Goal: Task Accomplishment & Management: Complete application form

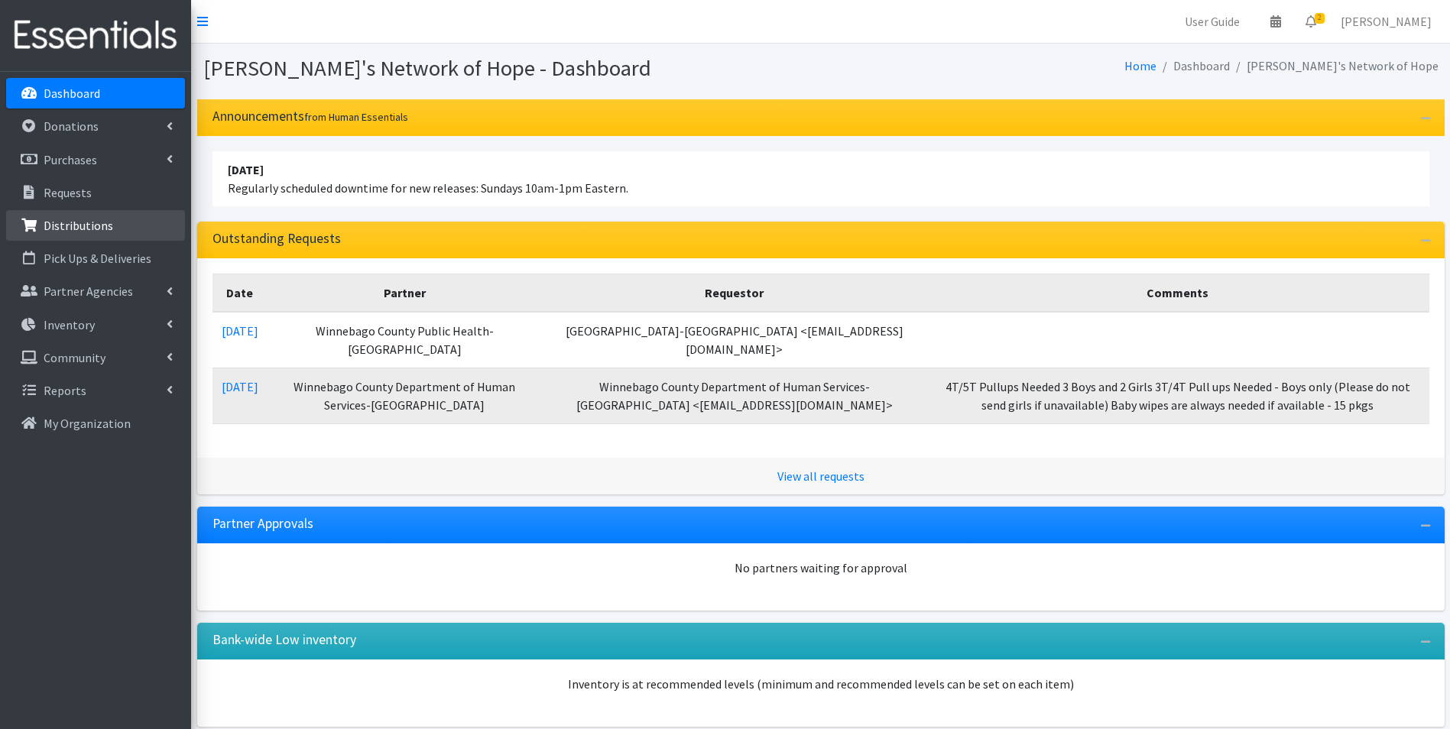
click at [62, 231] on p "Distributions" at bounding box center [79, 225] width 70 height 15
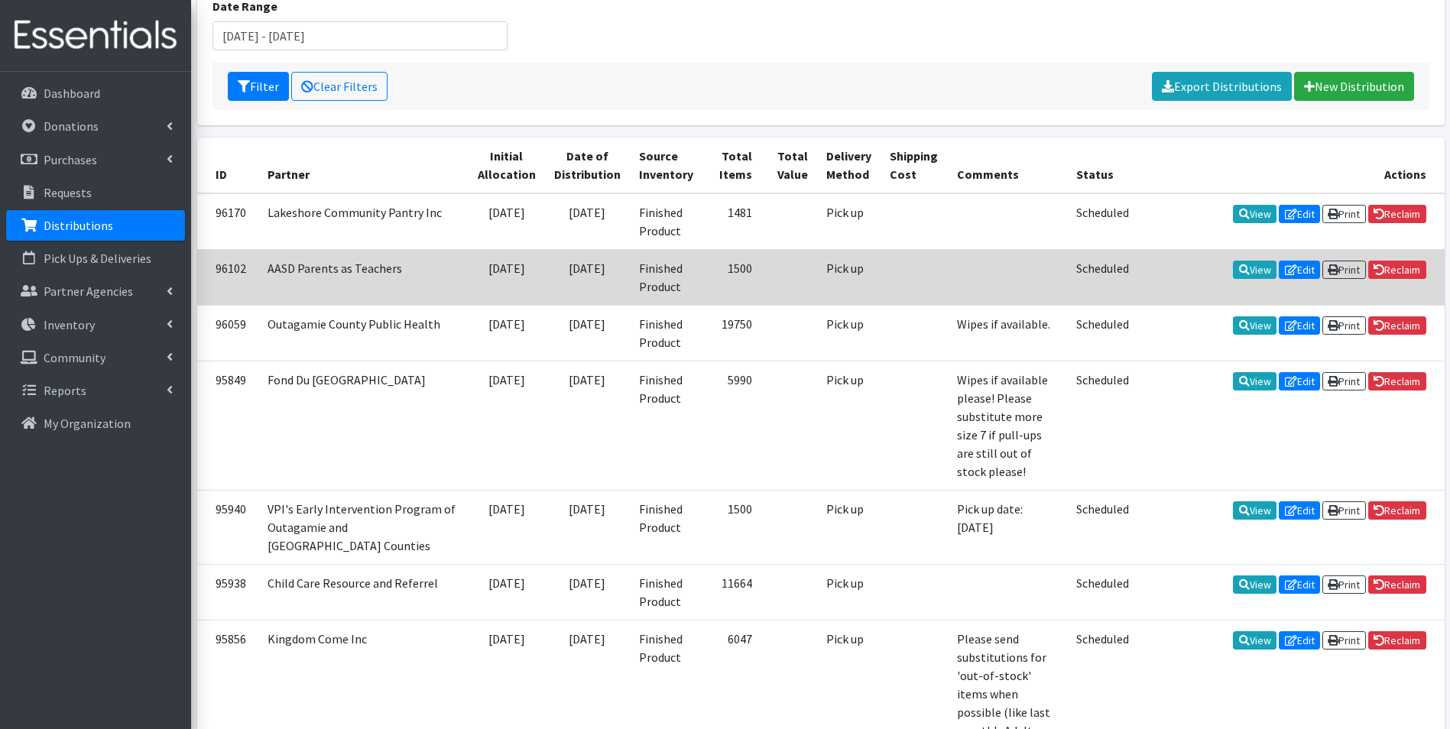
scroll to position [229, 0]
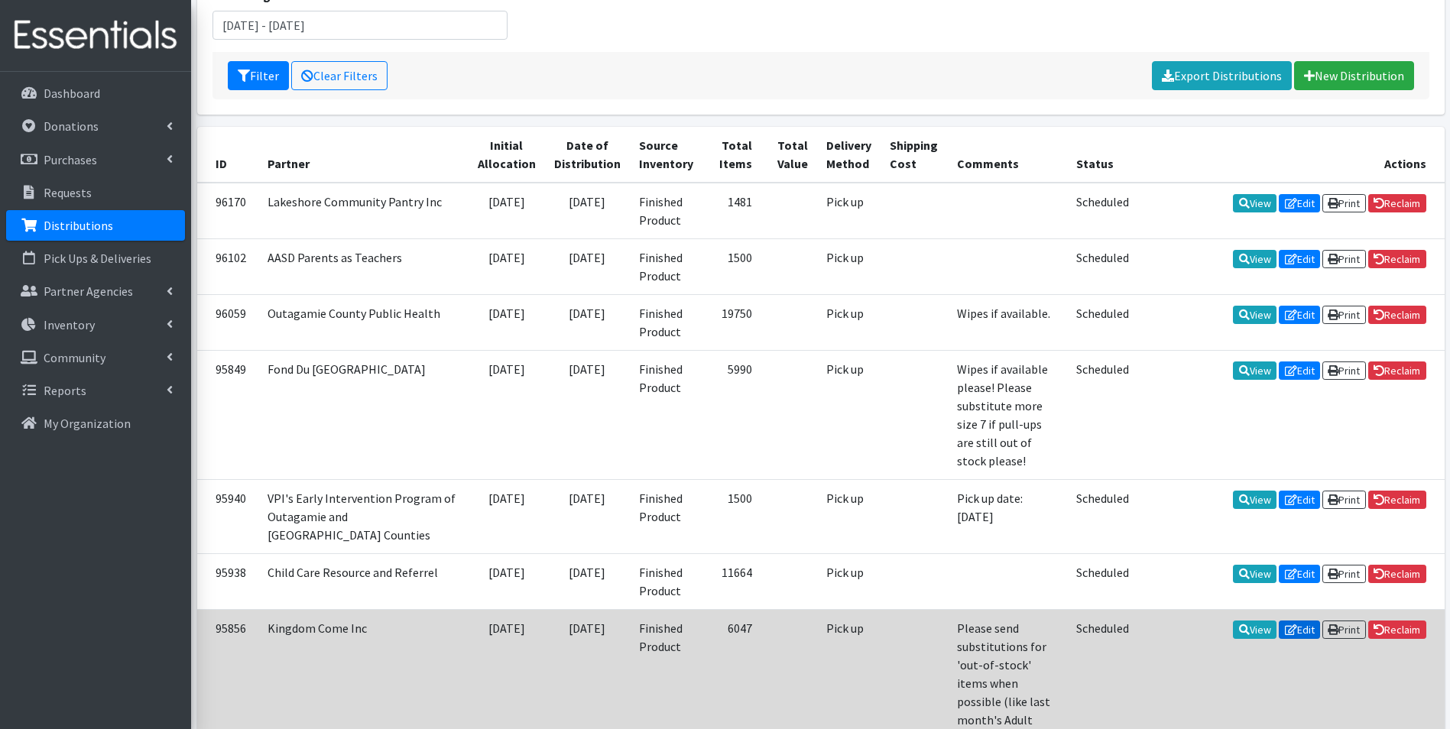
click at [1291, 621] on link "Edit" at bounding box center [1299, 630] width 41 height 18
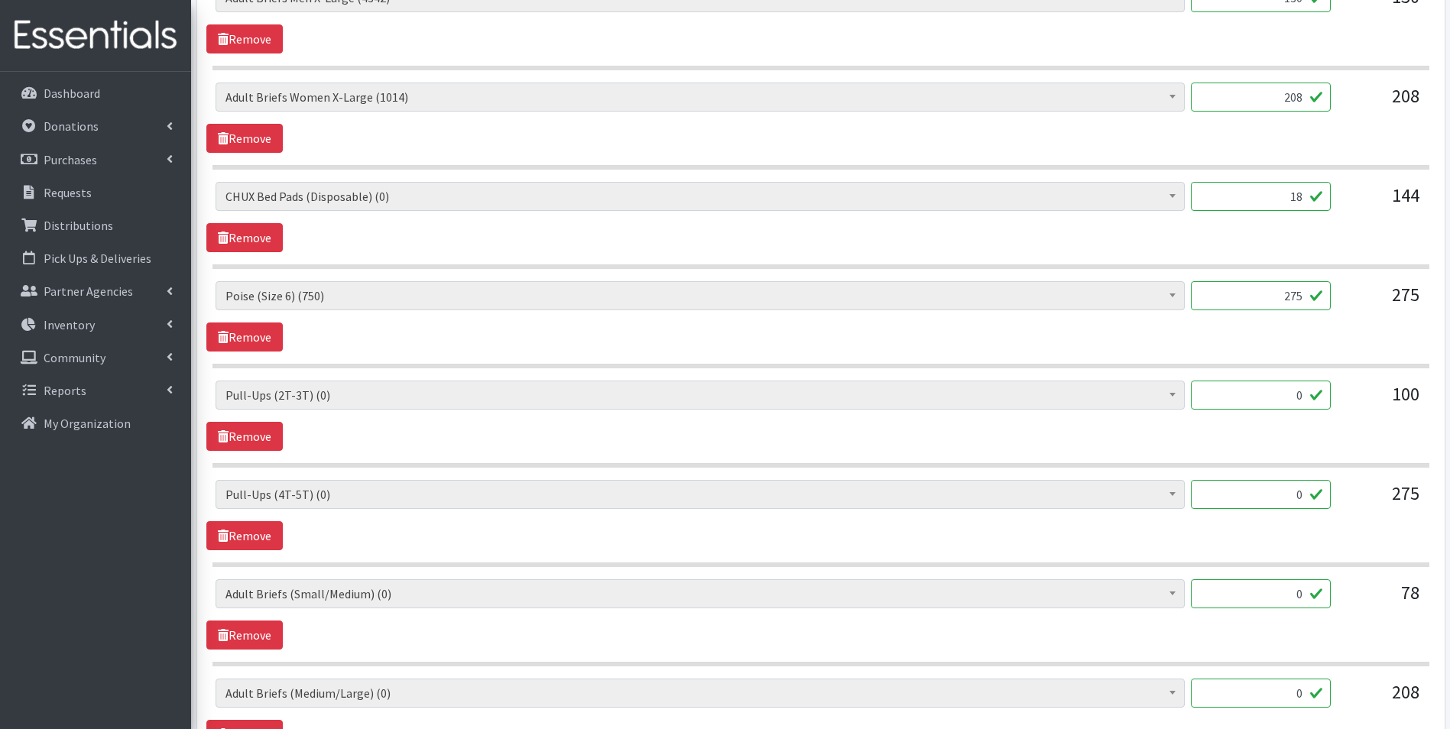
scroll to position [2447, 0]
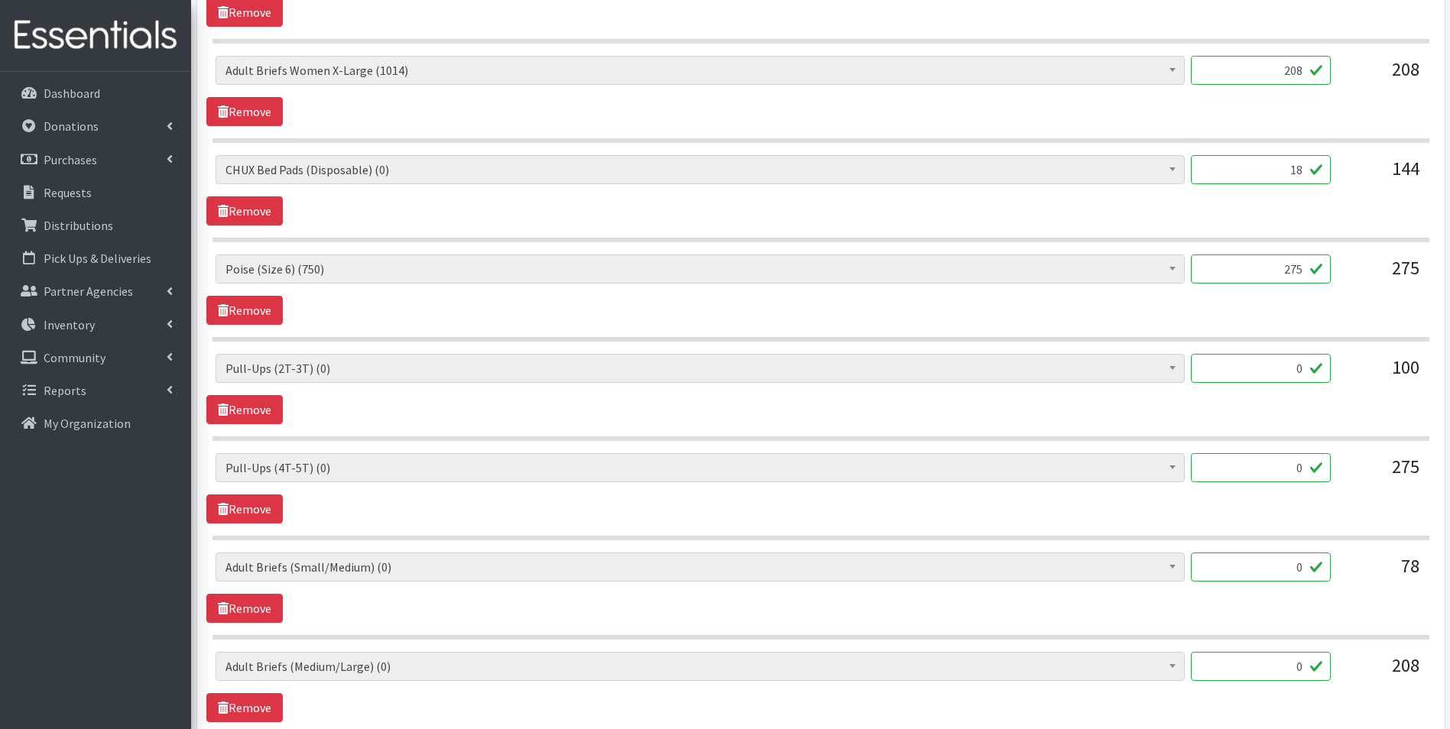
drag, startPoint x: 1289, startPoint y: 369, endPoint x: 1360, endPoint y: 383, distance: 72.4
click at [1360, 383] on div "(Newborn) (3700) (Preemie) (3177) (Size 1) (53775) (Size 2) (87400) (Size 3) (5…" at bounding box center [821, 374] width 1210 height 41
drag, startPoint x: 1289, startPoint y: 472, endPoint x: 1336, endPoint y: 478, distance: 47.7
click at [1336, 479] on div "(Newborn) (3700) (Preemie) (3177) (Size 1) (53775) (Size 2) (87400) (Size 3) (5…" at bounding box center [821, 473] width 1210 height 41
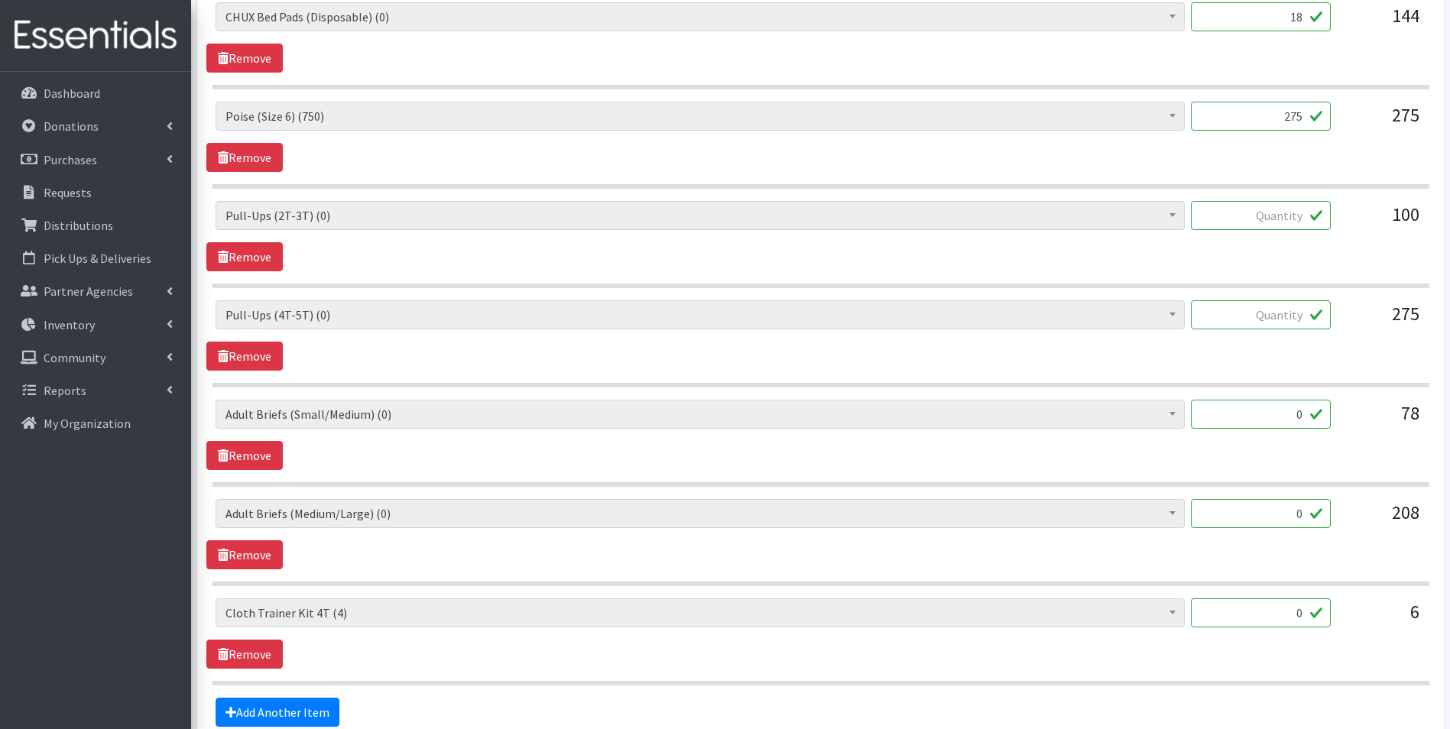
scroll to position [2676, 0]
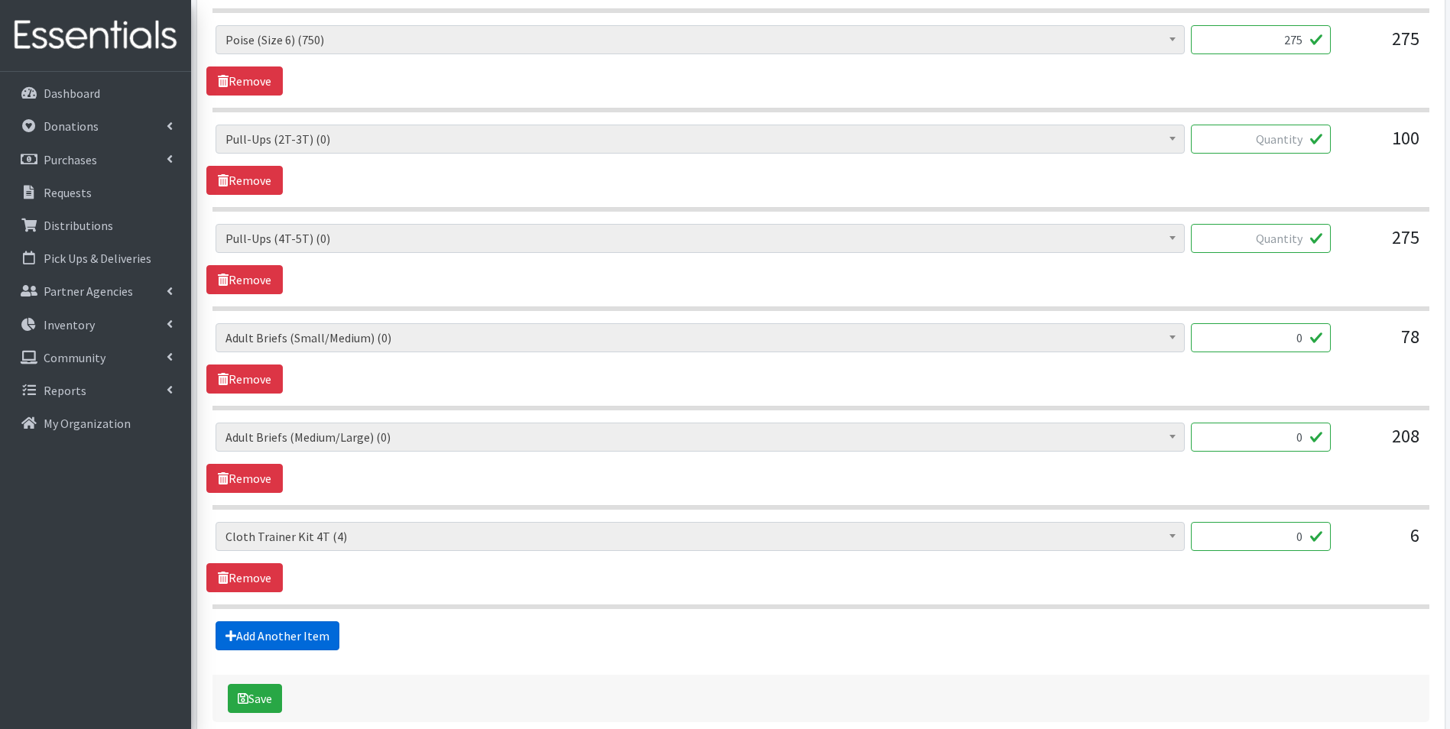
click at [307, 630] on link "Add Another Item" at bounding box center [278, 636] width 124 height 29
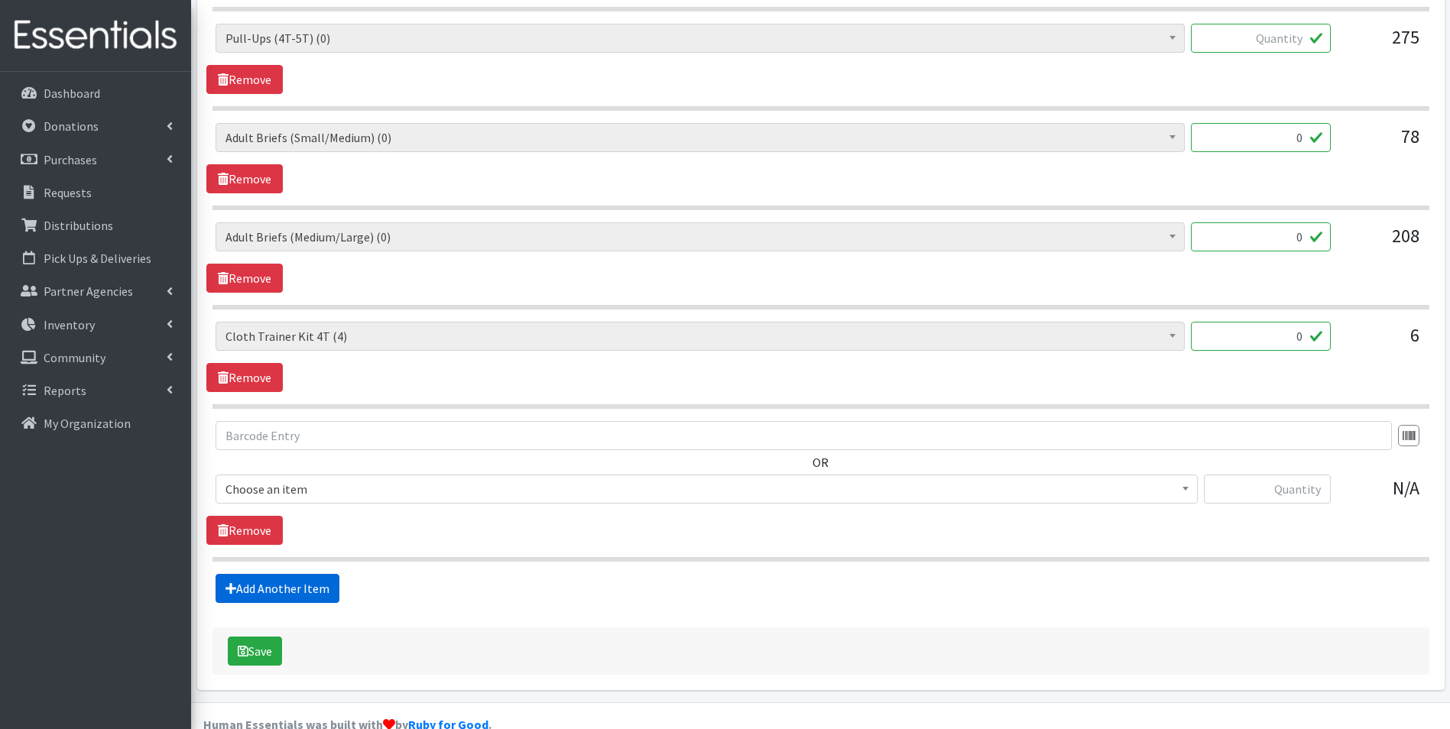
scroll to position [2907, 0]
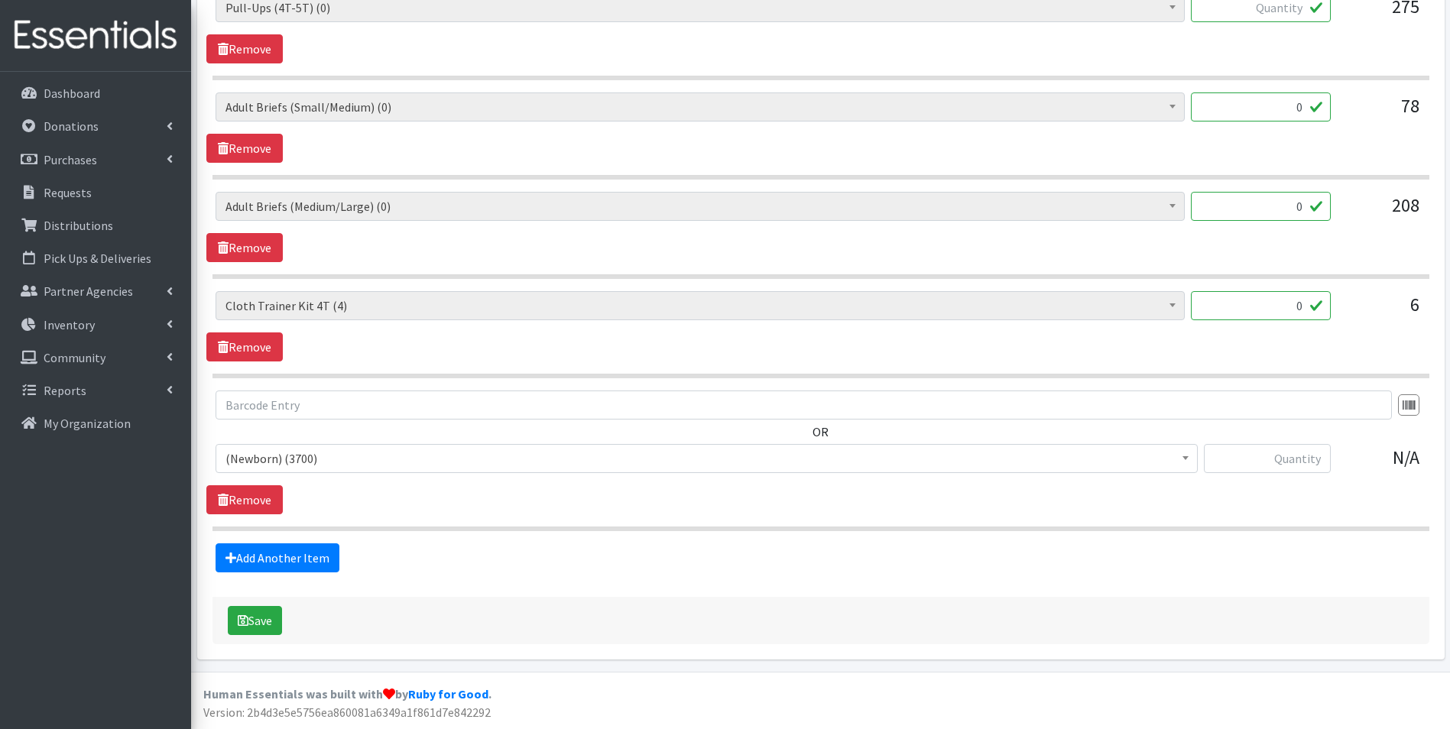
drag, startPoint x: 1288, startPoint y: 308, endPoint x: 1330, endPoint y: 309, distance: 42.8
click at [1330, 309] on input "0" at bounding box center [1261, 305] width 140 height 29
click at [310, 563] on link "Add Another Item" at bounding box center [278, 558] width 124 height 29
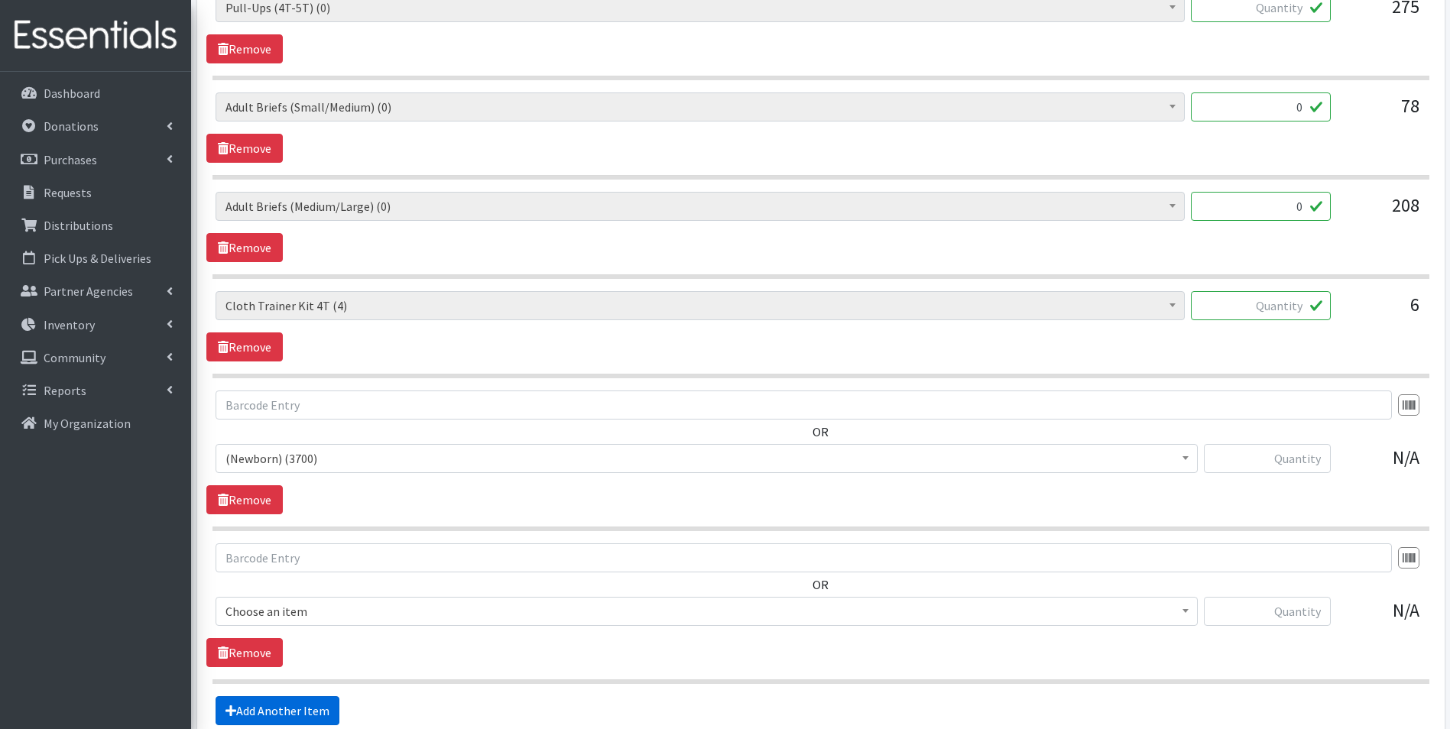
scroll to position [3060, 0]
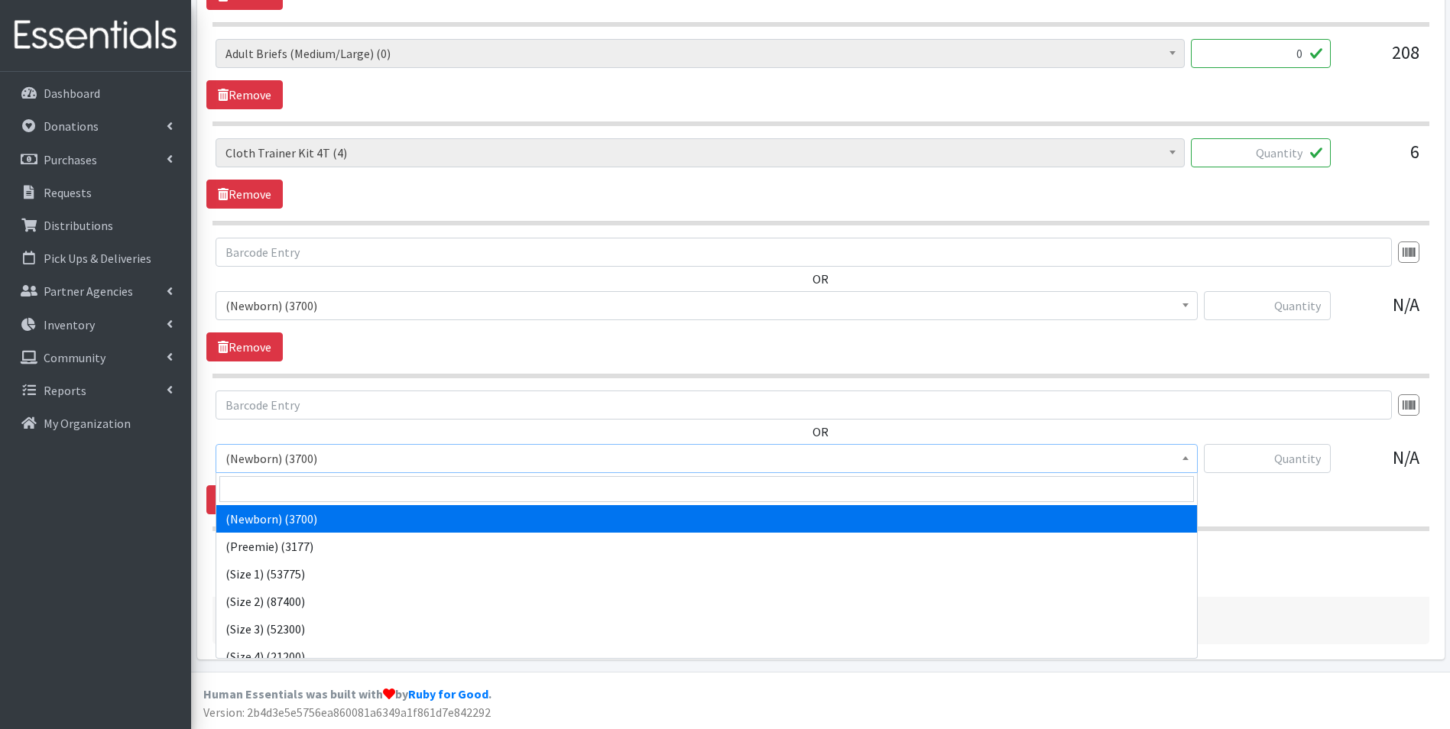
click at [431, 466] on span "(Newborn) (3700)" at bounding box center [707, 458] width 963 height 21
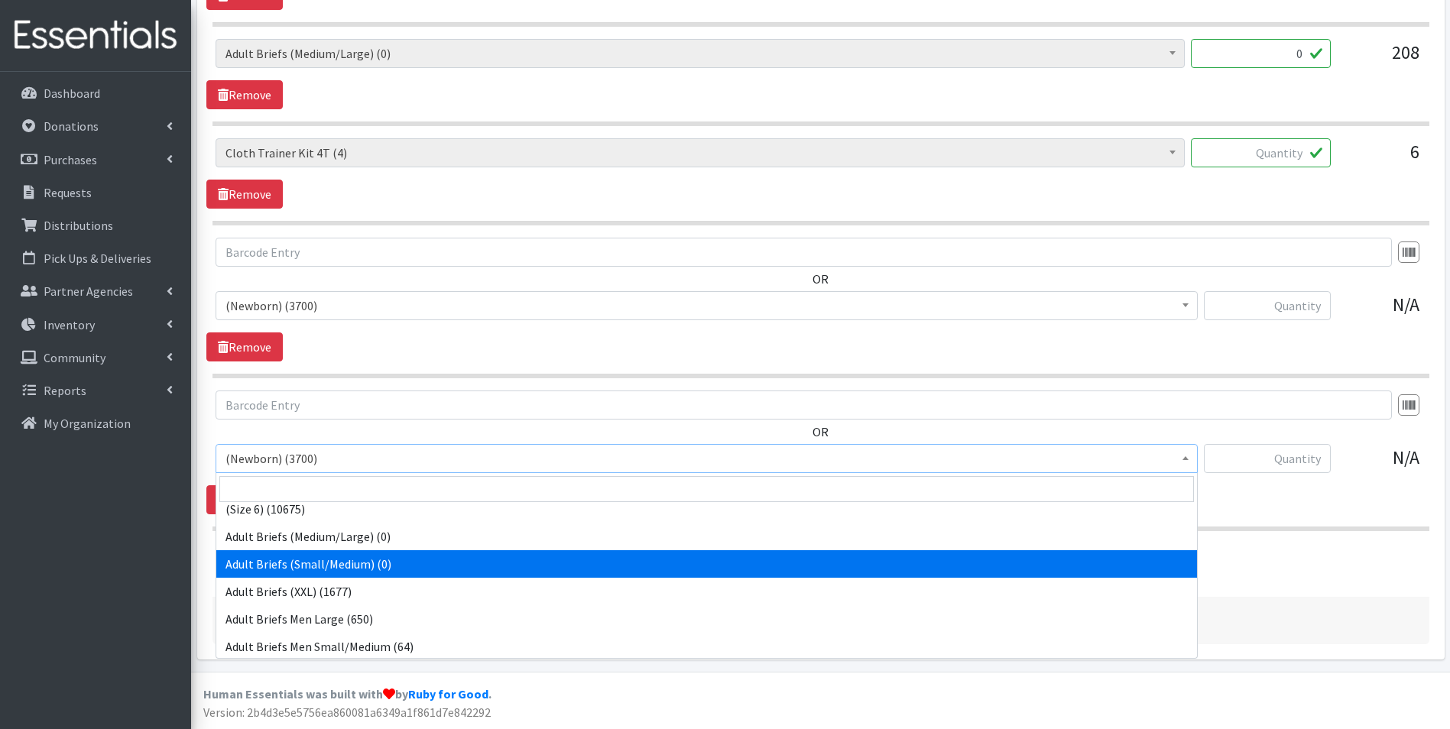
scroll to position [229, 0]
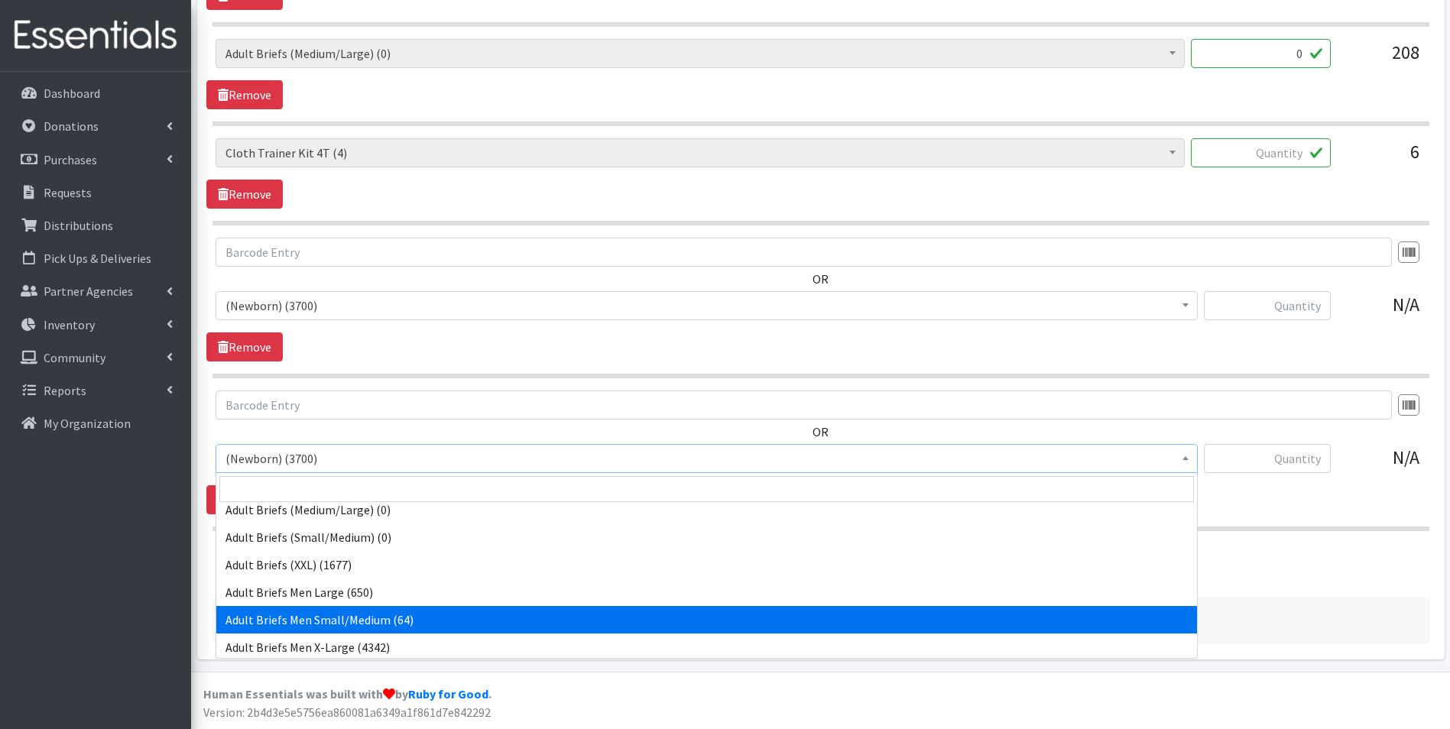
select select "14772"
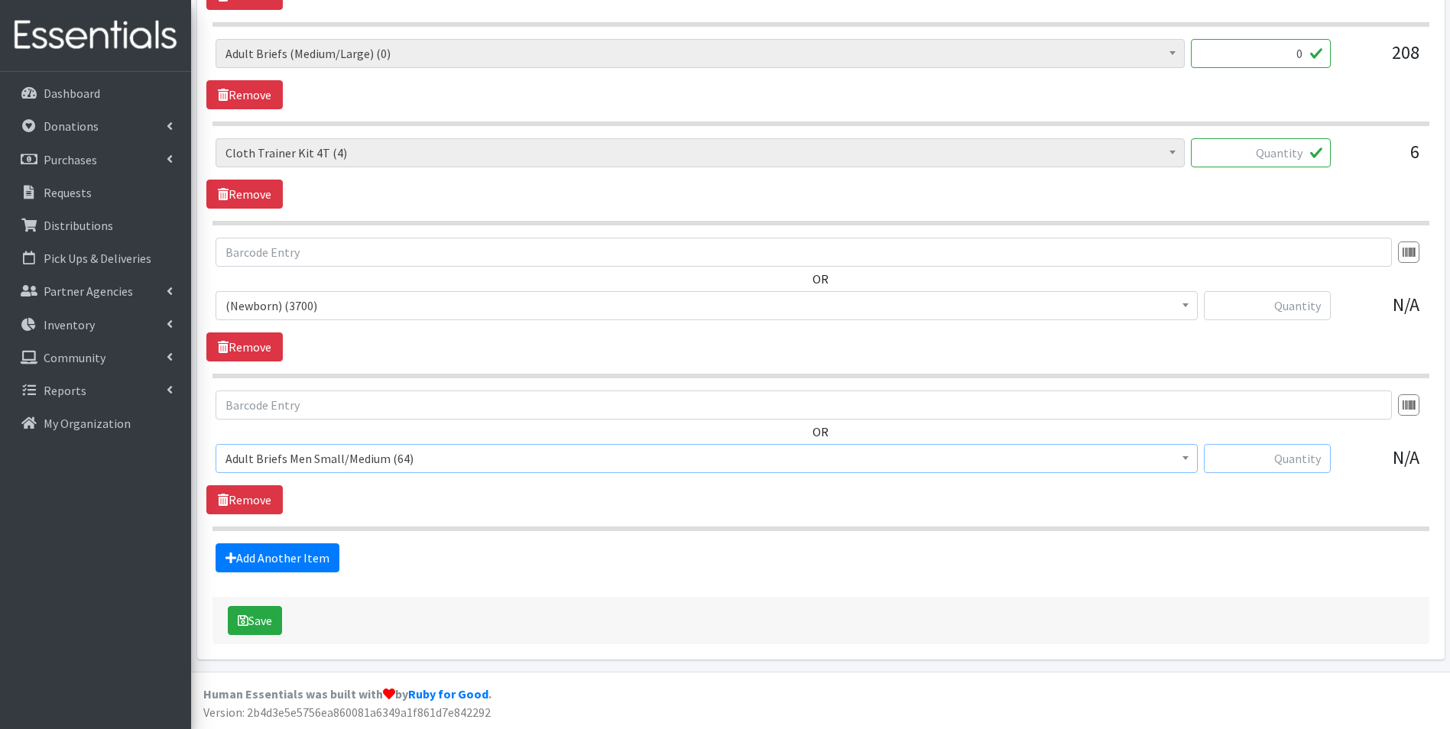
click at [1271, 462] on input "text" at bounding box center [1267, 458] width 127 height 29
type input "26"
click at [291, 557] on link "Add Another Item" at bounding box center [278, 558] width 124 height 29
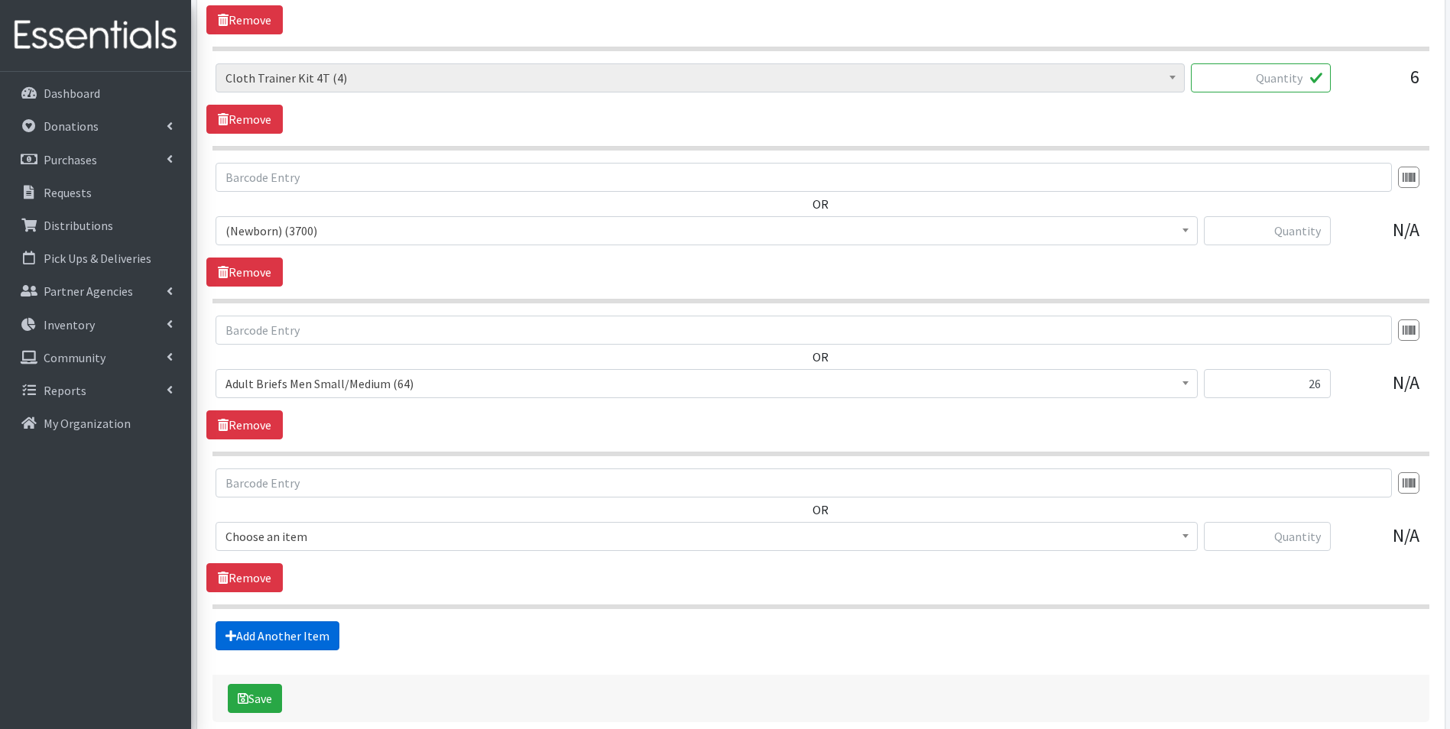
scroll to position [3213, 0]
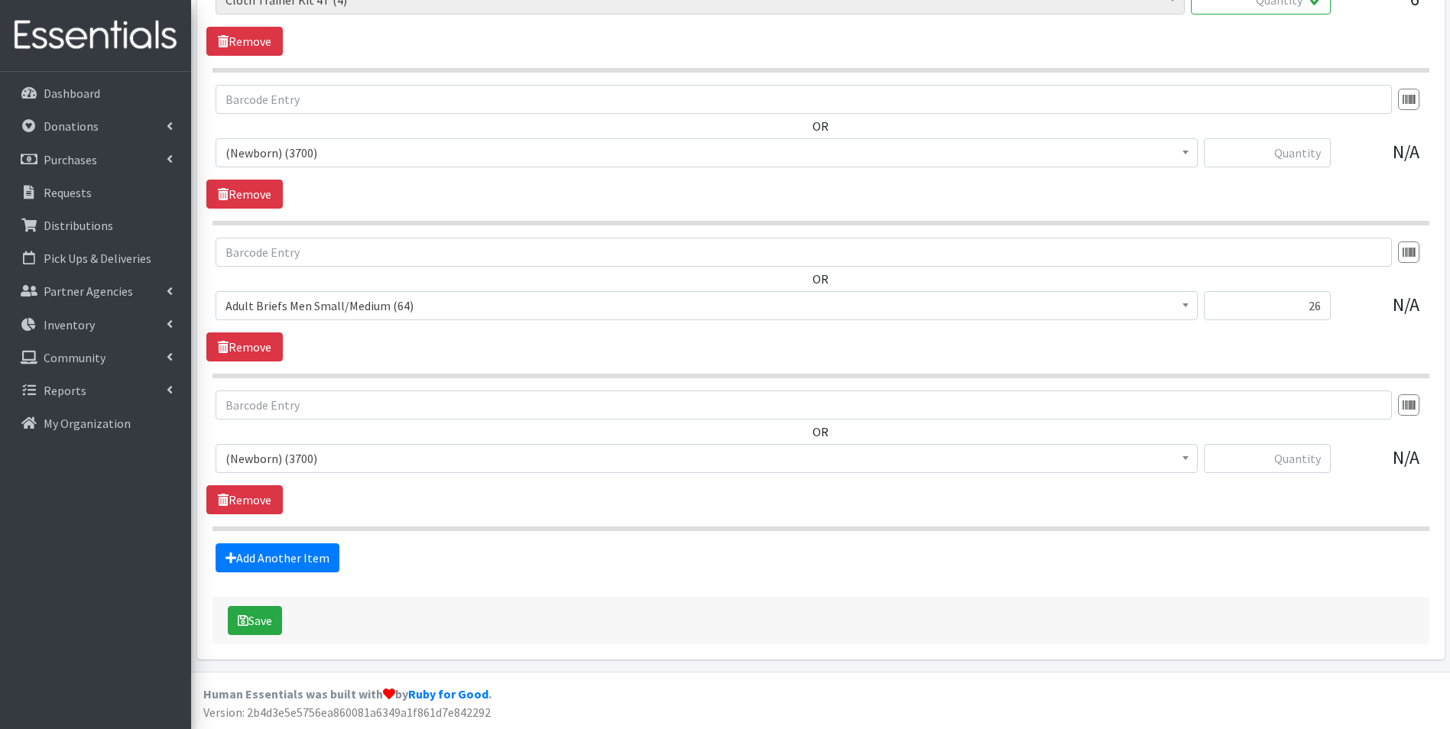
click at [294, 460] on span "(Newborn) (3700)" at bounding box center [707, 458] width 963 height 21
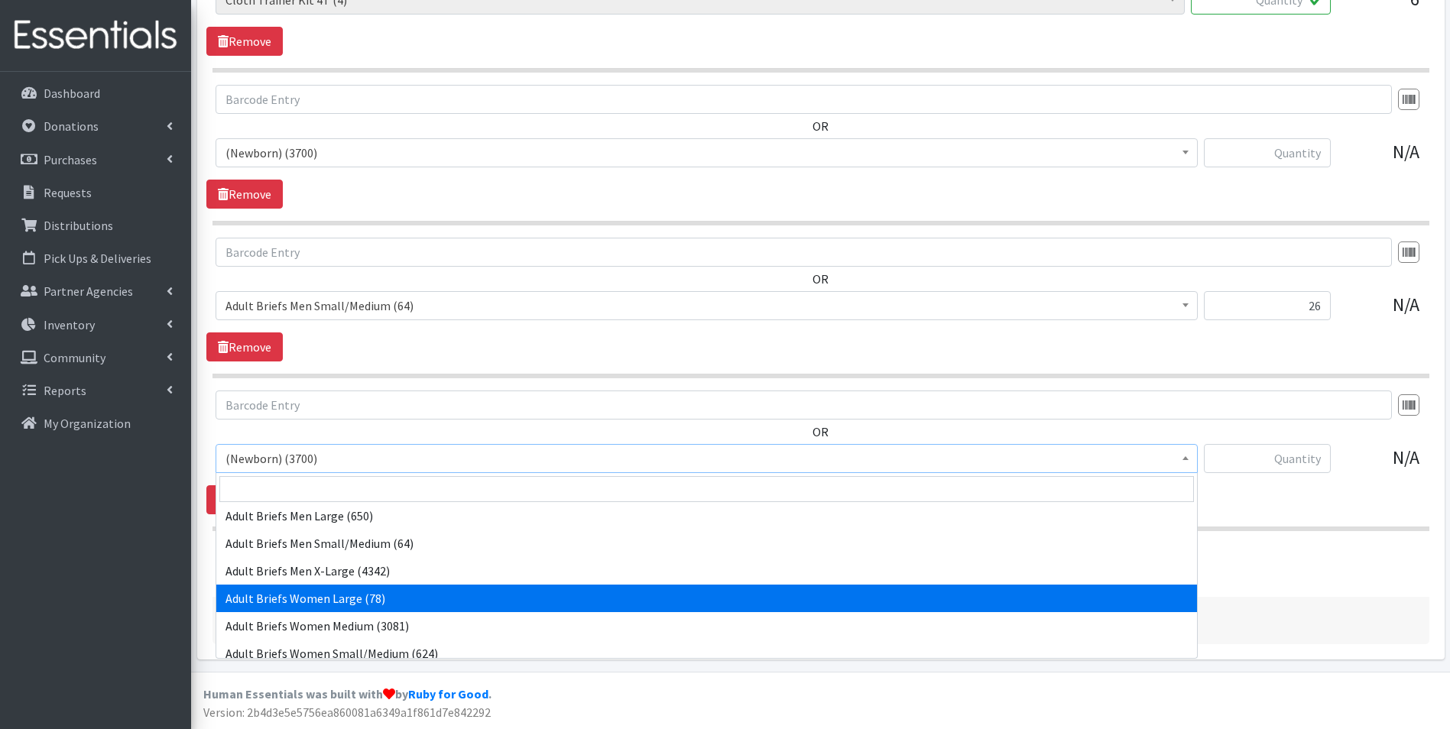
scroll to position [382, 0]
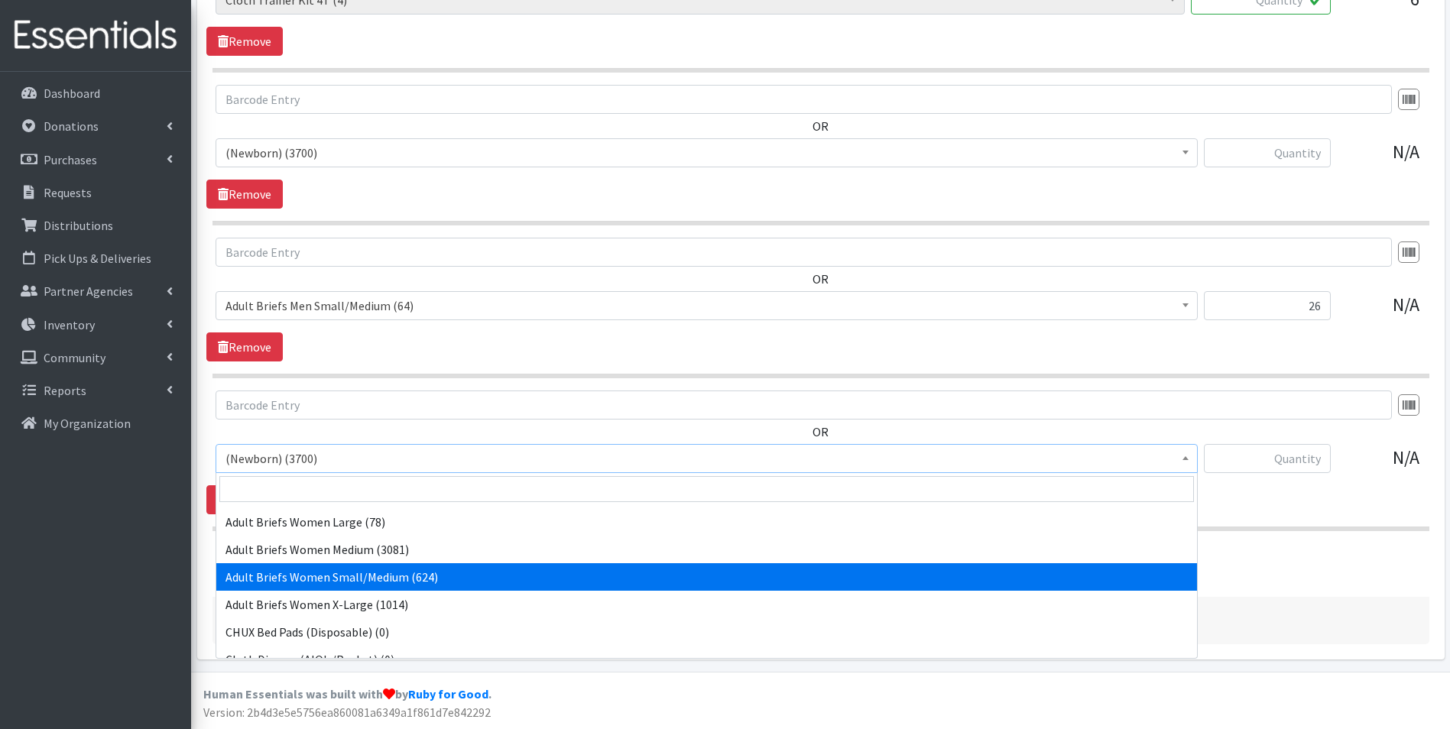
select select "14952"
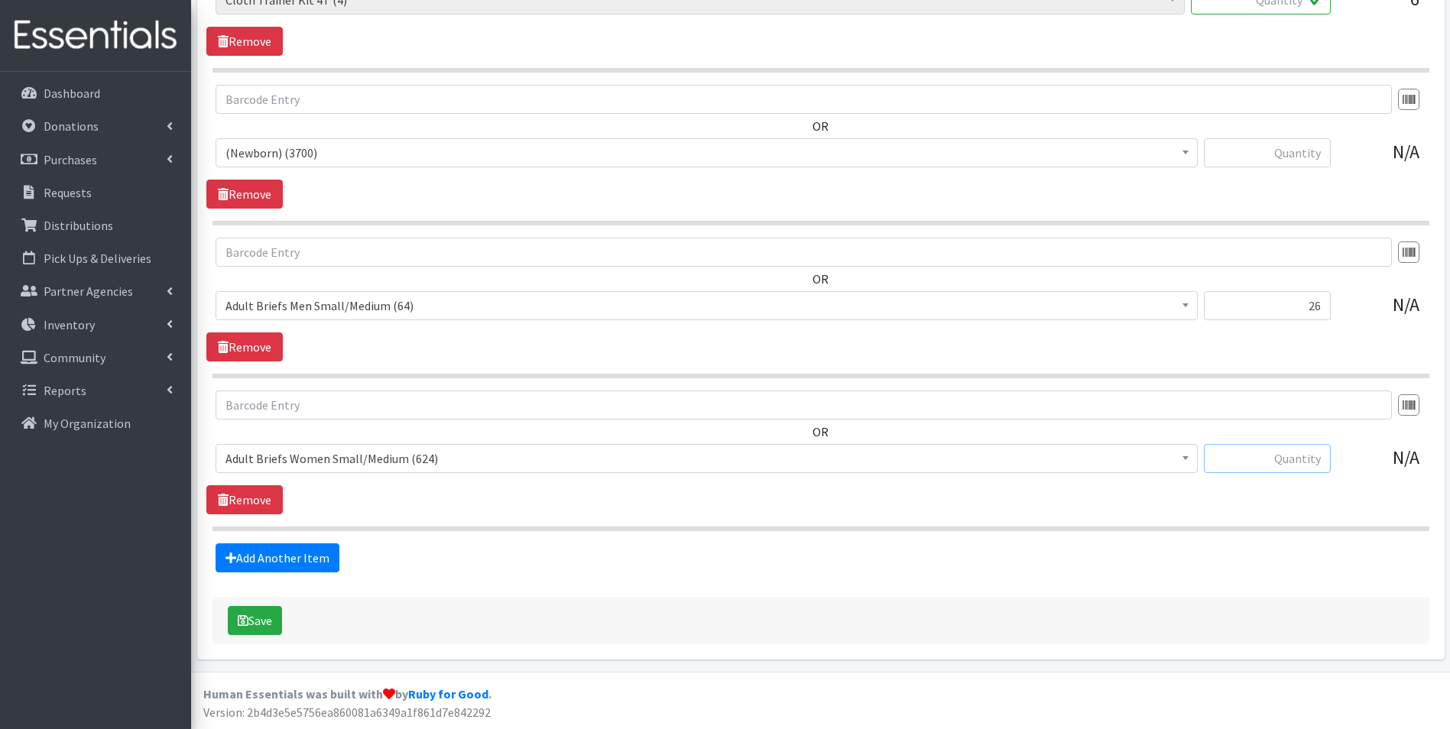
click at [1294, 461] on input "text" at bounding box center [1267, 458] width 127 height 29
type input "39"
click at [269, 623] on button "Save" at bounding box center [255, 620] width 54 height 29
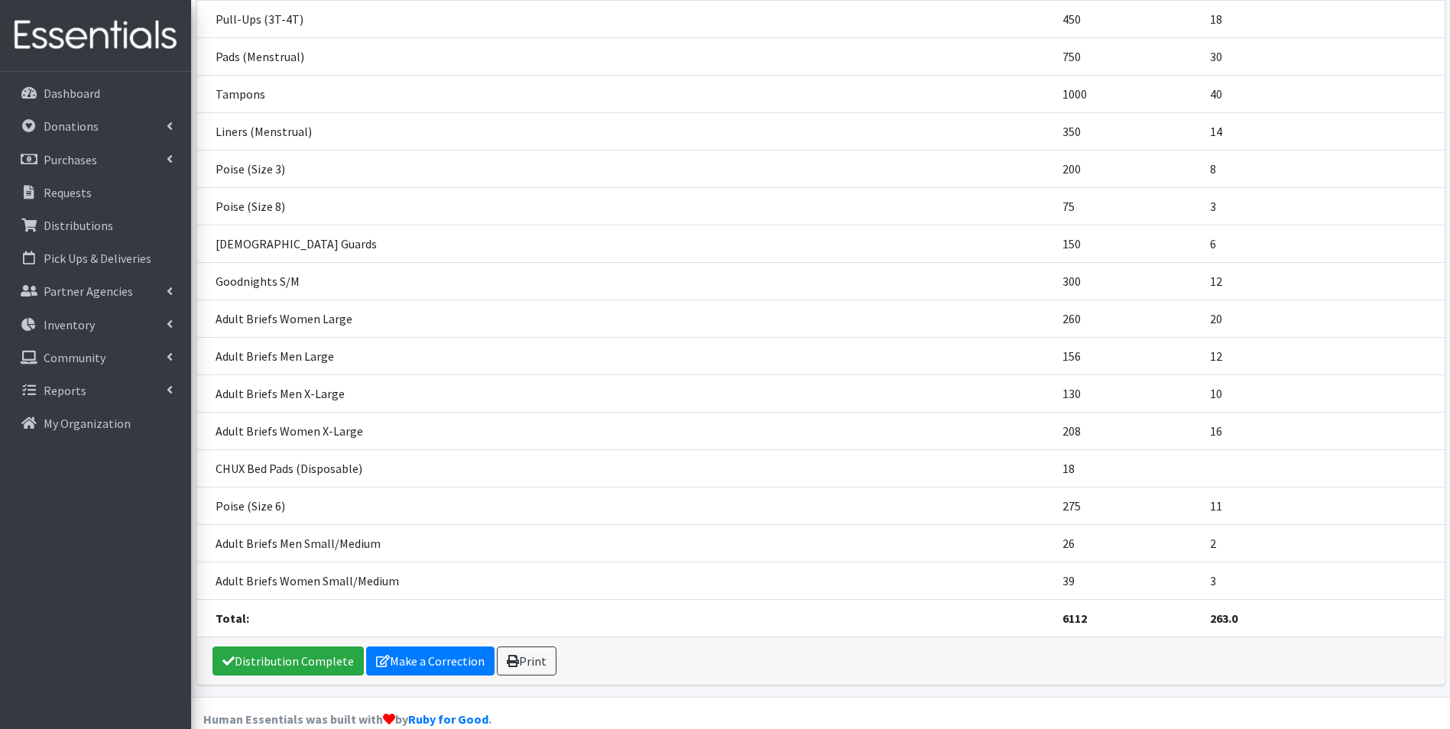
scroll to position [612, 0]
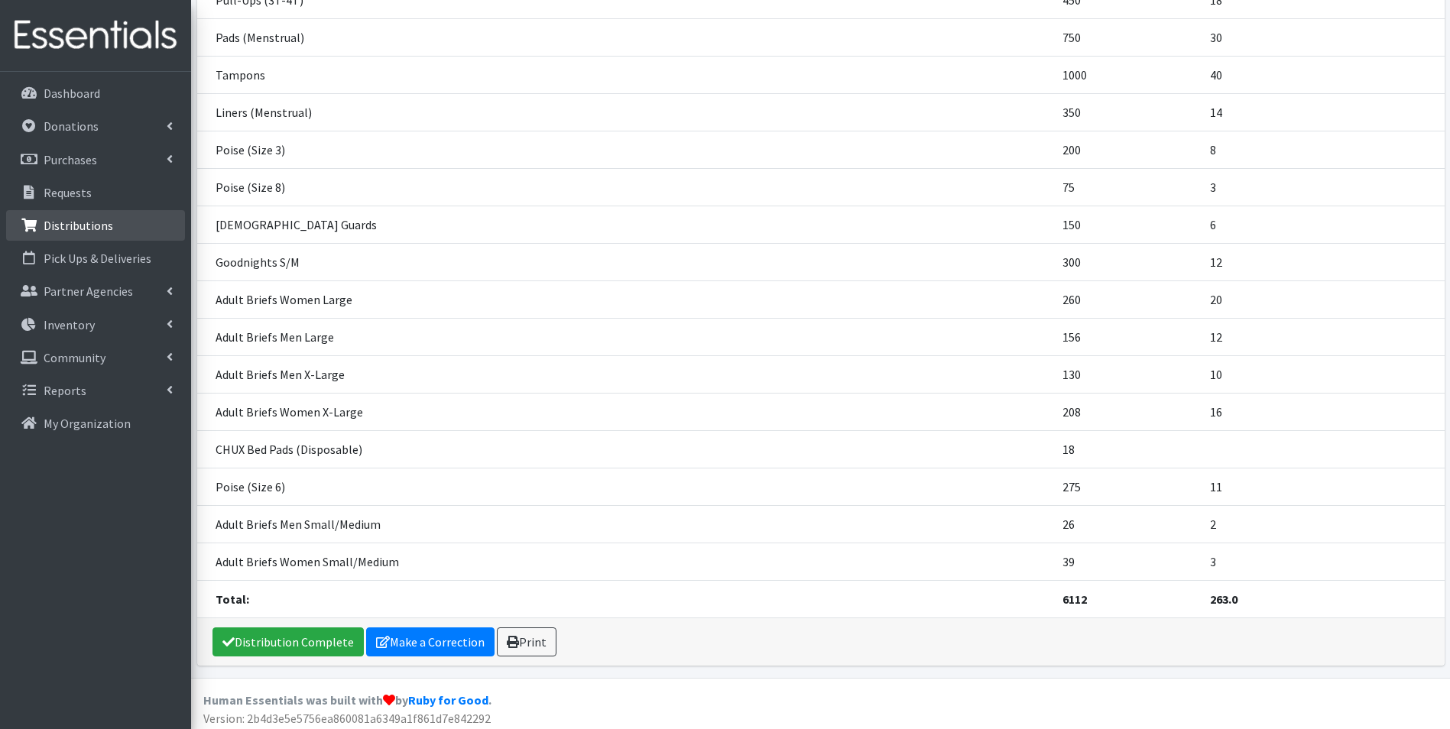
click at [74, 222] on p "Distributions" at bounding box center [79, 225] width 70 height 15
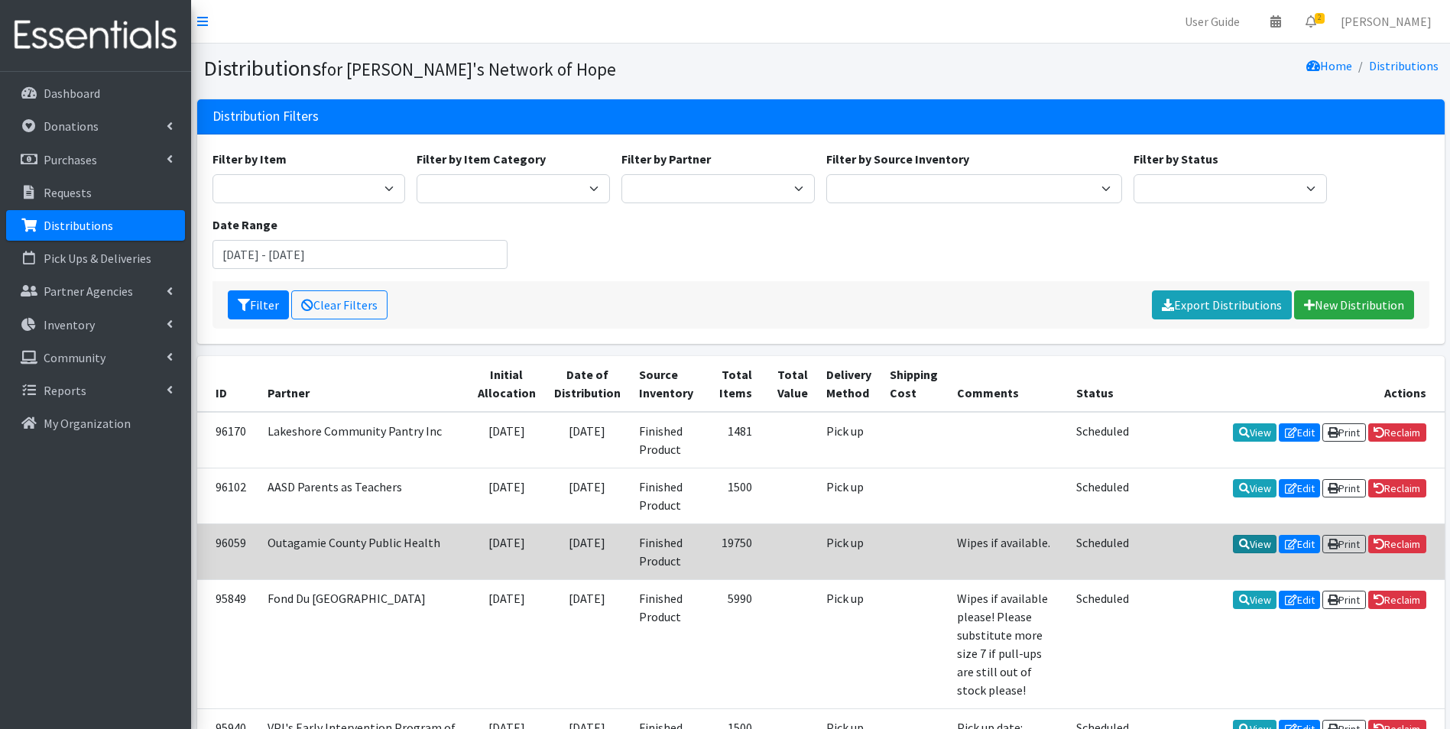
click at [1242, 541] on link "View" at bounding box center [1255, 544] width 44 height 18
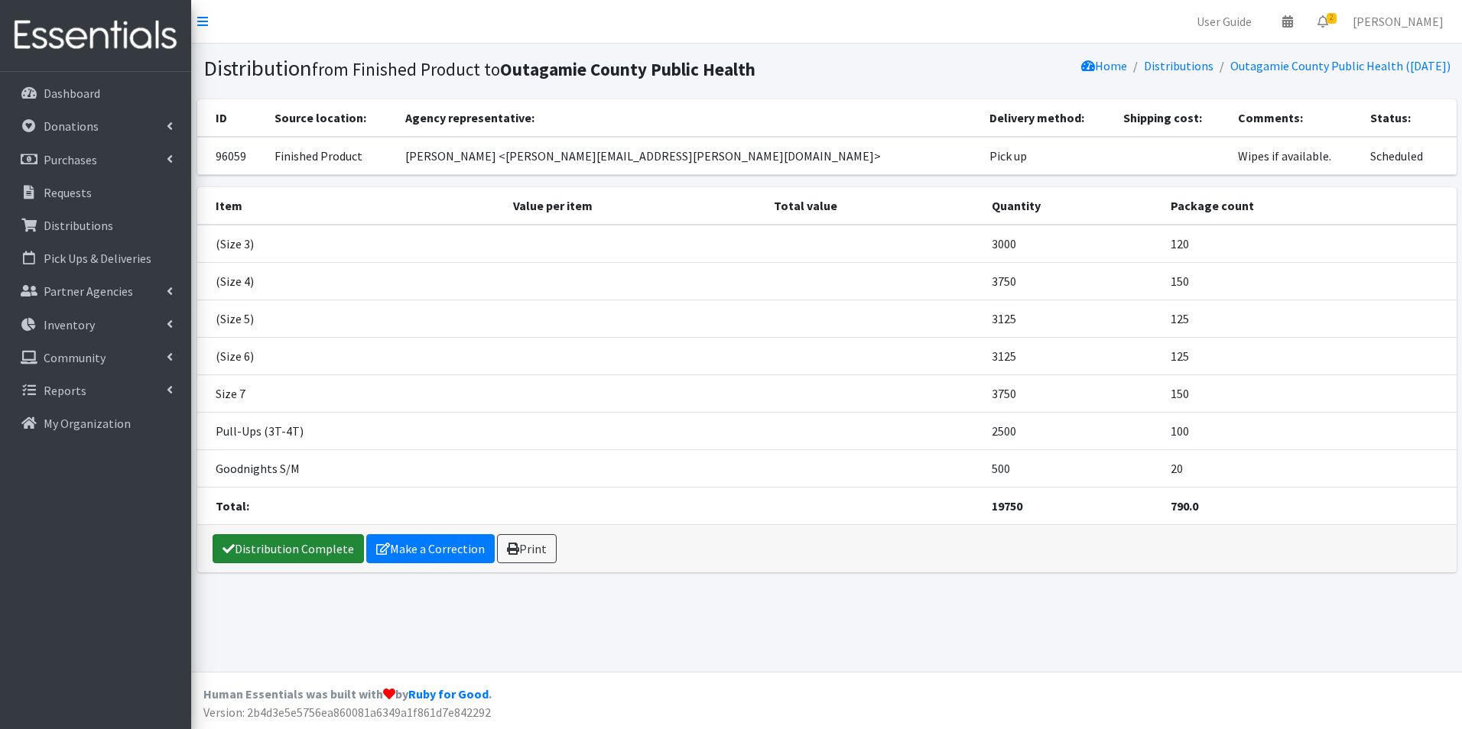
click at [294, 541] on link "Distribution Complete" at bounding box center [288, 548] width 151 height 29
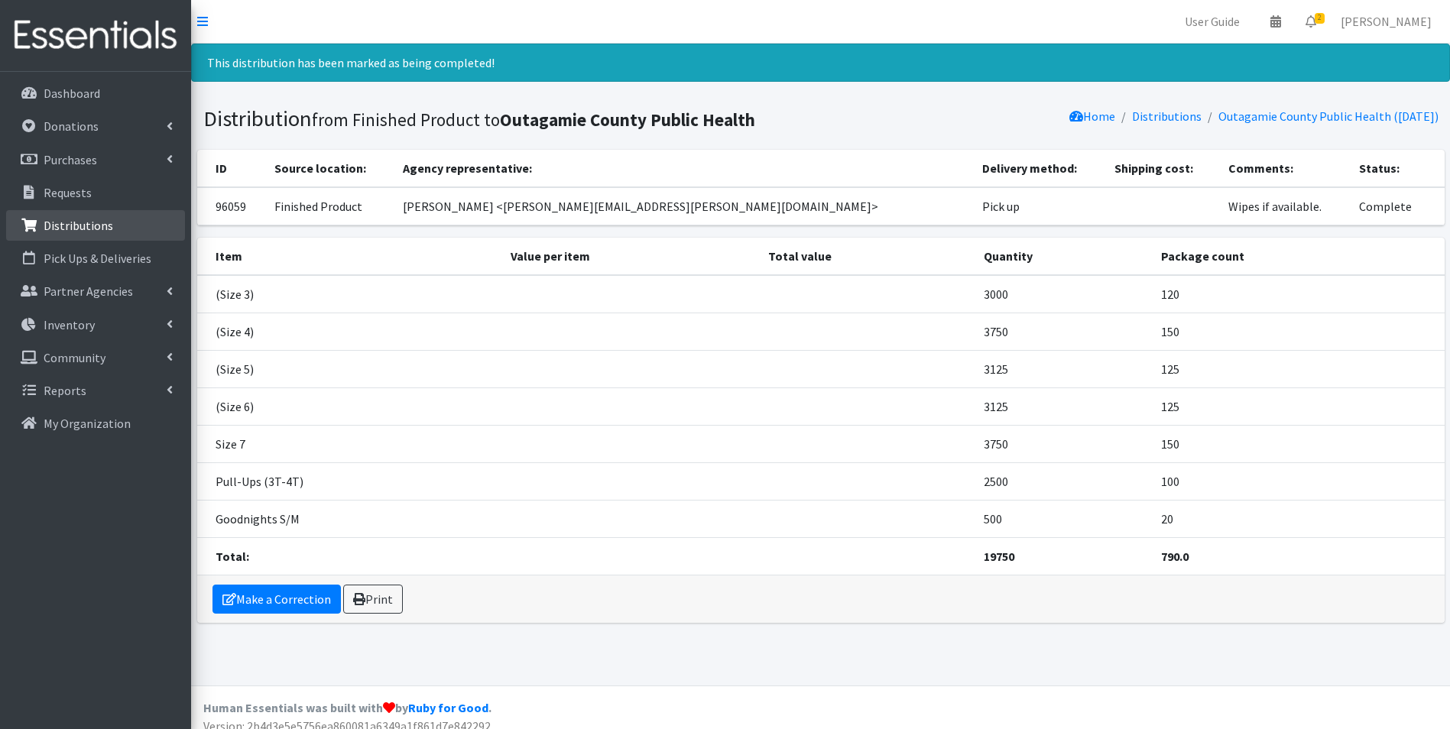
click at [69, 226] on p "Distributions" at bounding box center [79, 225] width 70 height 15
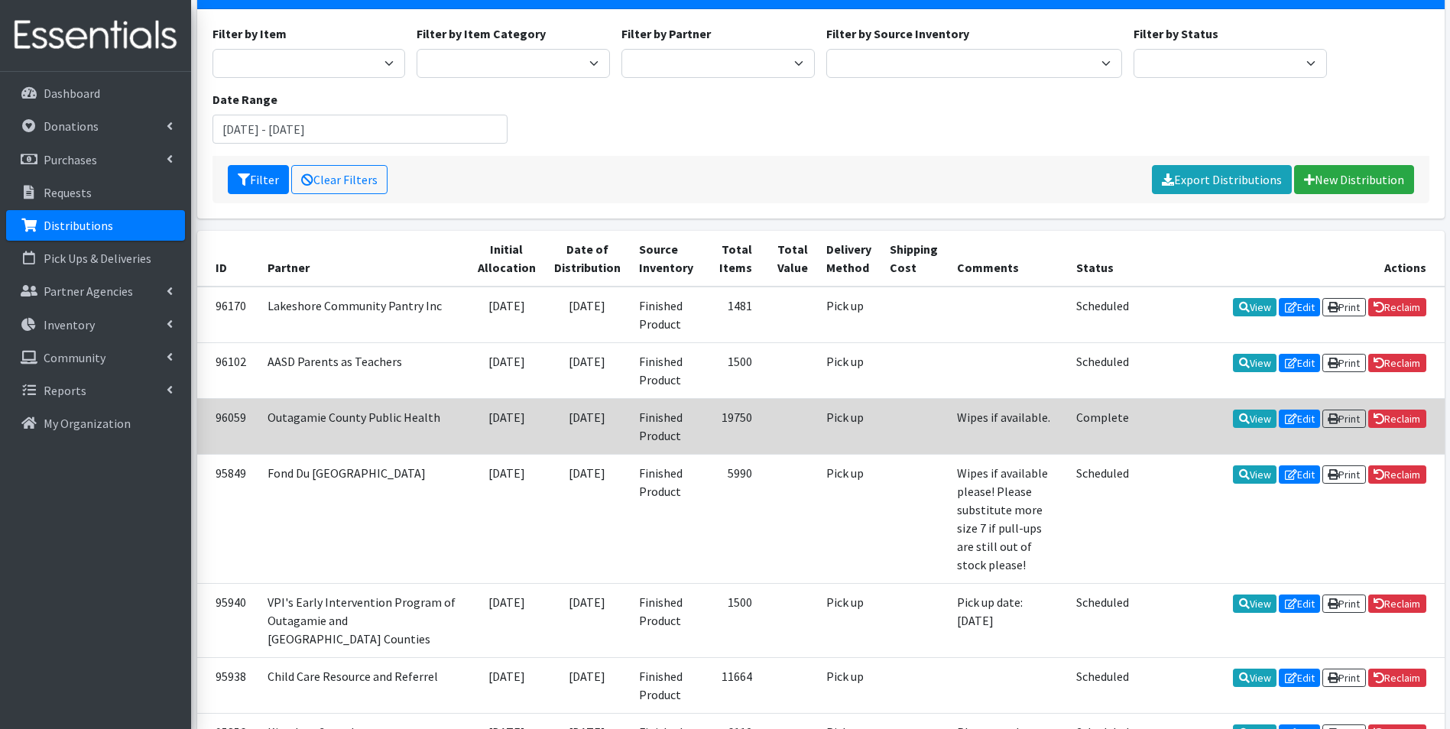
scroll to position [153, 0]
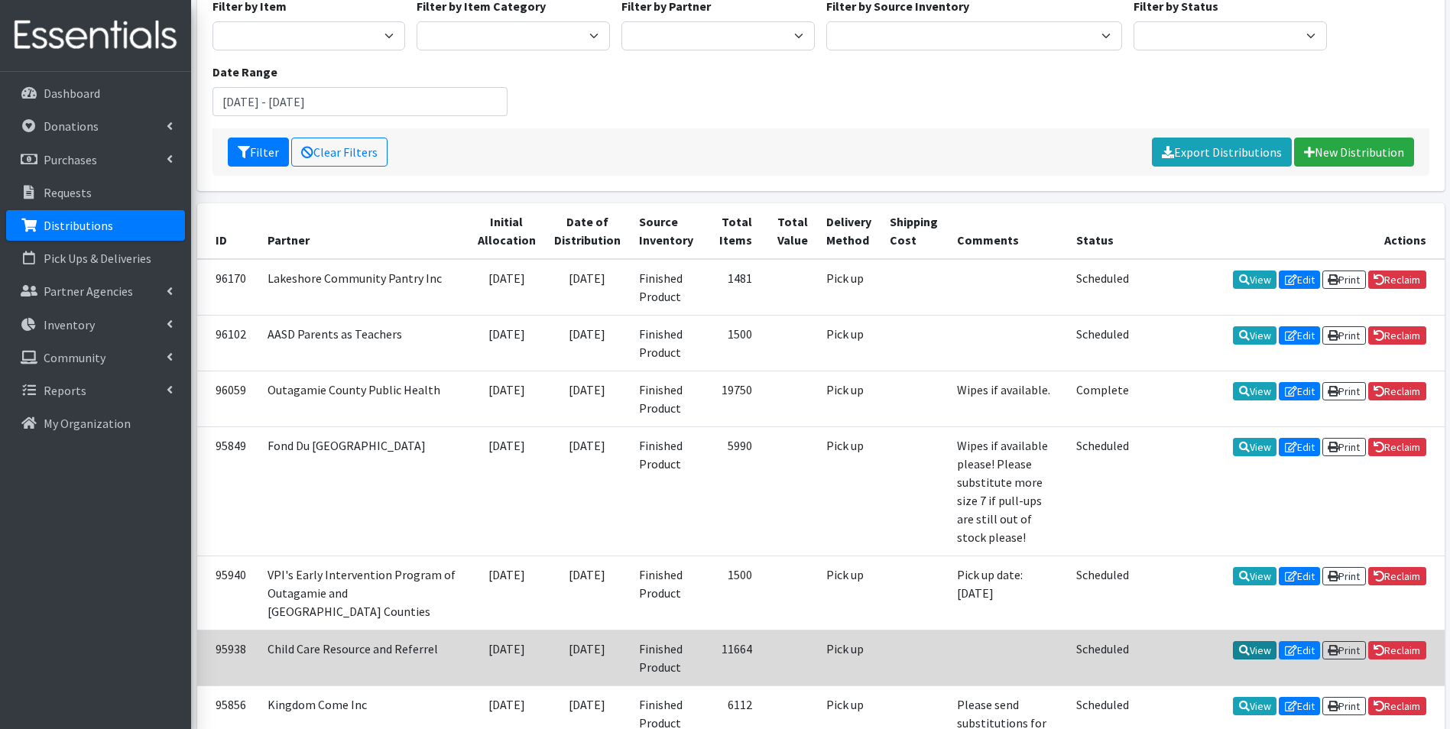
click at [1246, 641] on link "View" at bounding box center [1255, 650] width 44 height 18
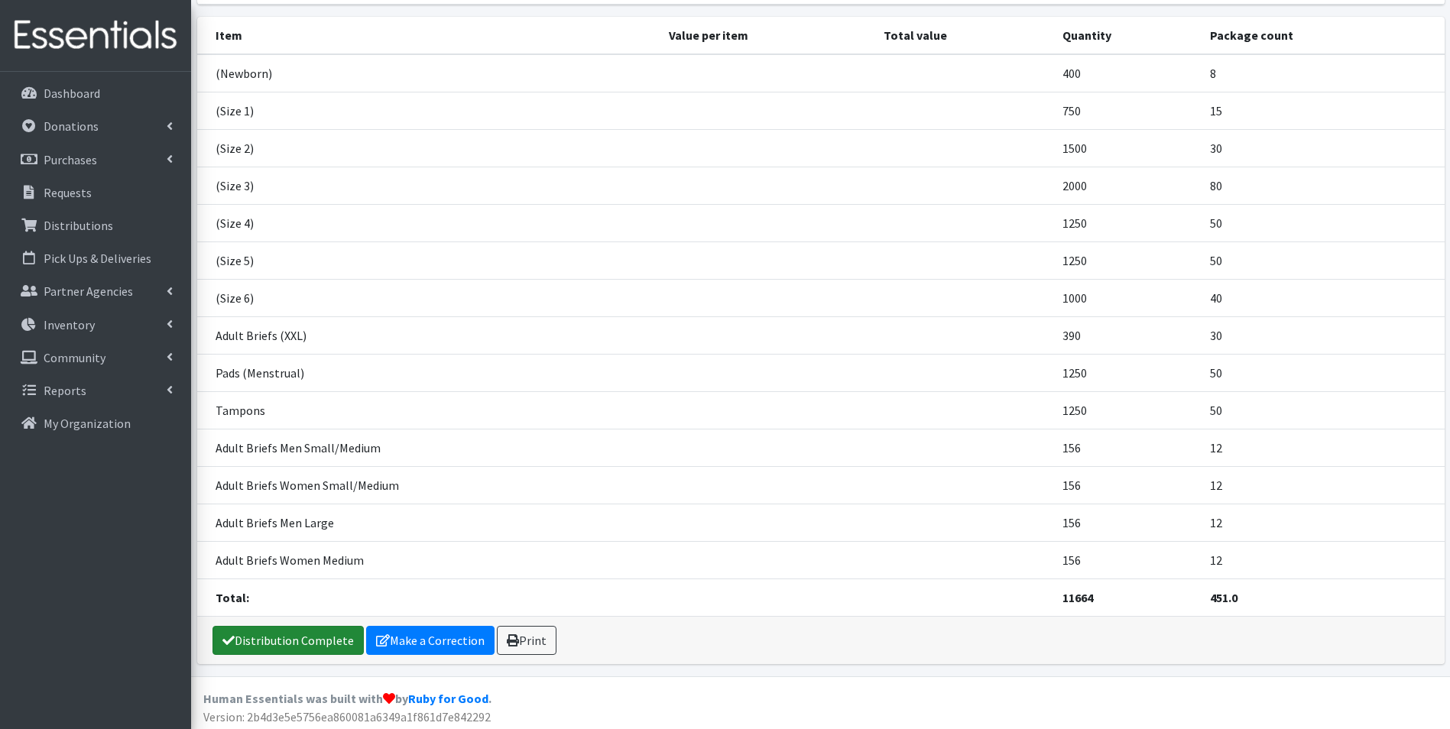
scroll to position [175, 0]
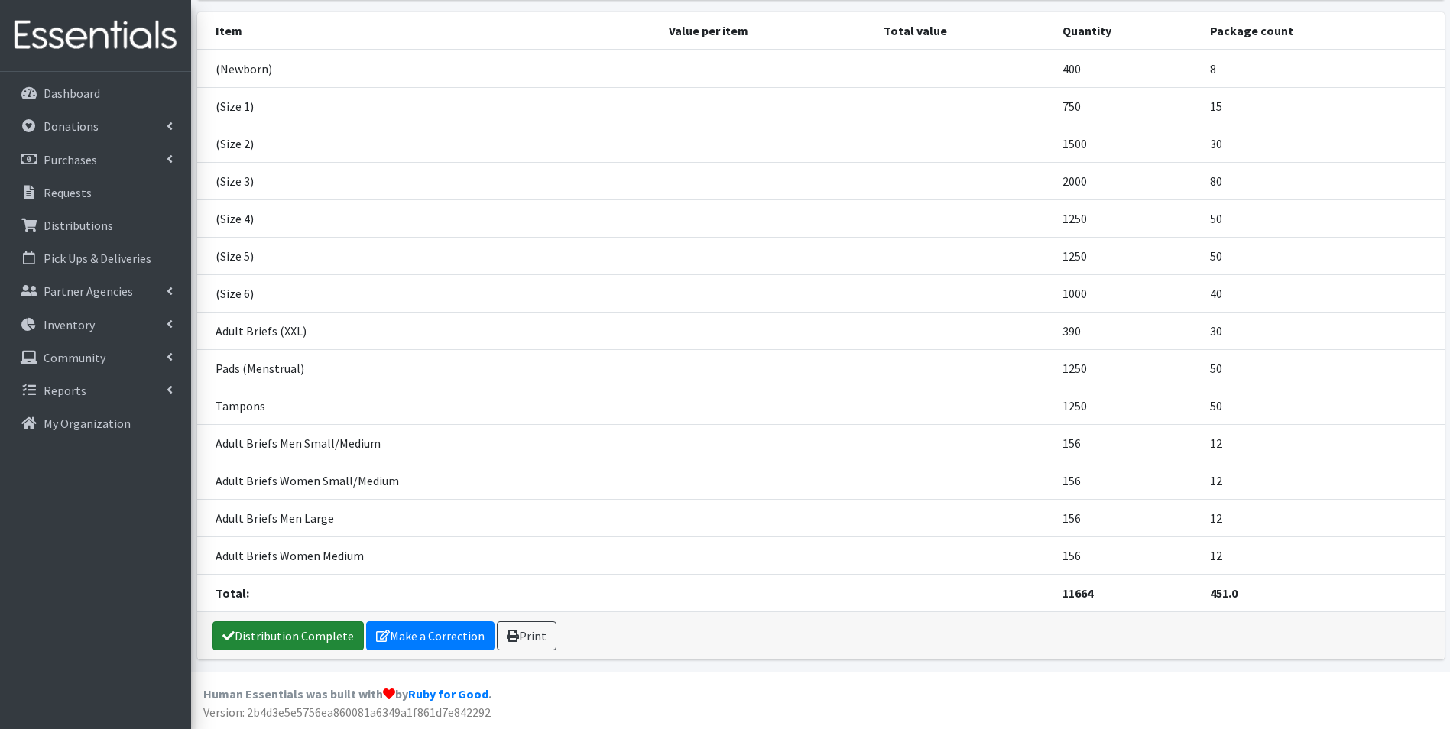
click at [271, 632] on link "Distribution Complete" at bounding box center [288, 636] width 151 height 29
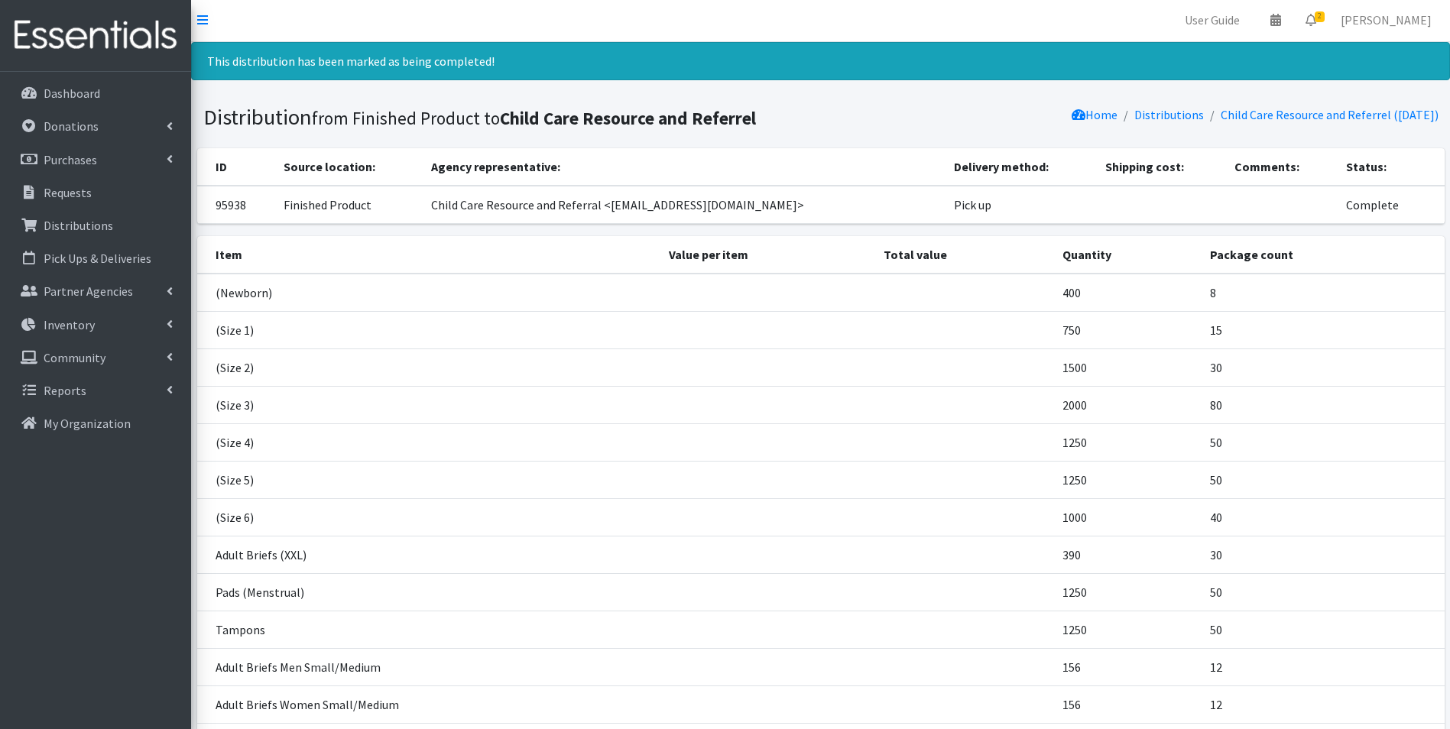
scroll to position [0, 0]
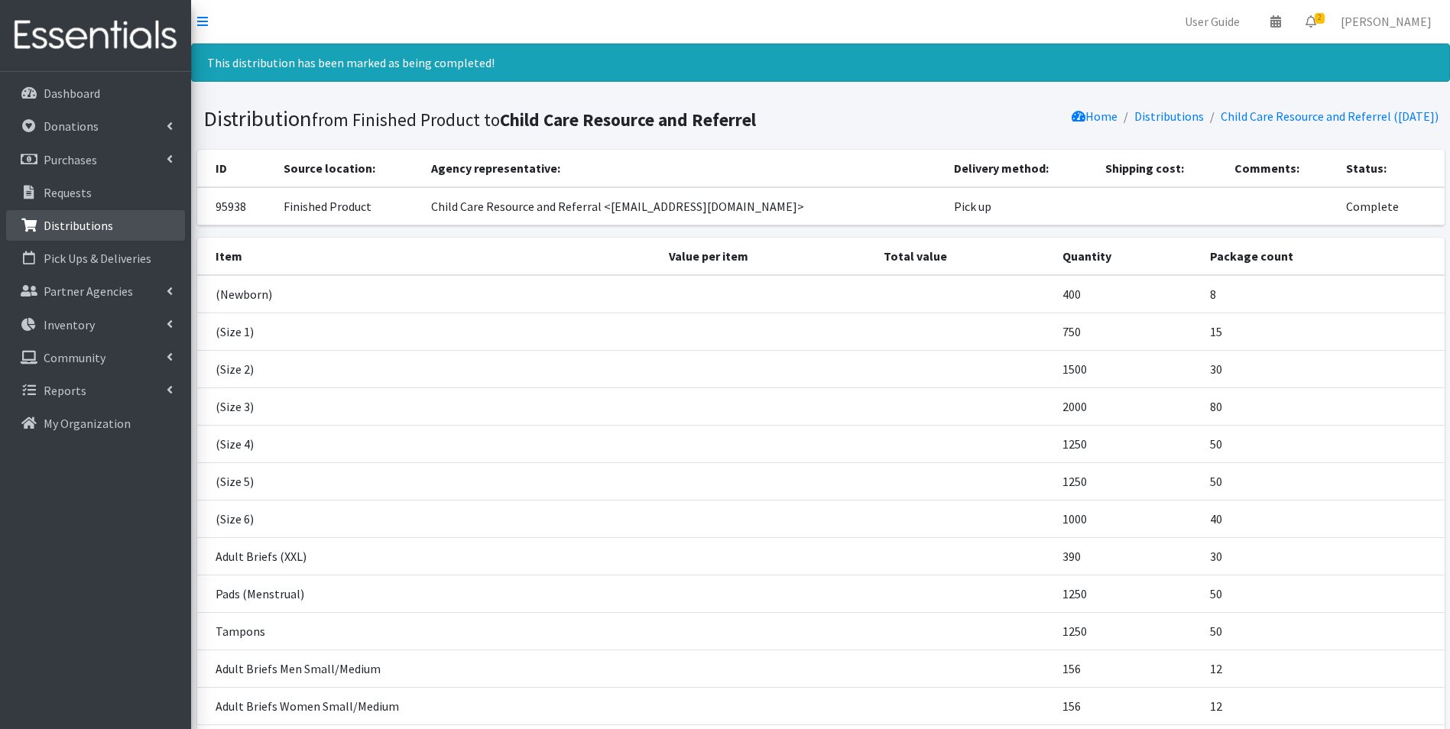
click at [94, 229] on p "Distributions" at bounding box center [79, 225] width 70 height 15
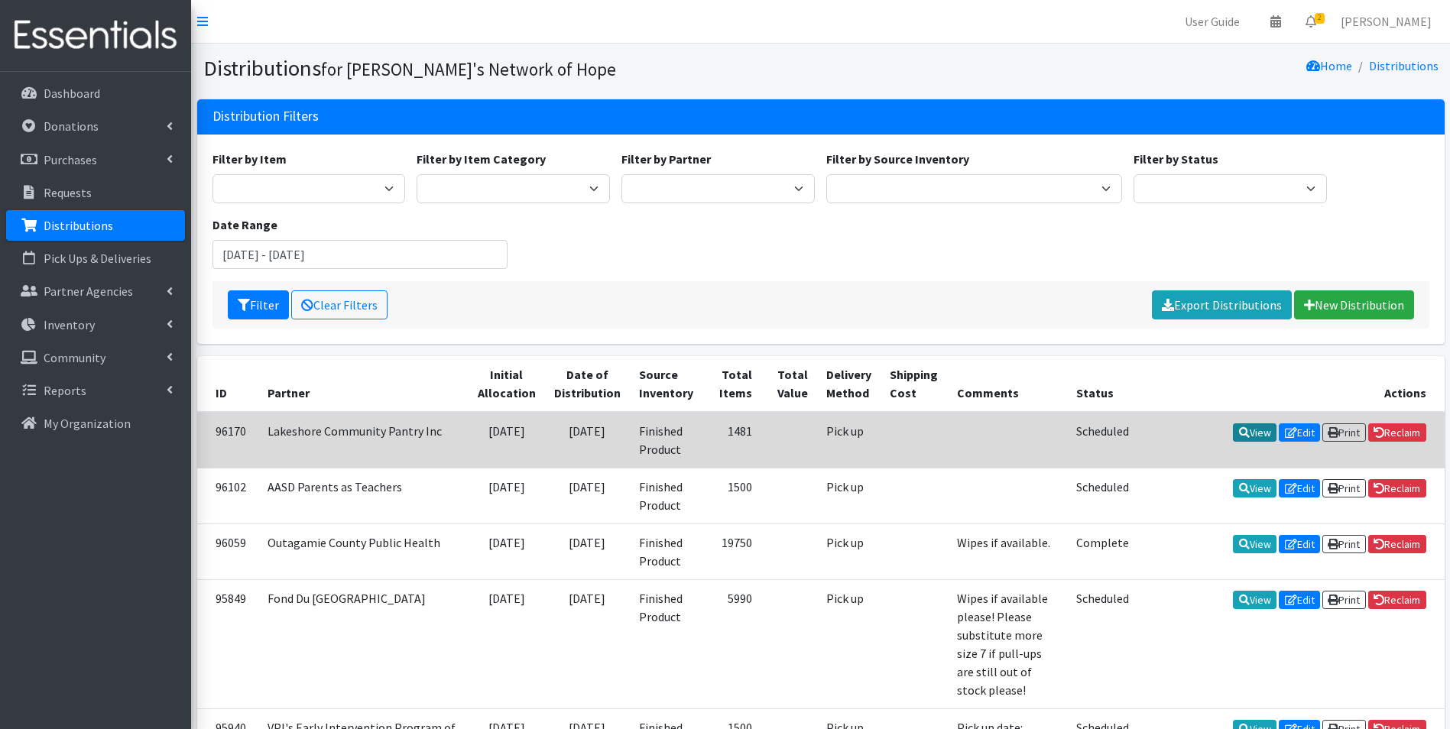
click at [1250, 430] on link "View" at bounding box center [1255, 433] width 44 height 18
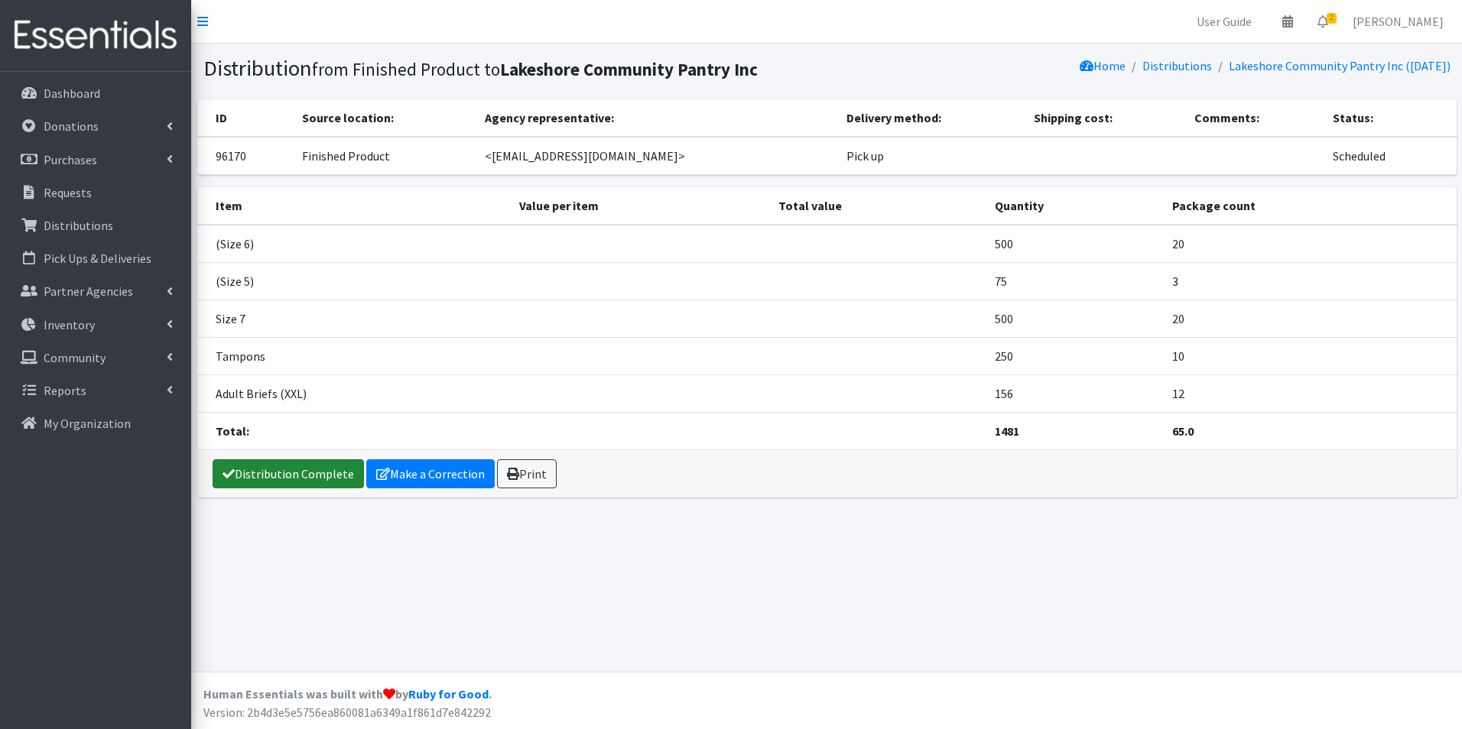
click at [309, 468] on link "Distribution Complete" at bounding box center [288, 473] width 151 height 29
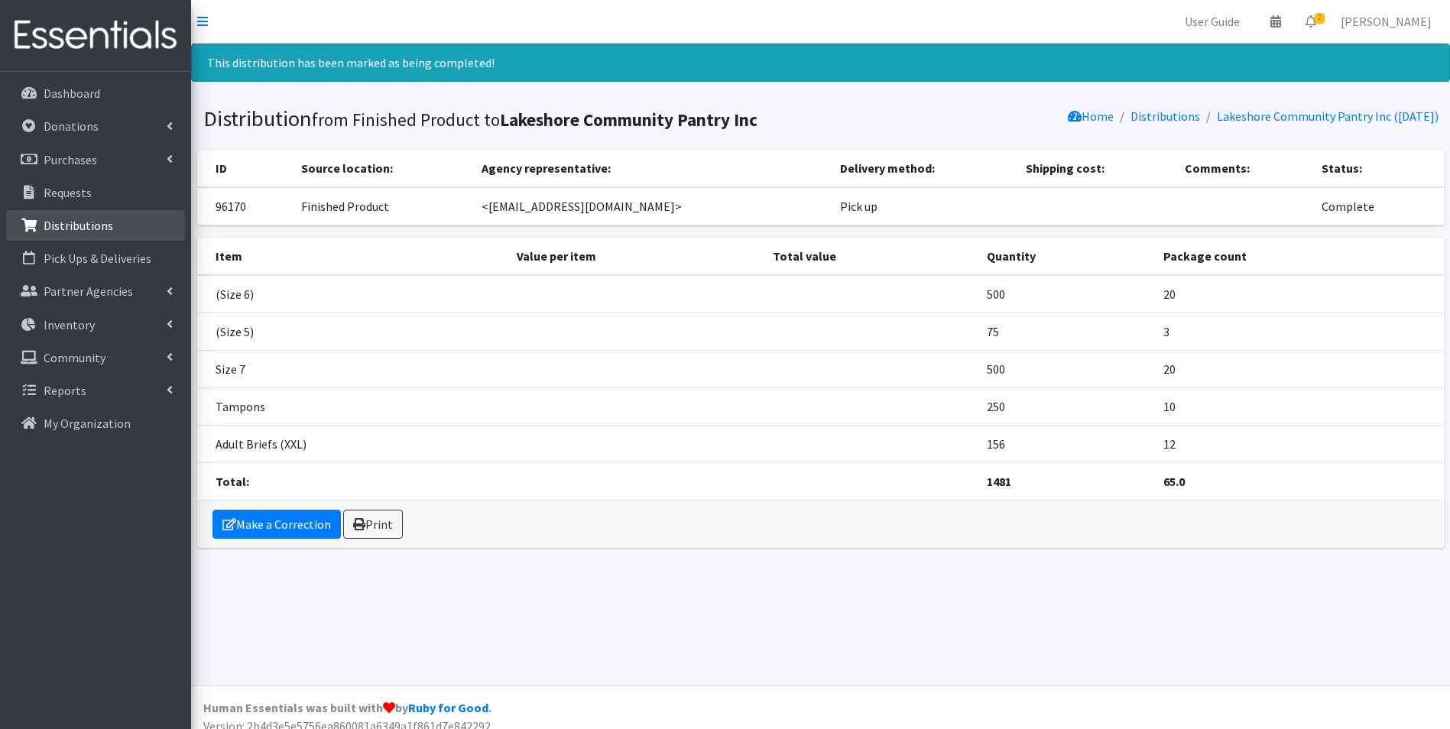
click at [64, 233] on link "Distributions" at bounding box center [95, 225] width 179 height 31
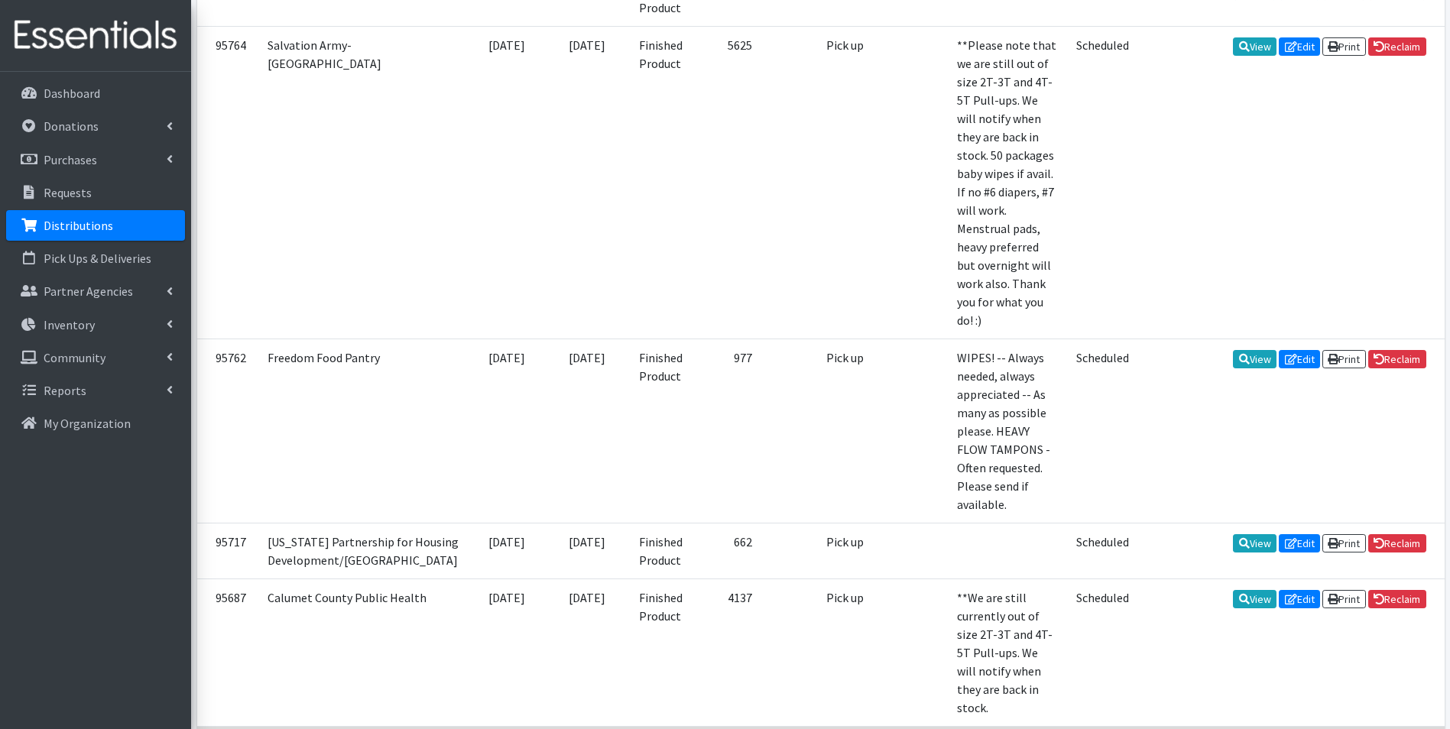
scroll to position [1300, 0]
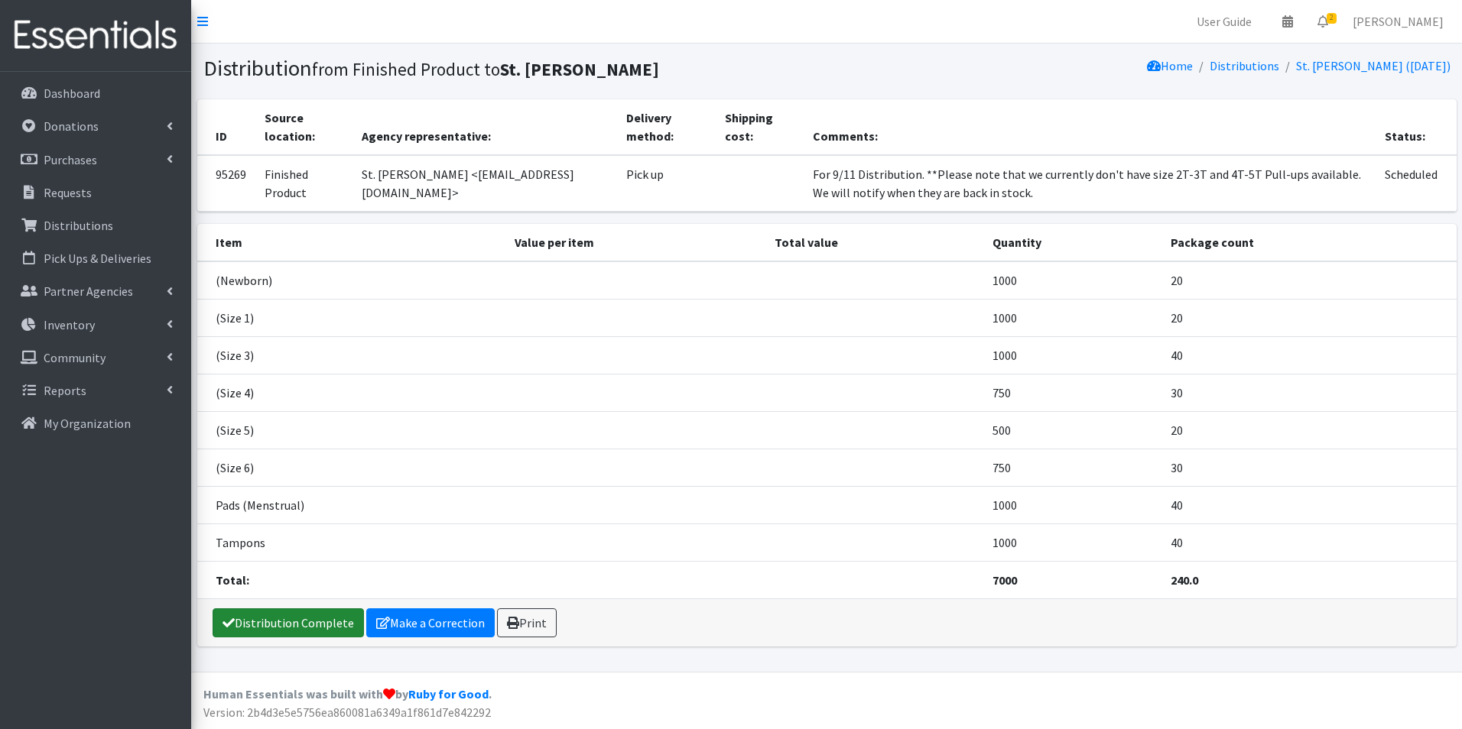
click at [325, 620] on link "Distribution Complete" at bounding box center [288, 623] width 151 height 29
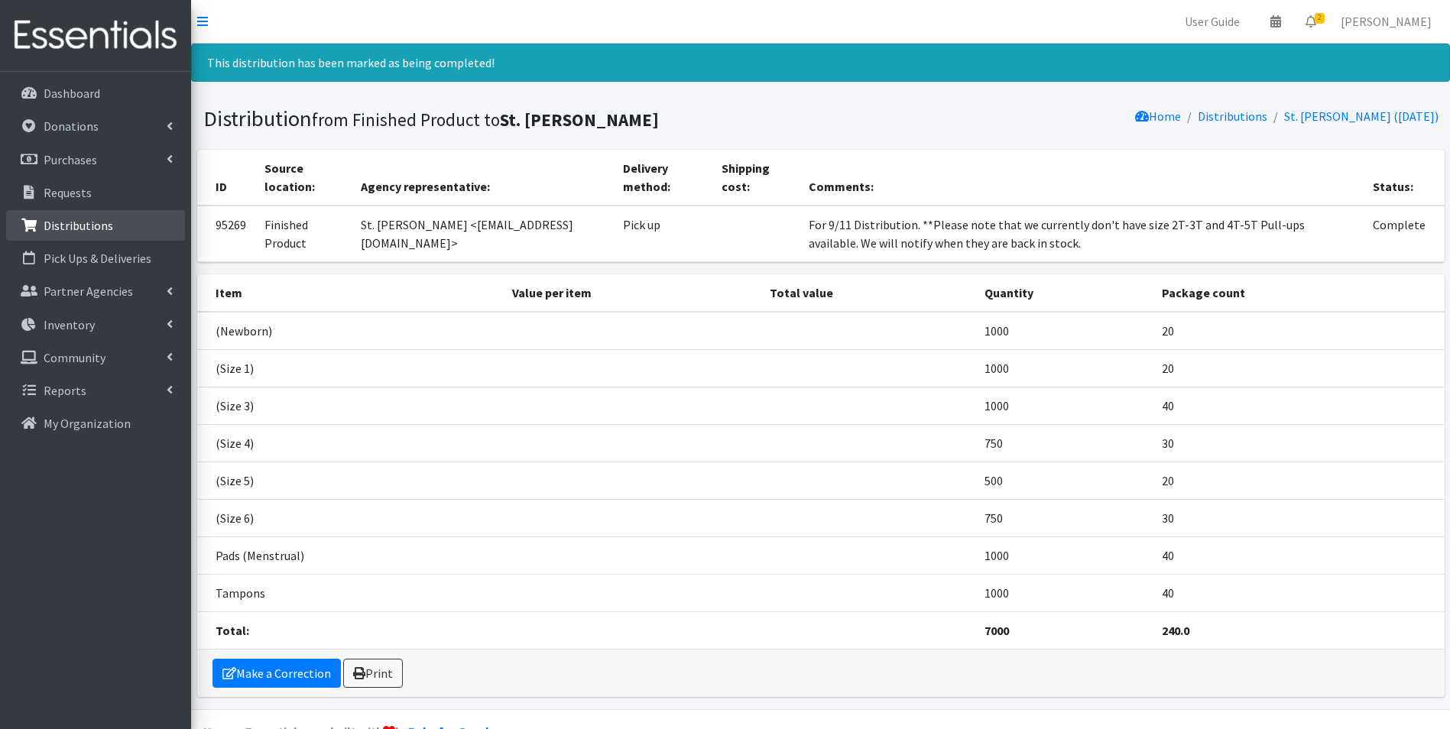
click at [70, 219] on p "Distributions" at bounding box center [79, 225] width 70 height 15
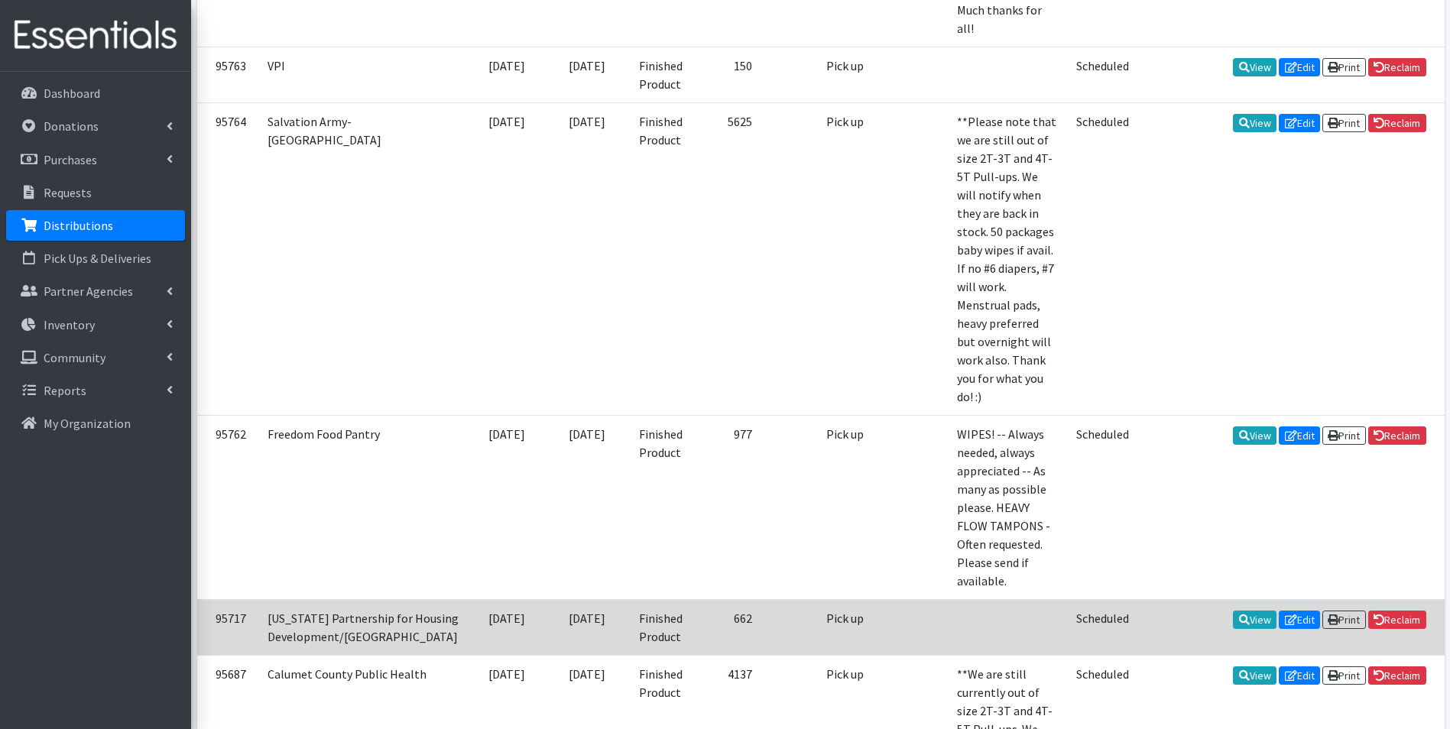
scroll to position [1223, 0]
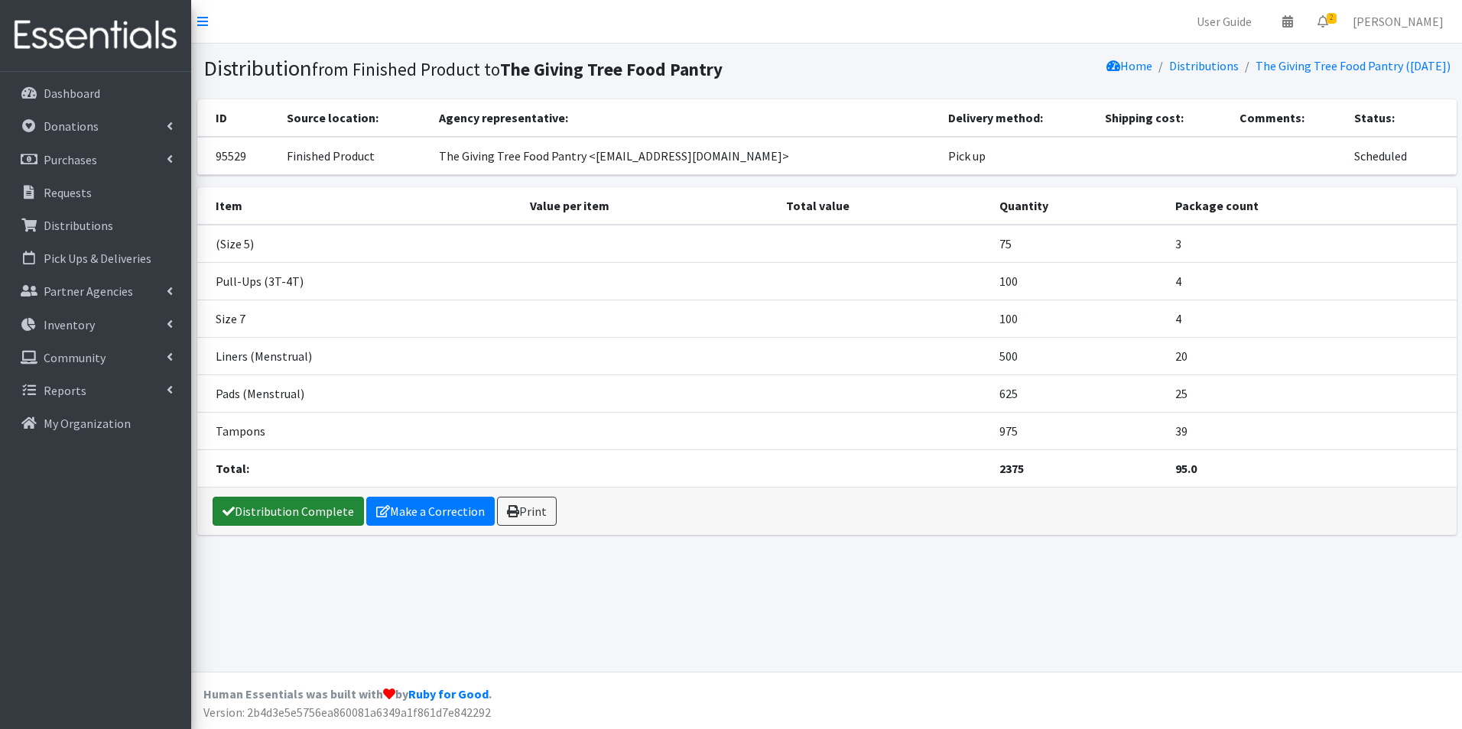
click at [283, 502] on link "Distribution Complete" at bounding box center [288, 511] width 151 height 29
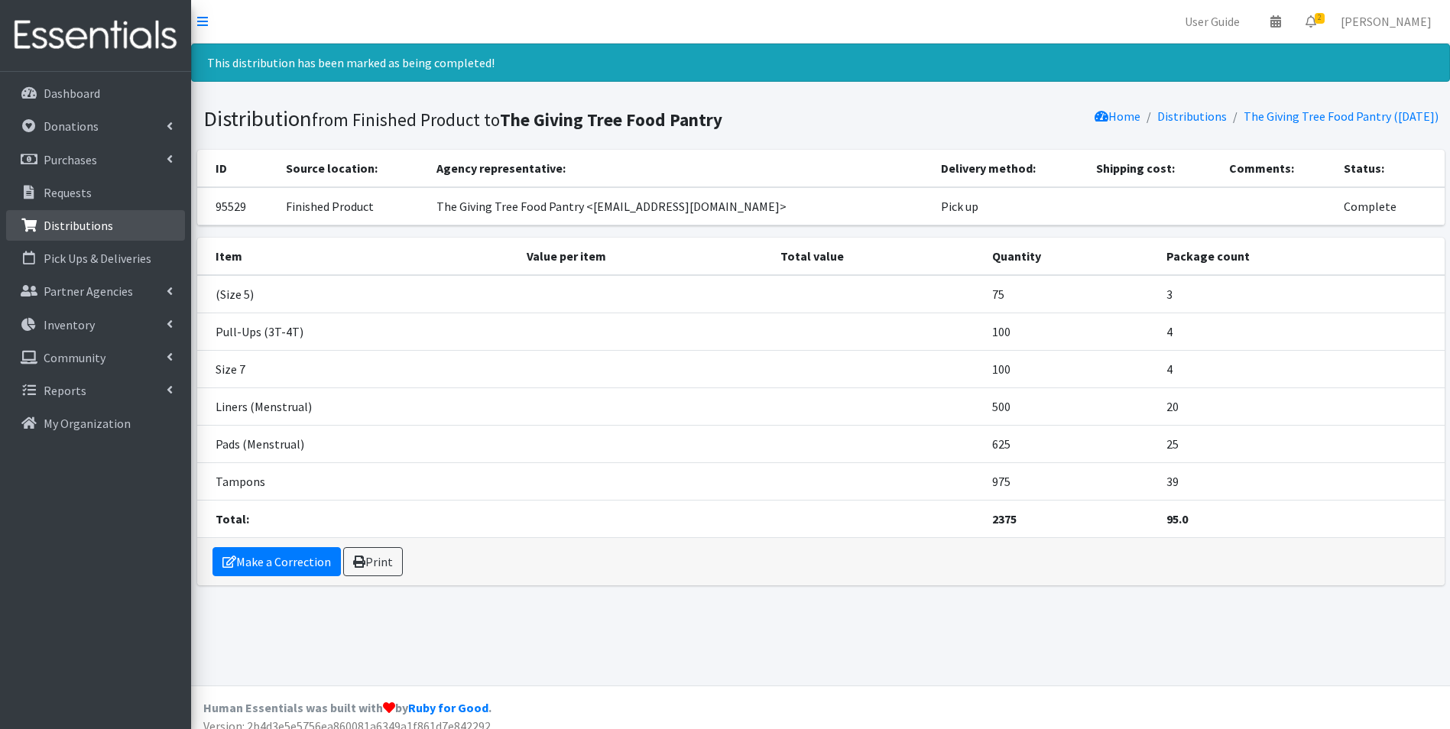
click at [68, 224] on p "Distributions" at bounding box center [79, 225] width 70 height 15
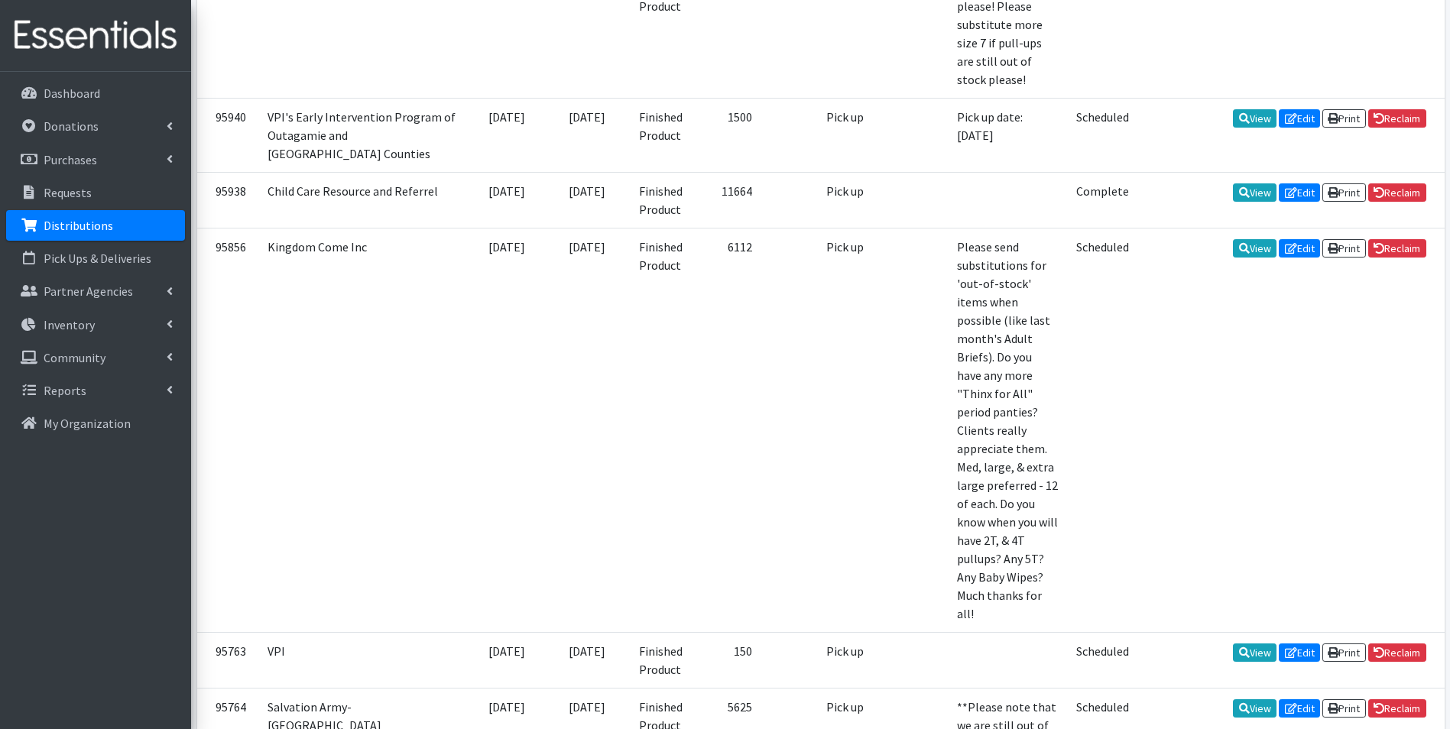
scroll to position [612, 0]
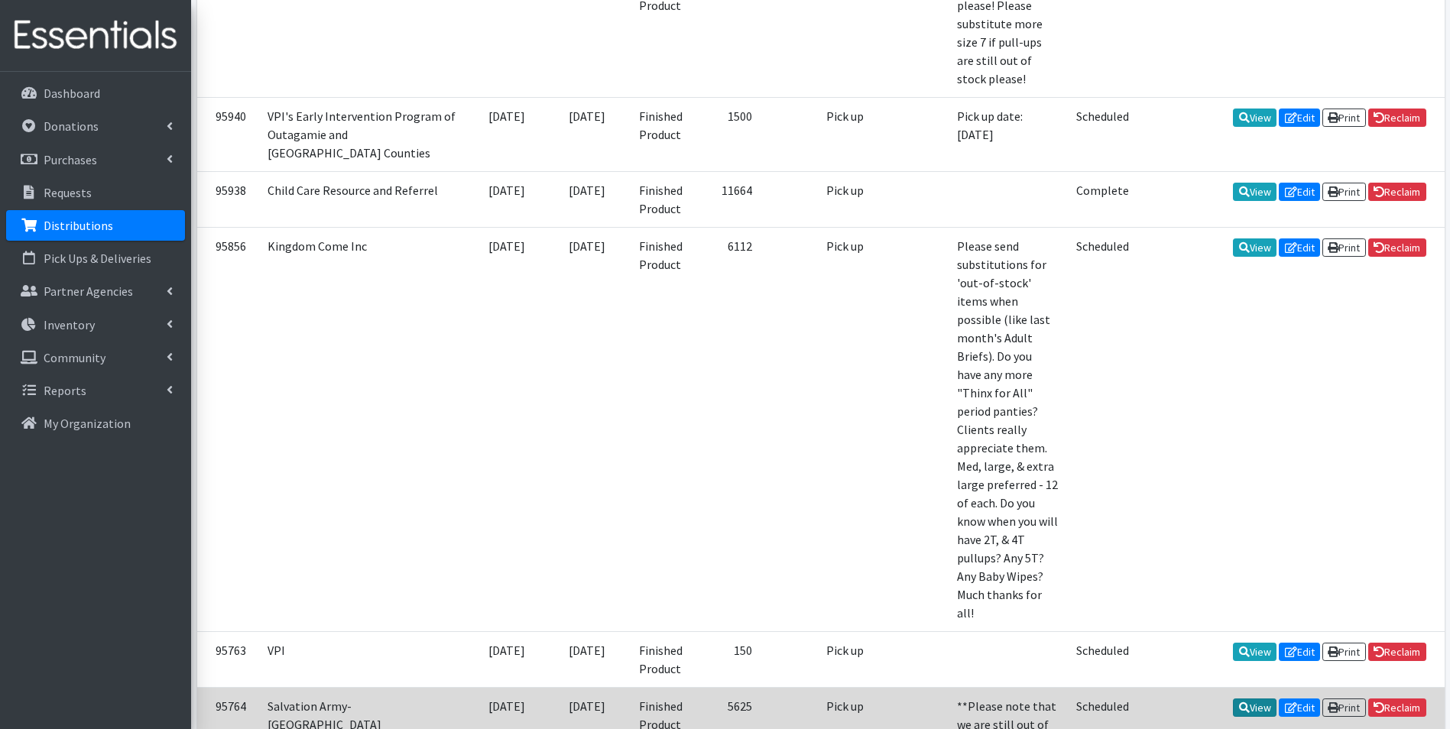
click at [1243, 699] on link "View" at bounding box center [1255, 708] width 44 height 18
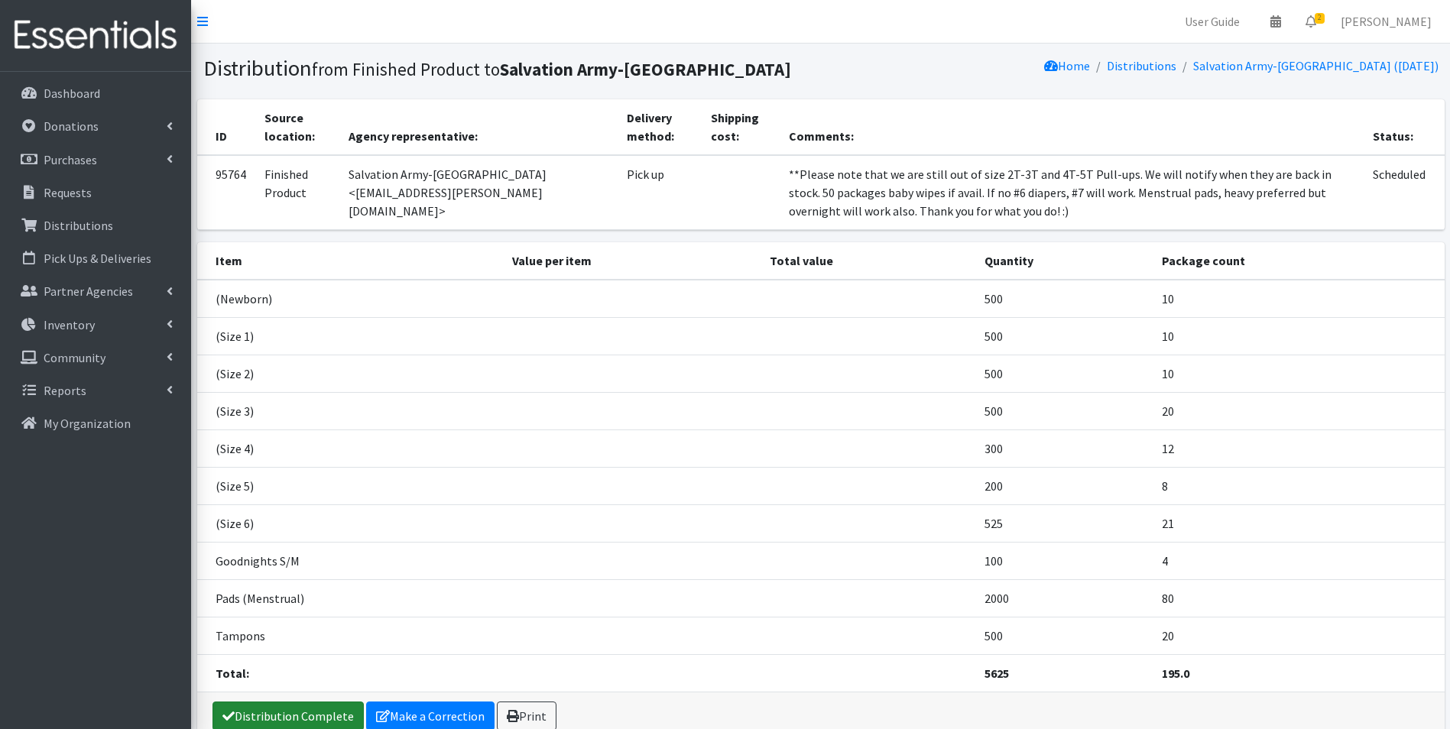
click at [323, 710] on link "Distribution Complete" at bounding box center [288, 716] width 151 height 29
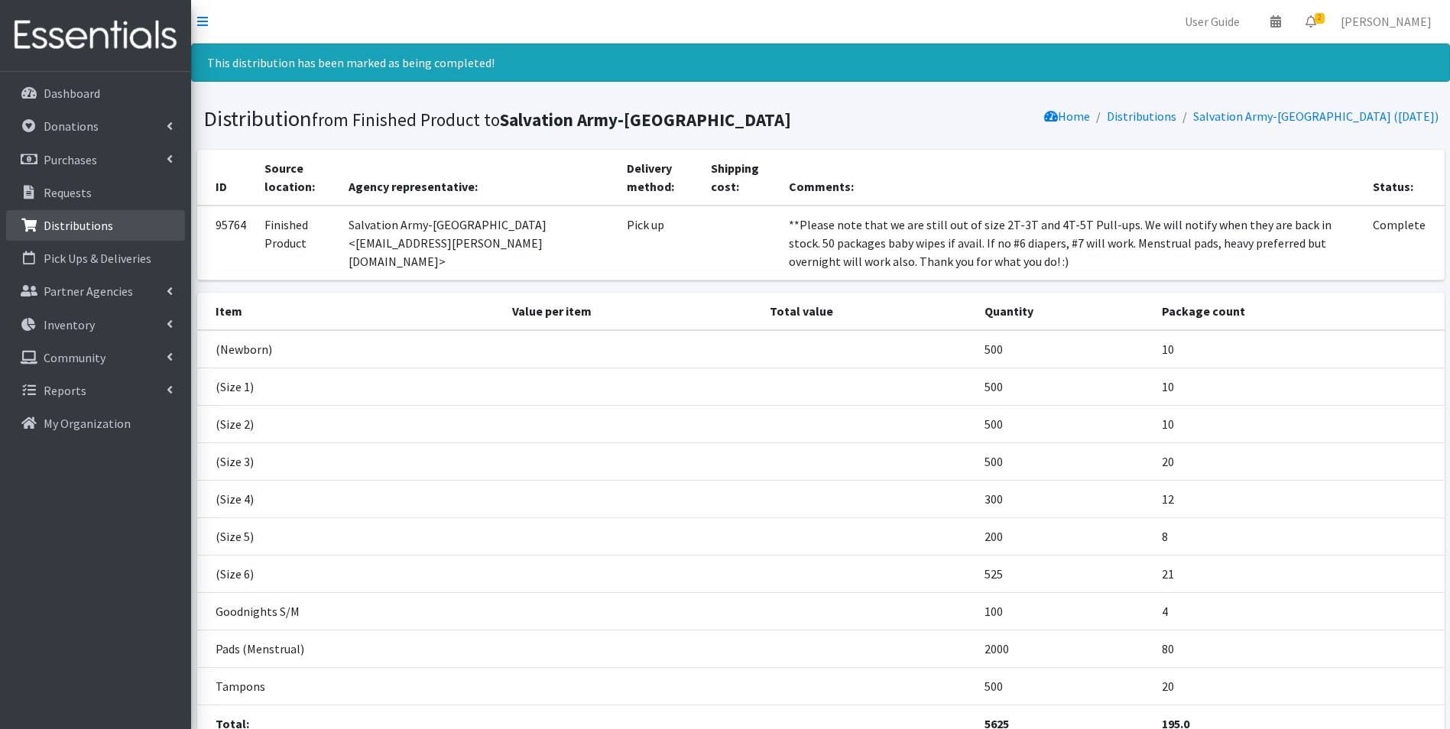
click at [92, 228] on p "Distributions" at bounding box center [79, 225] width 70 height 15
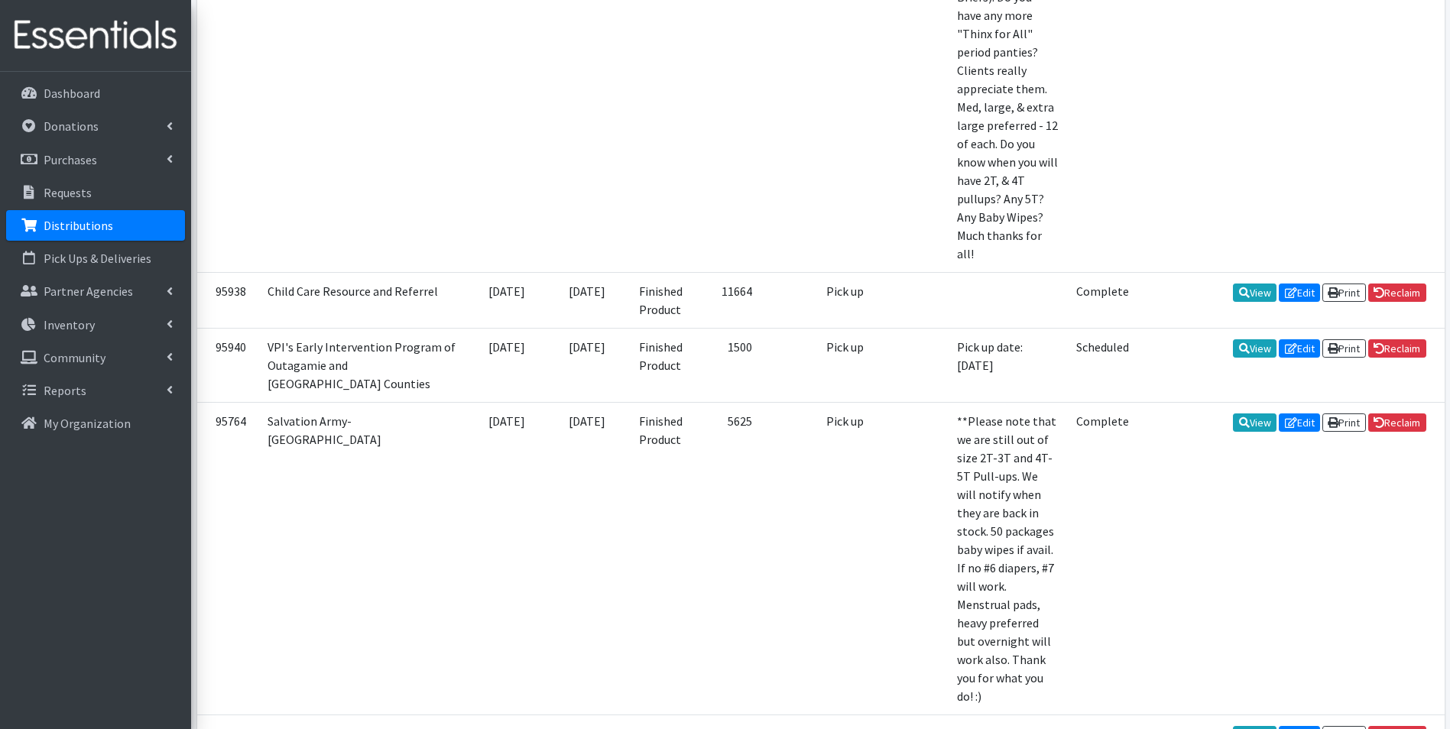
scroll to position [917, 0]
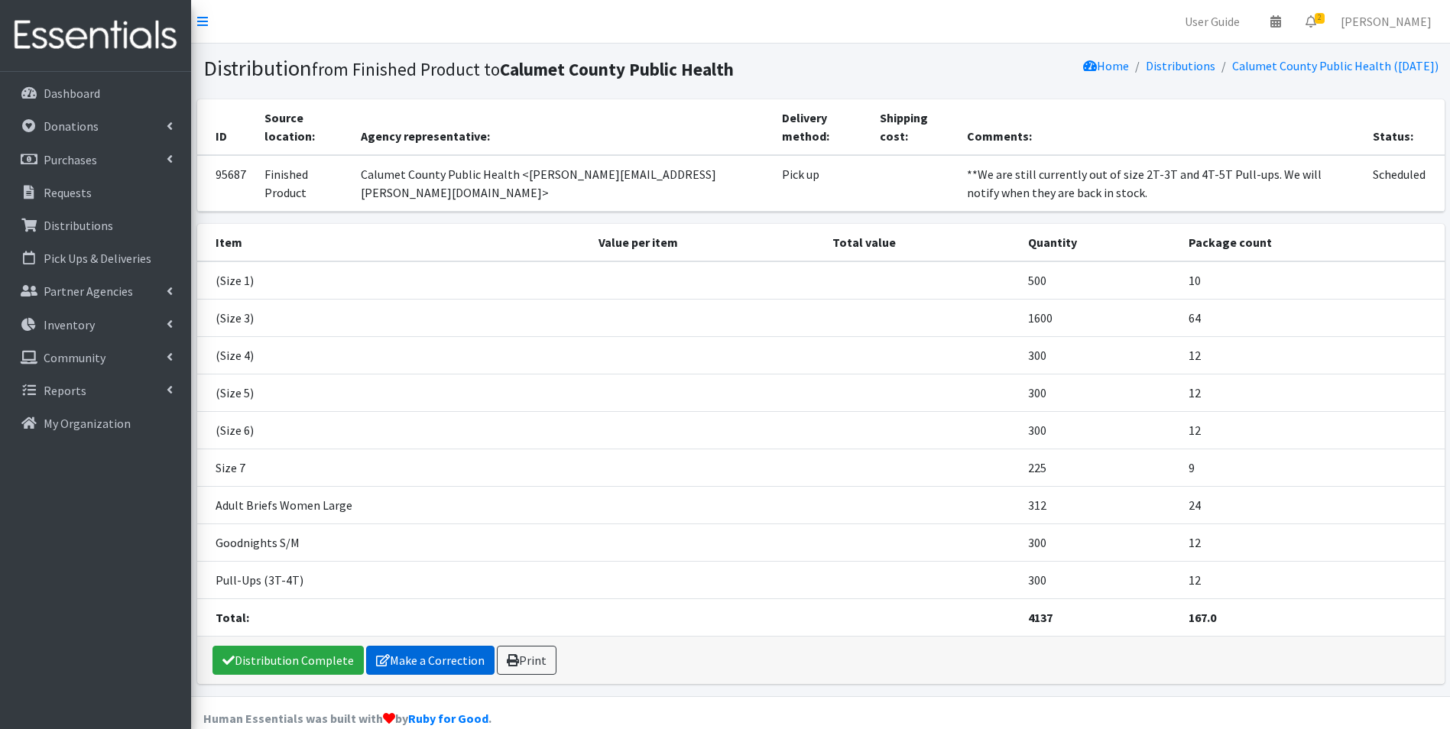
click at [420, 659] on link "Make a Correction" at bounding box center [430, 660] width 128 height 29
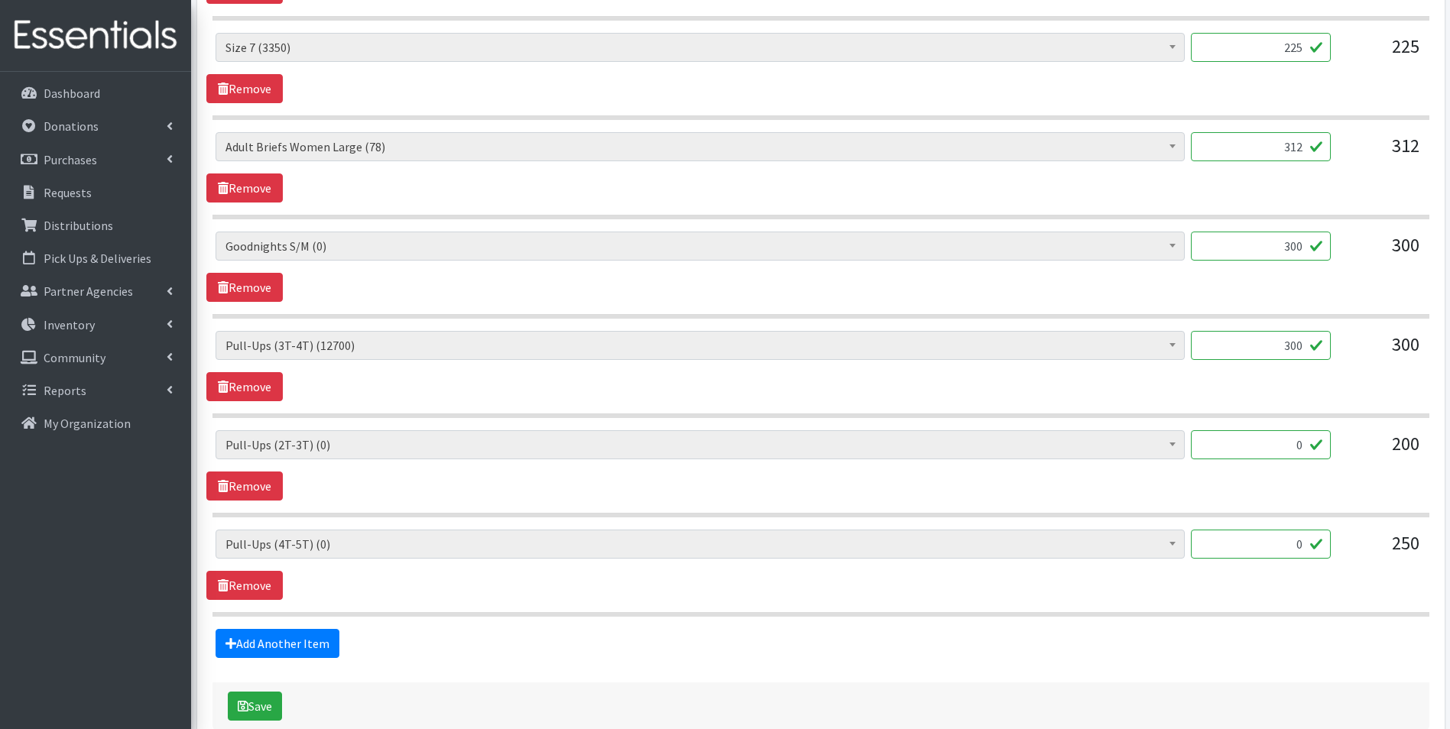
scroll to position [1223, 0]
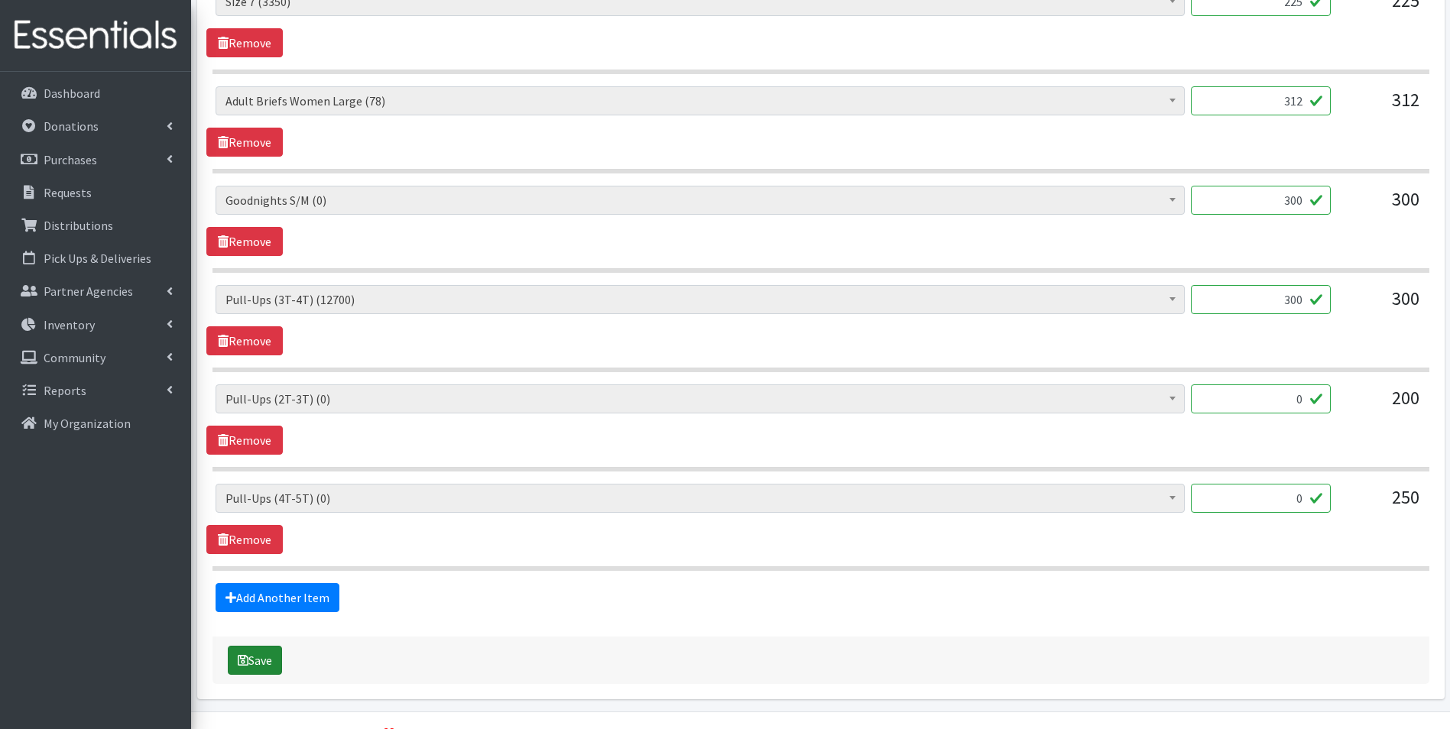
click at [244, 661] on icon "submit" at bounding box center [243, 660] width 11 height 12
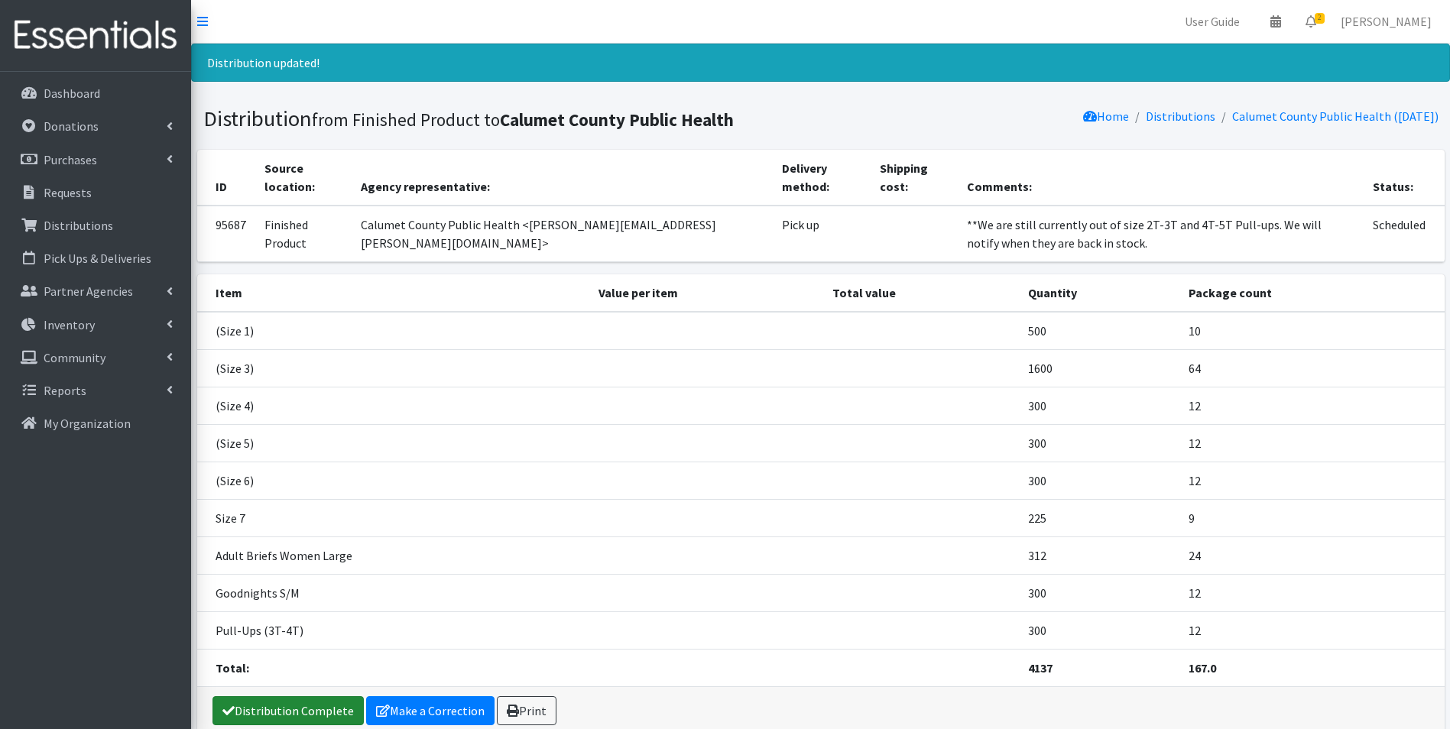
click at [279, 711] on link "Distribution Complete" at bounding box center [288, 711] width 151 height 29
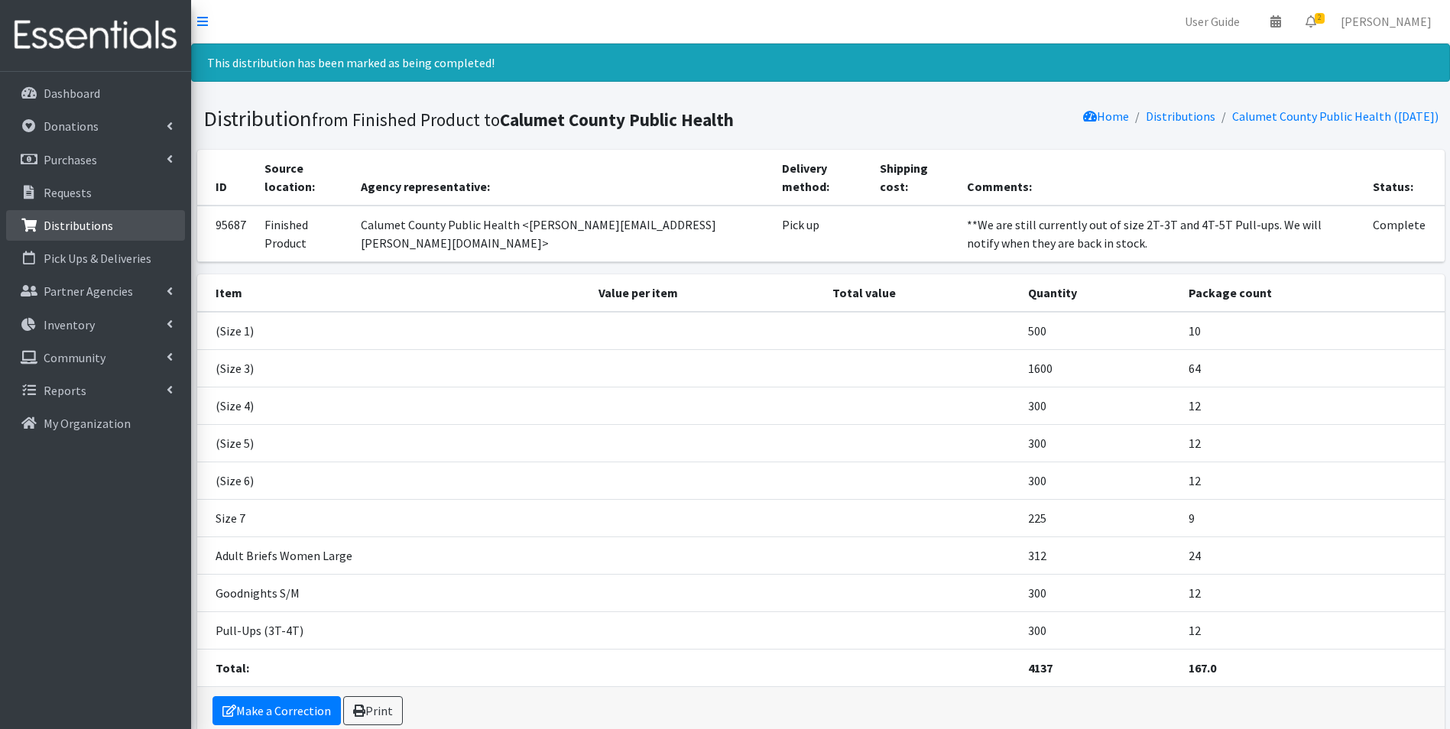
click at [106, 229] on p "Distributions" at bounding box center [79, 225] width 70 height 15
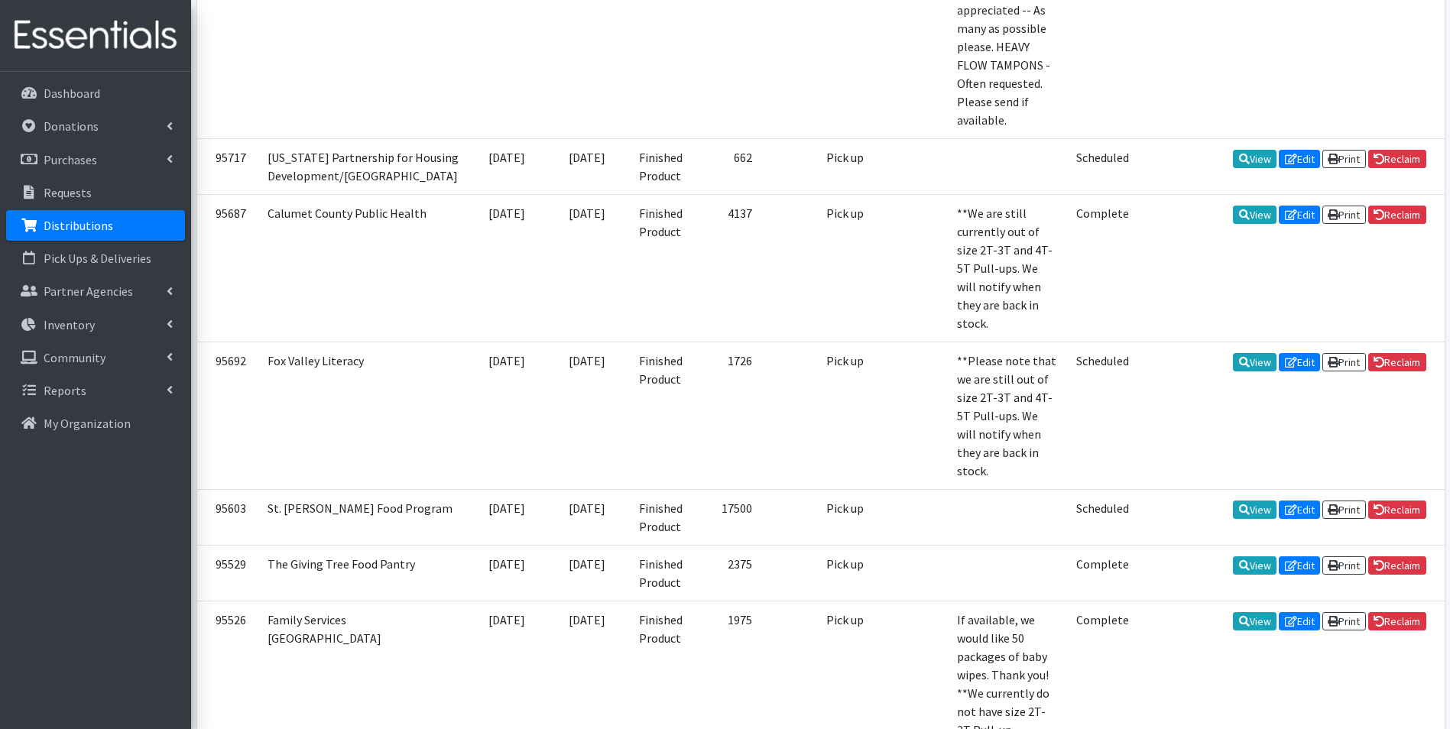
scroll to position [1682, 0]
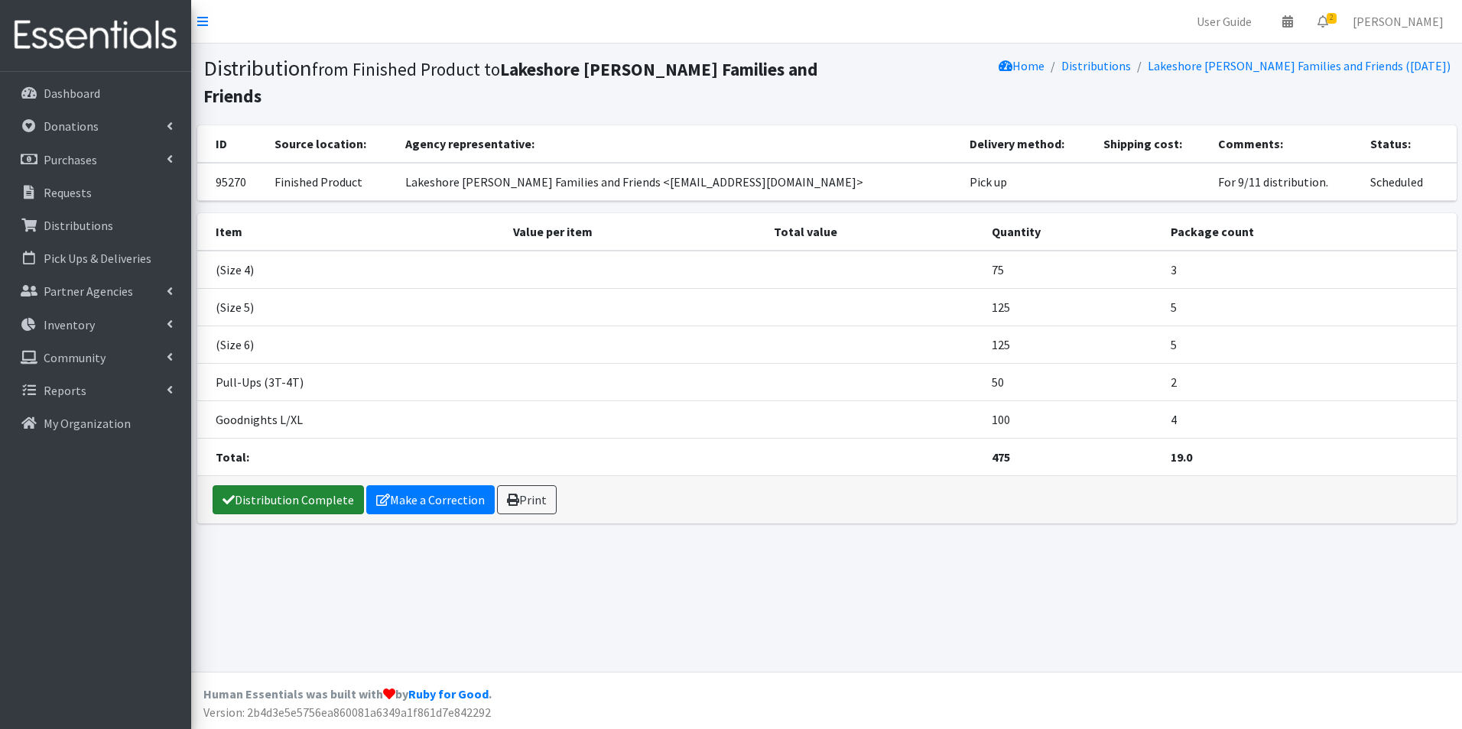
click at [308, 485] on link "Distribution Complete" at bounding box center [288, 499] width 151 height 29
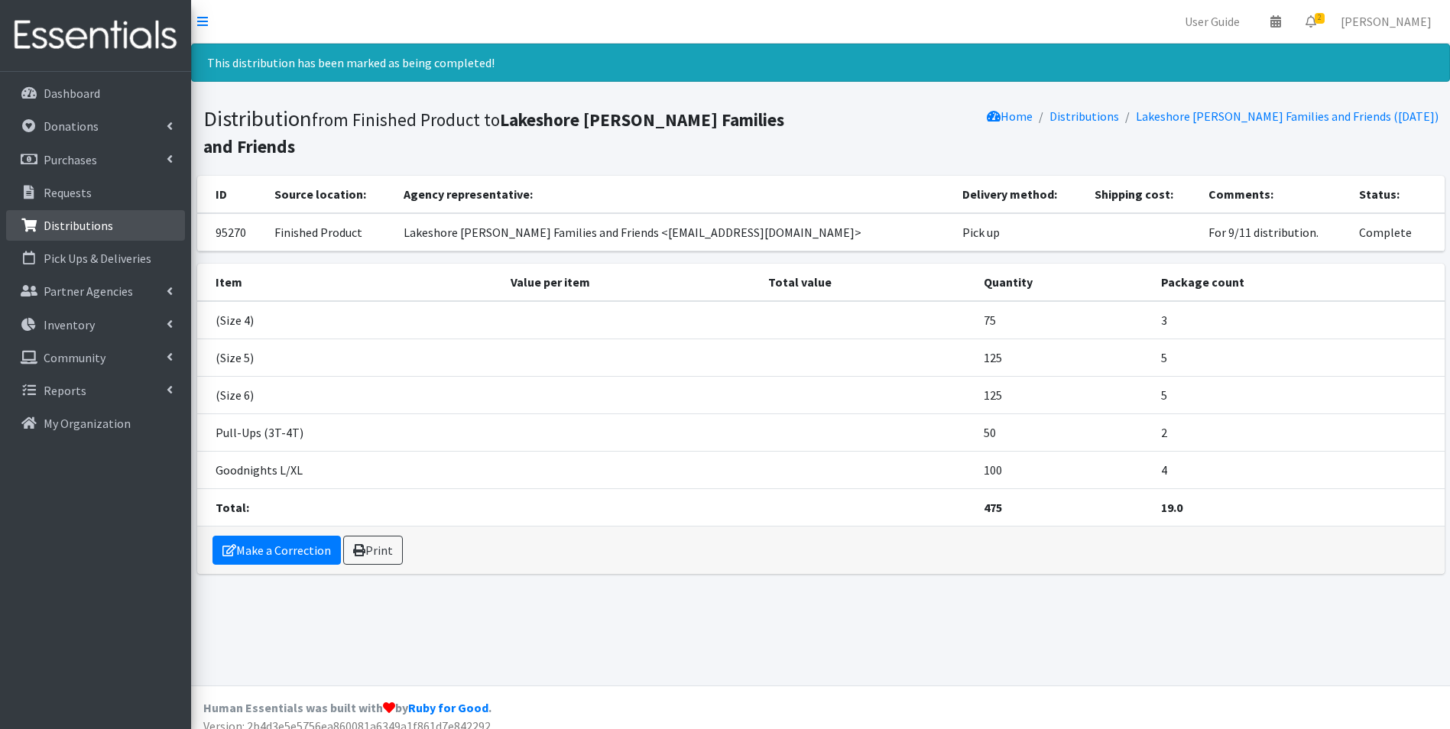
click at [109, 226] on p "Distributions" at bounding box center [79, 225] width 70 height 15
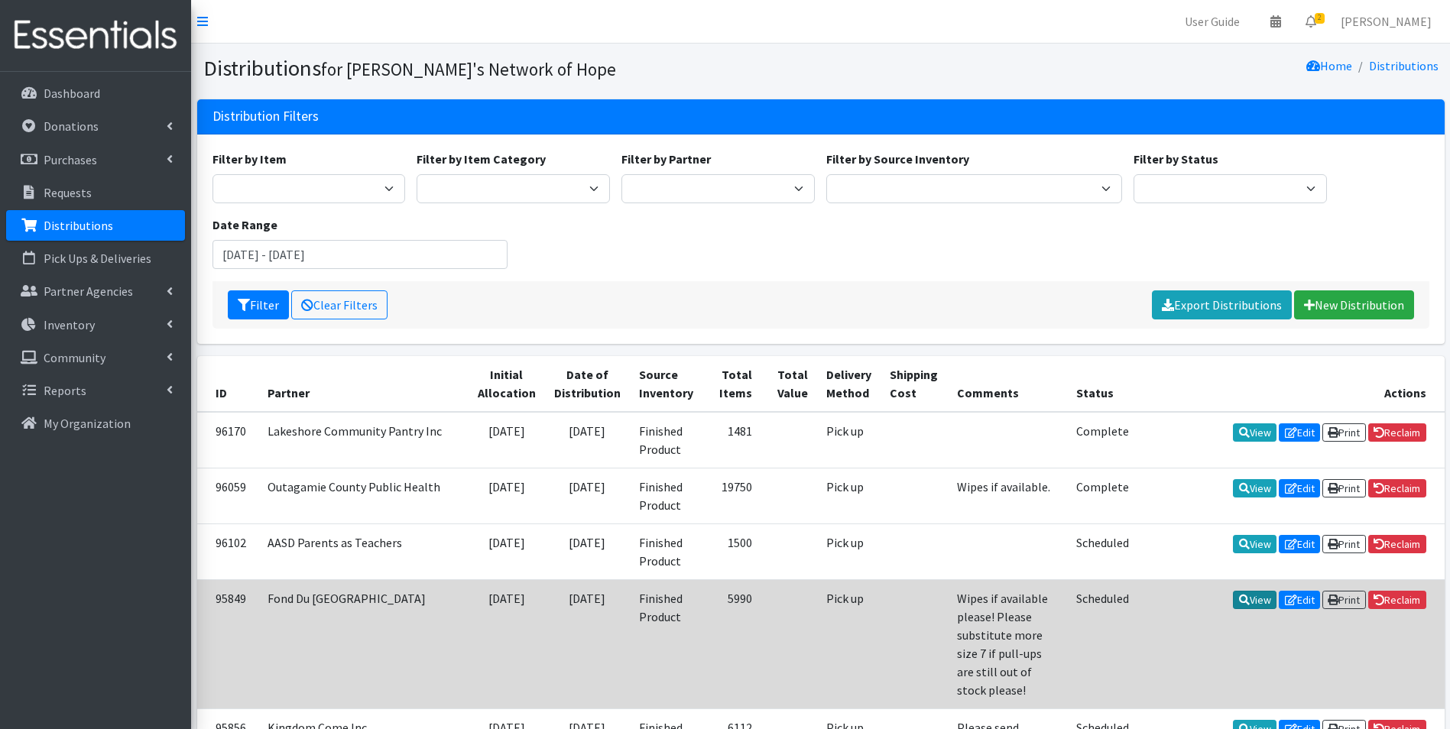
click at [1253, 599] on link "View" at bounding box center [1255, 600] width 44 height 18
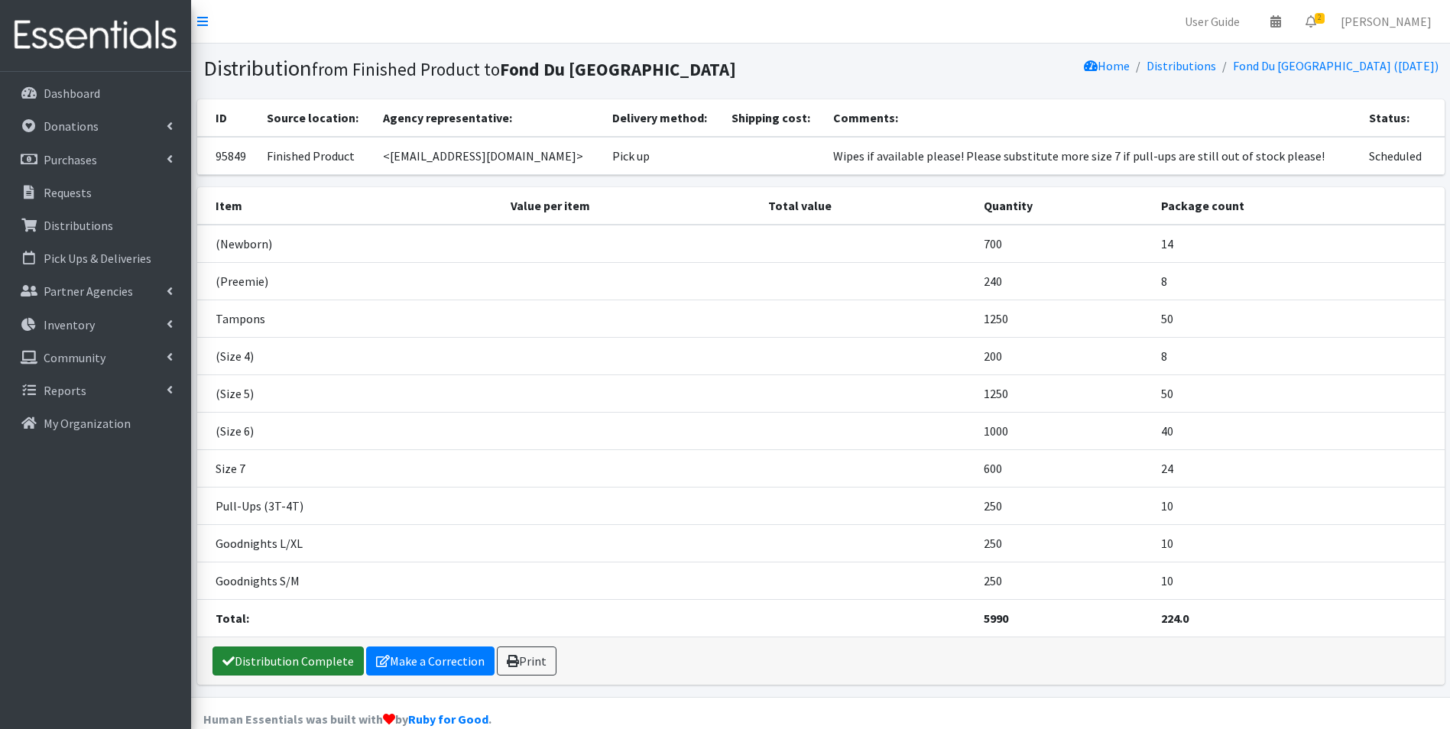
click at [314, 655] on link "Distribution Complete" at bounding box center [288, 661] width 151 height 29
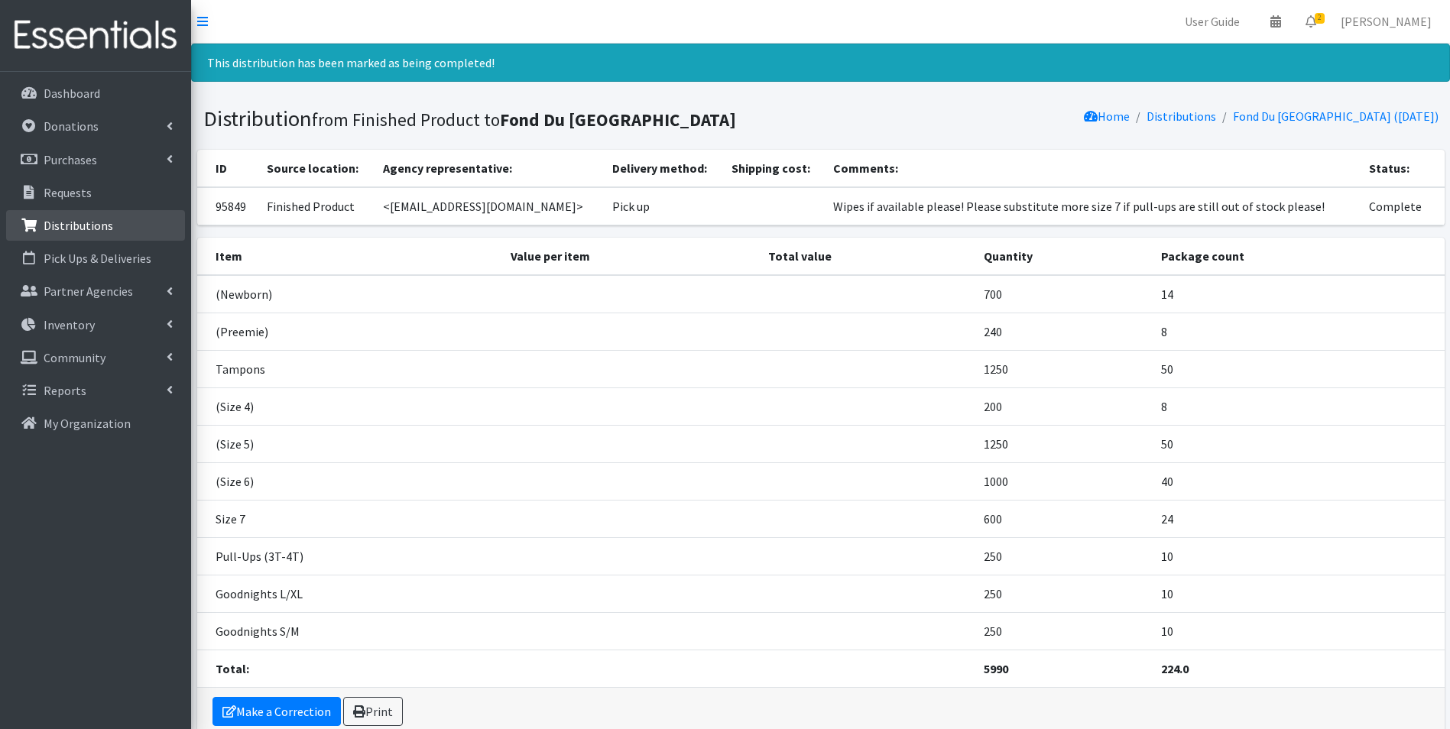
click at [89, 226] on p "Distributions" at bounding box center [79, 225] width 70 height 15
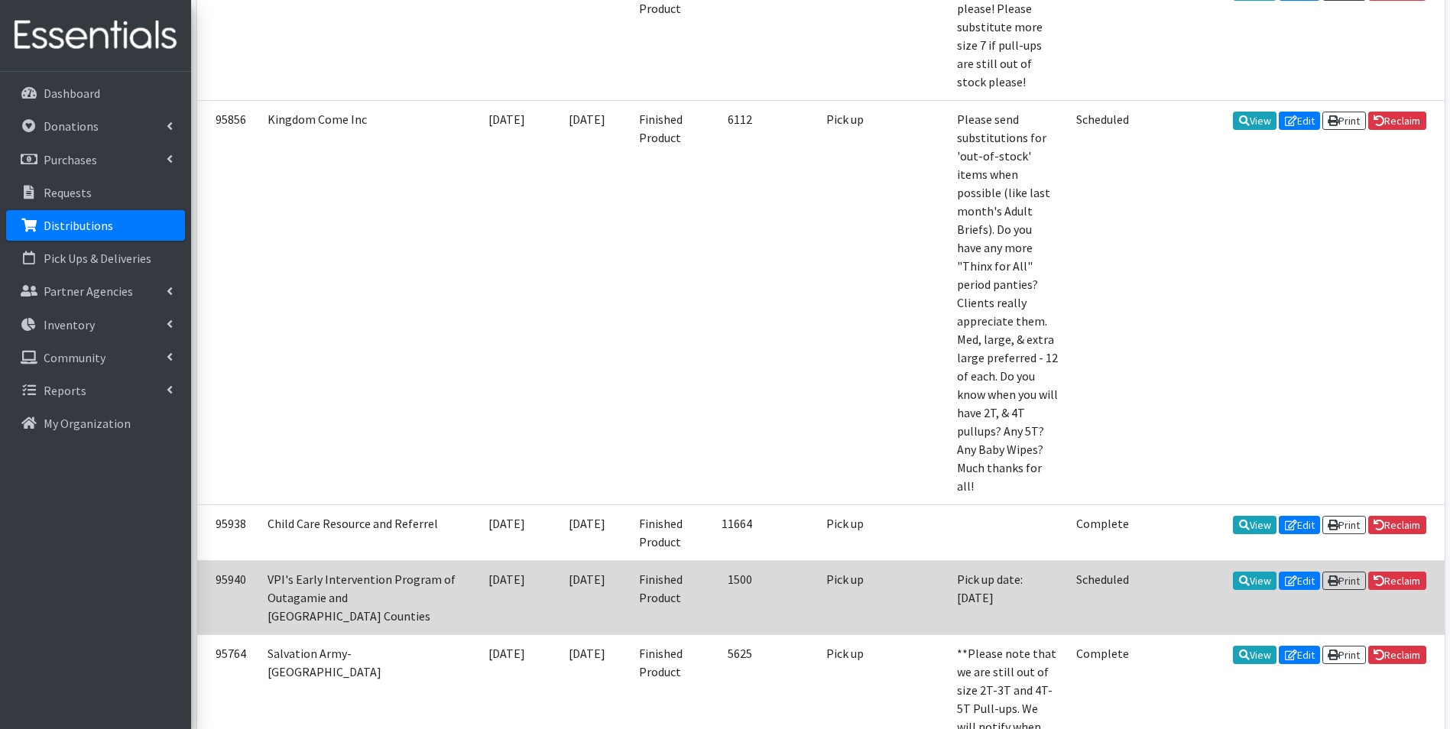
scroll to position [612, 0]
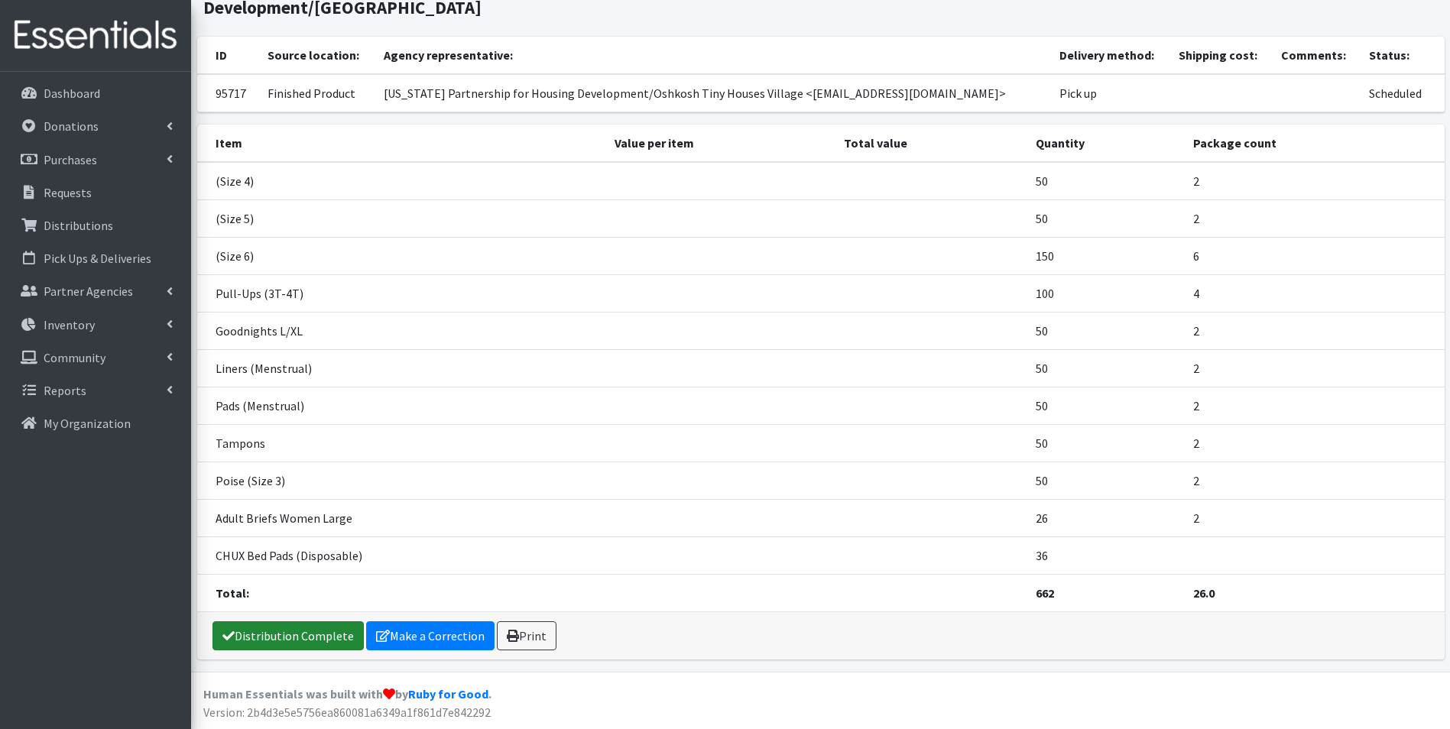
click at [316, 628] on link "Distribution Complete" at bounding box center [288, 636] width 151 height 29
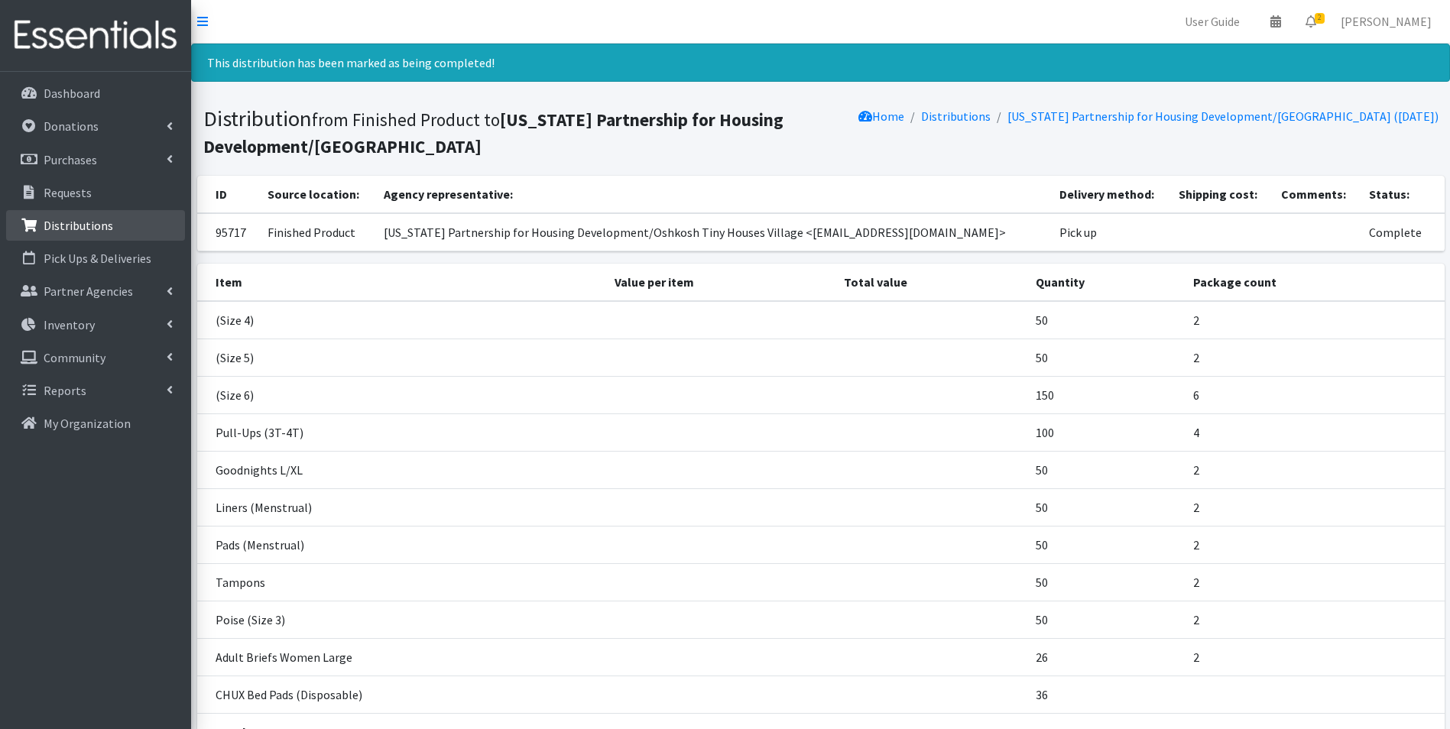
click at [95, 222] on p "Distributions" at bounding box center [79, 225] width 70 height 15
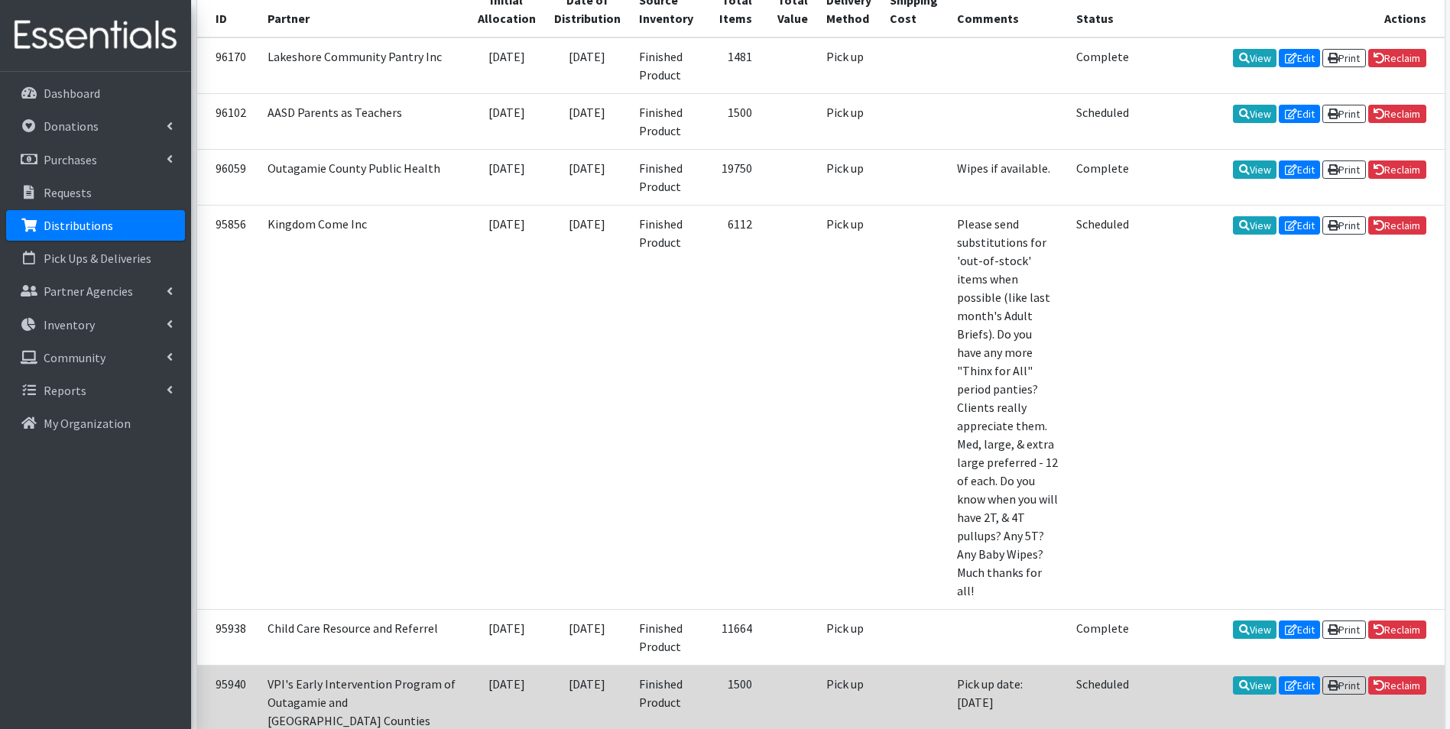
scroll to position [459, 0]
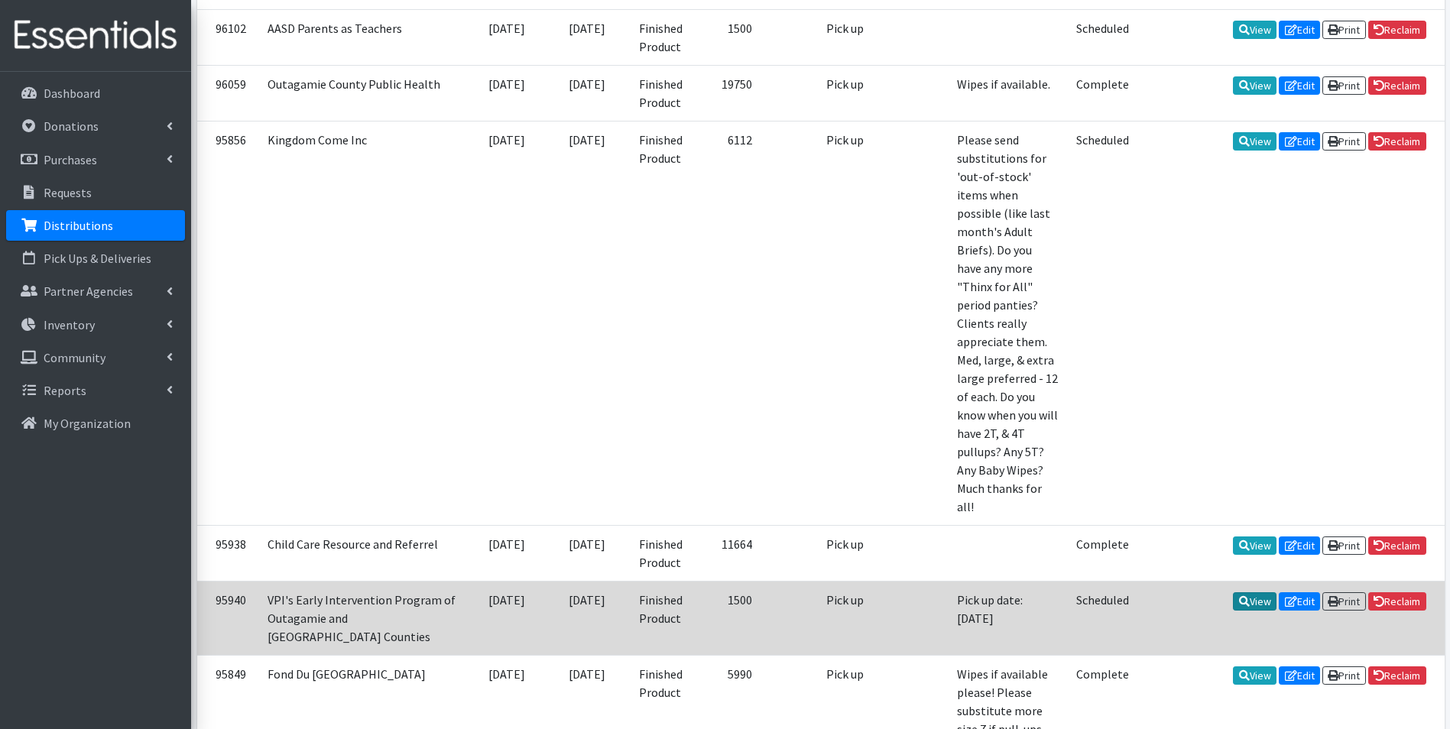
click at [1244, 593] on link "View" at bounding box center [1255, 602] width 44 height 18
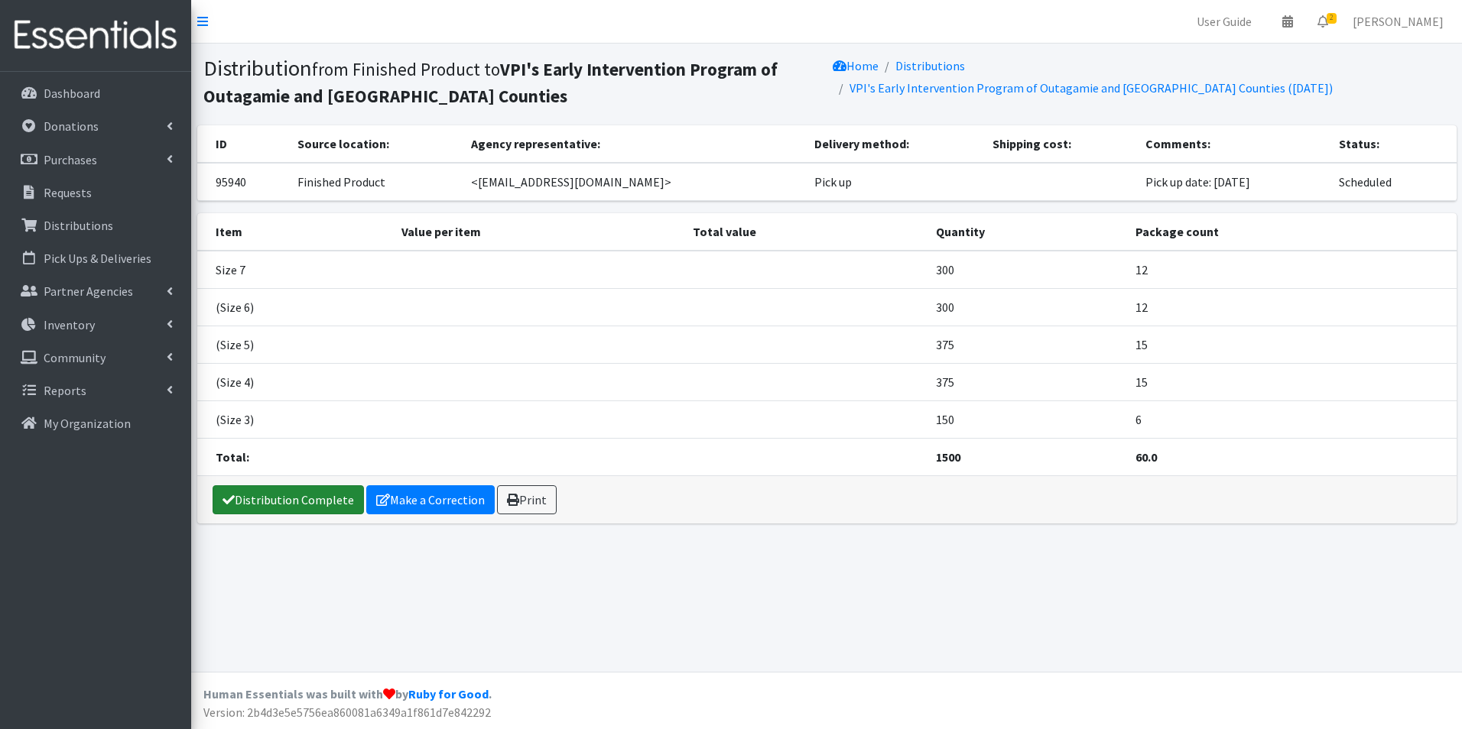
click at [317, 501] on link "Distribution Complete" at bounding box center [288, 499] width 151 height 29
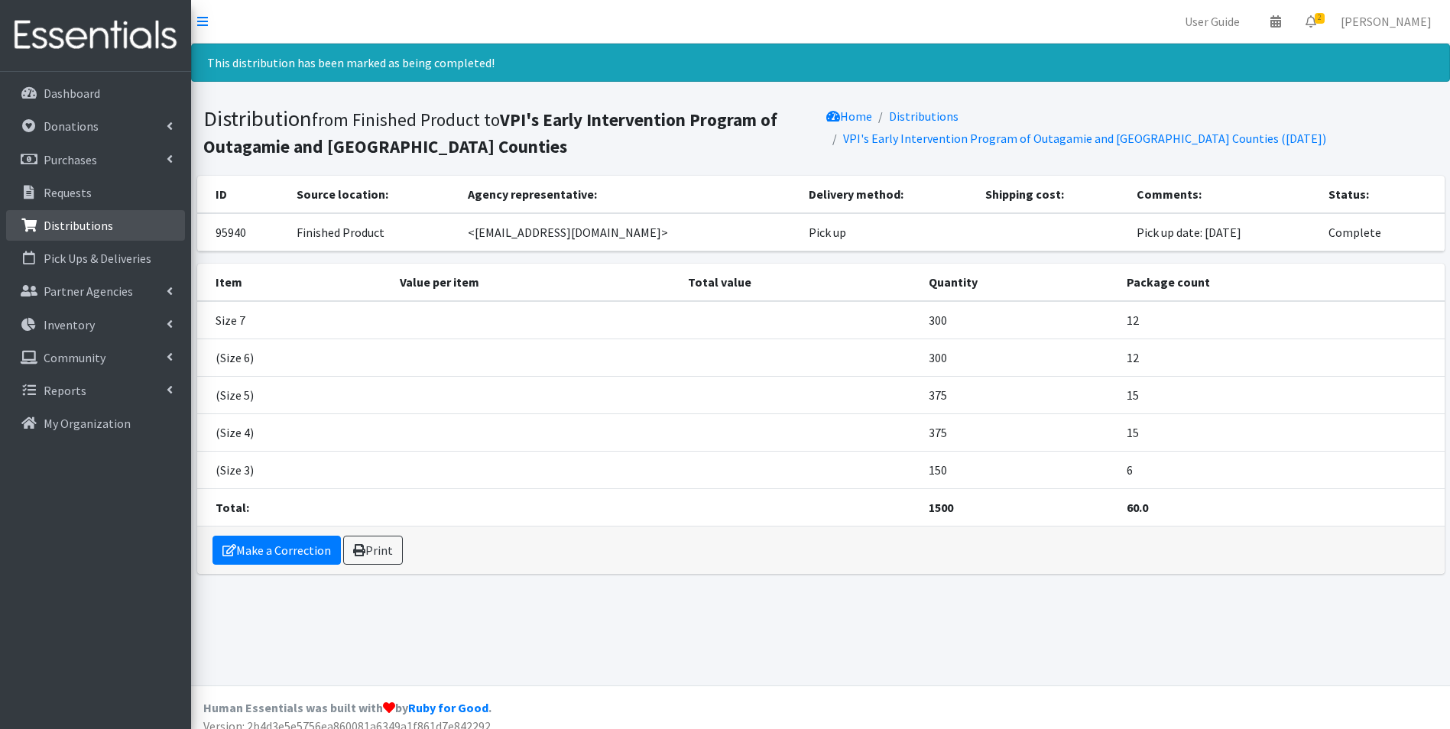
click at [67, 226] on p "Distributions" at bounding box center [79, 225] width 70 height 15
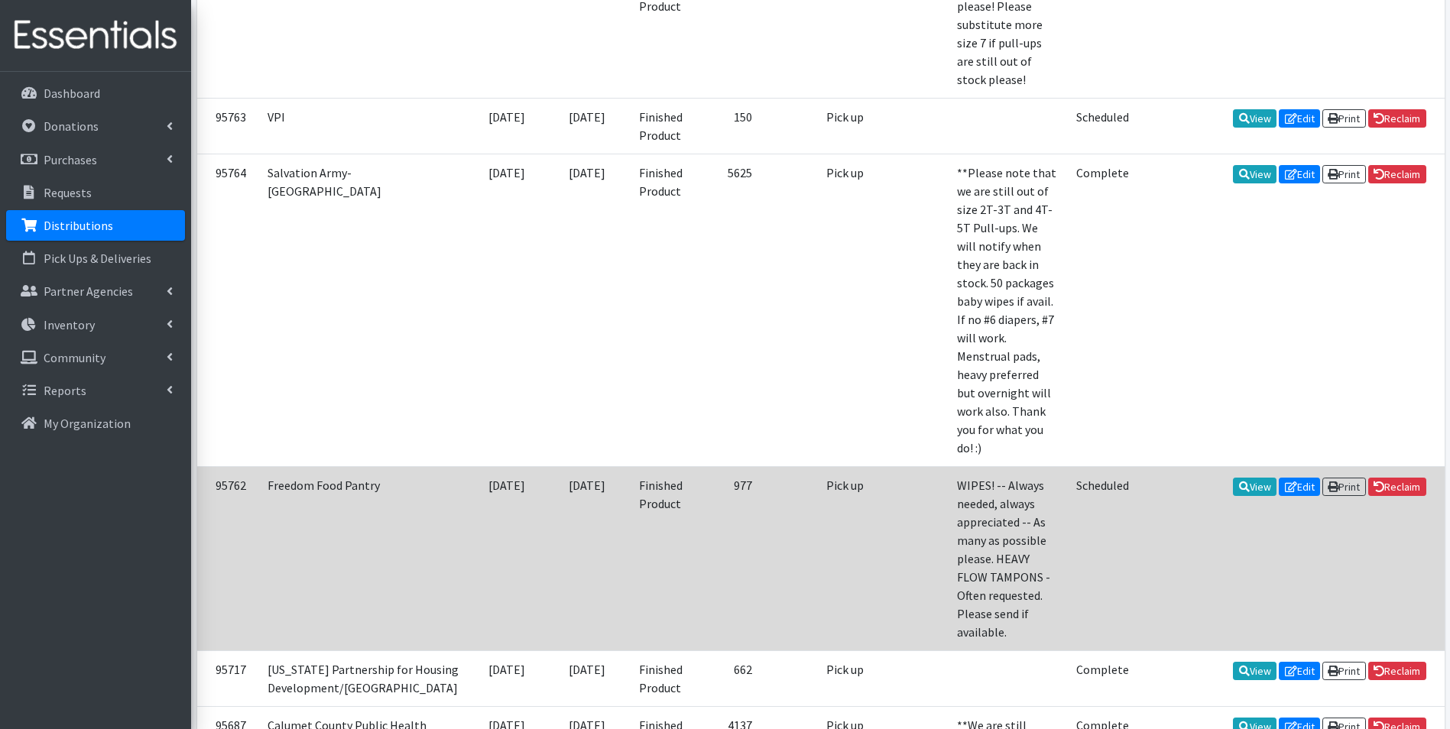
scroll to position [1147, 0]
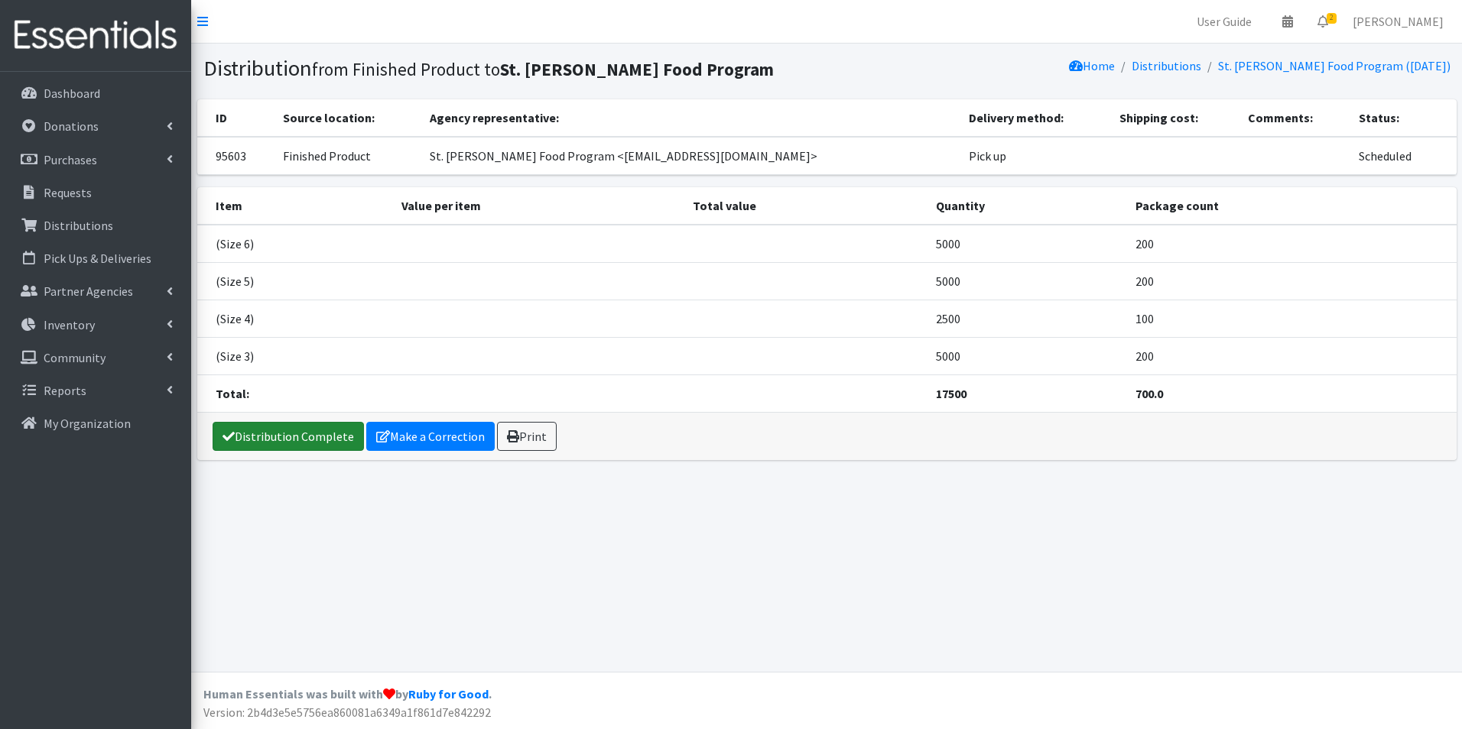
click at [288, 437] on link "Distribution Complete" at bounding box center [288, 436] width 151 height 29
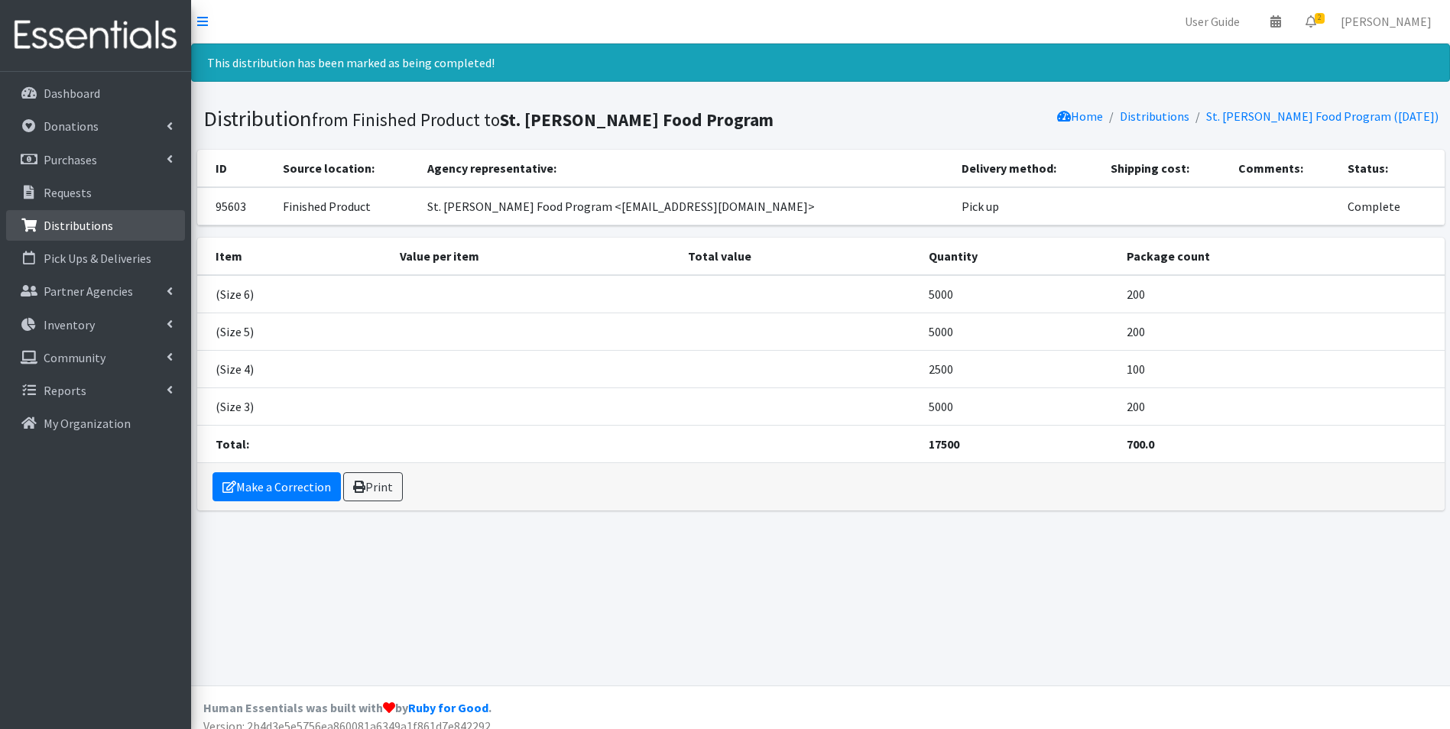
click at [79, 226] on p "Distributions" at bounding box center [79, 225] width 70 height 15
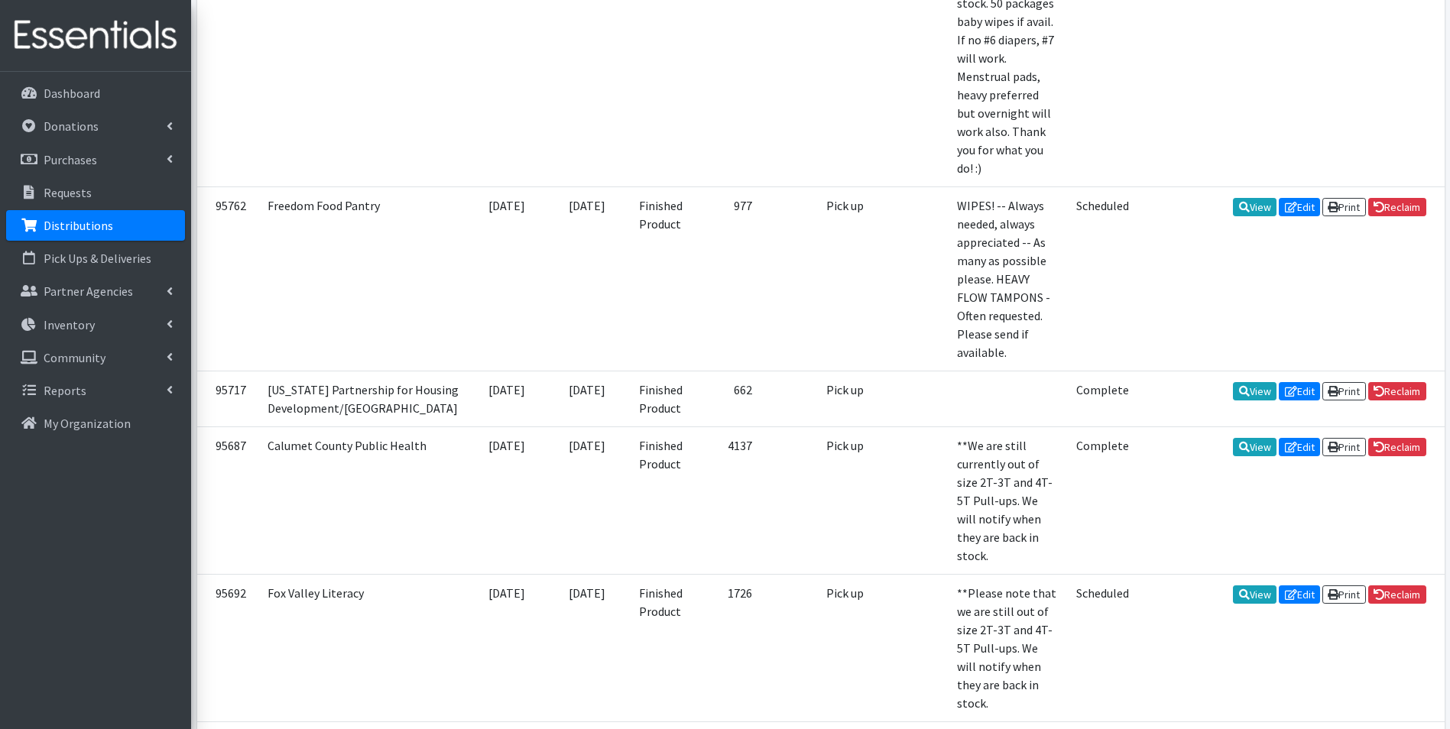
scroll to position [1453, 0]
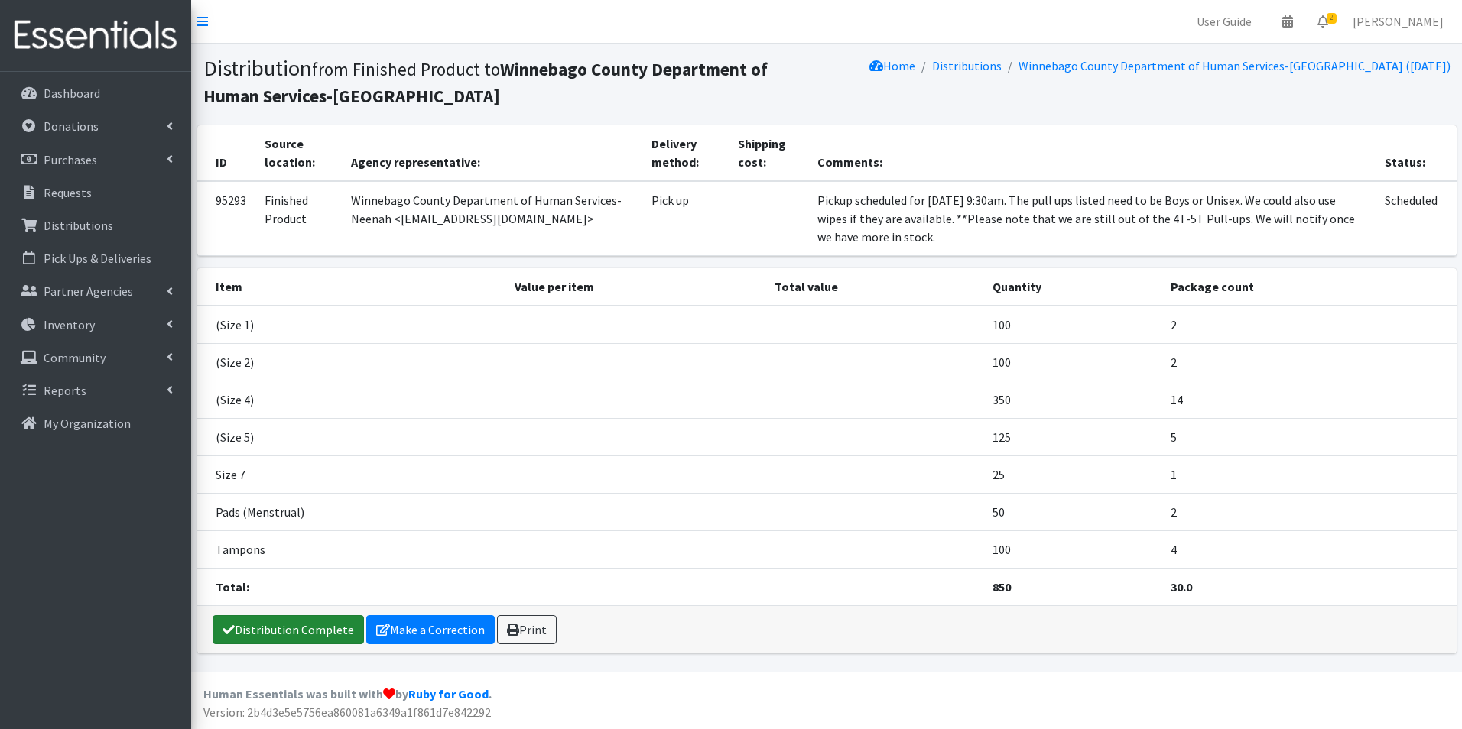
click at [314, 628] on link "Distribution Complete" at bounding box center [288, 629] width 151 height 29
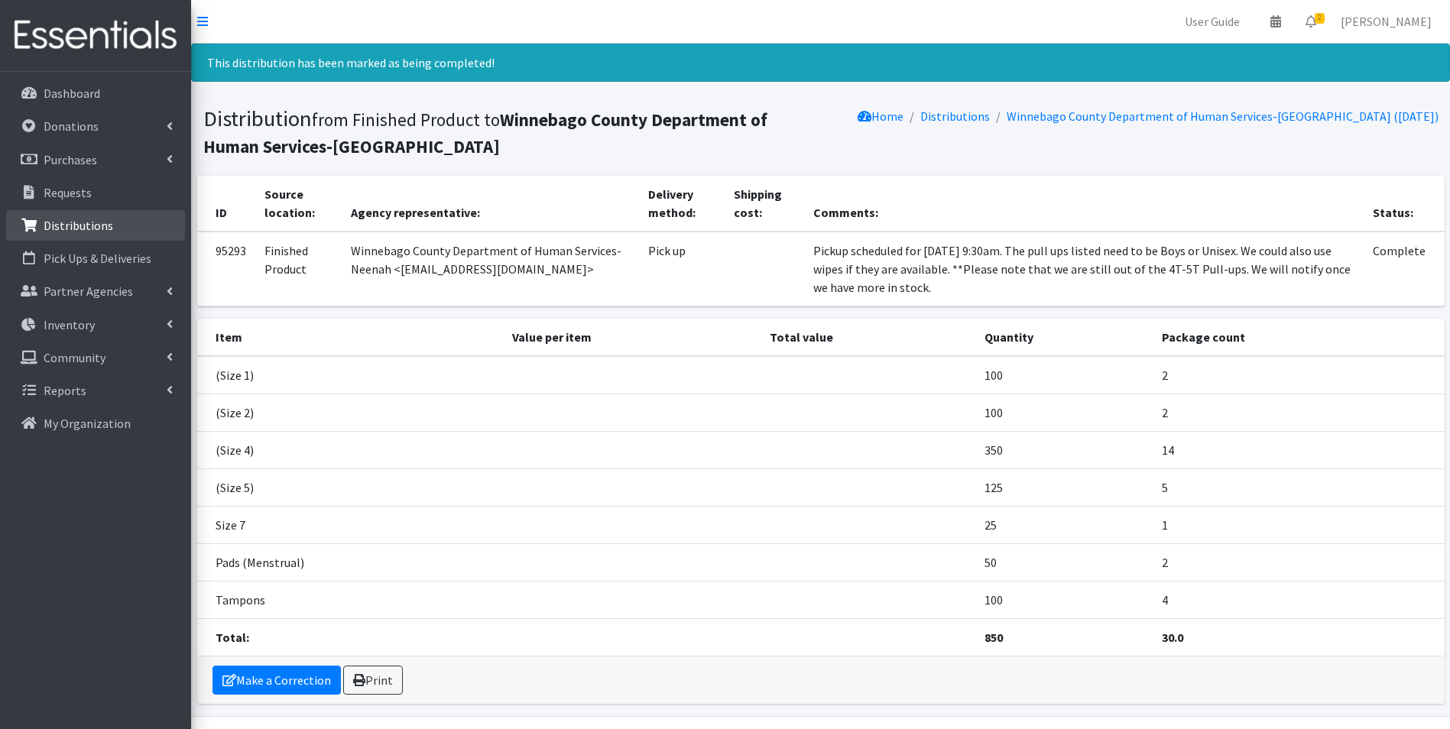
click at [91, 229] on p "Distributions" at bounding box center [79, 225] width 70 height 15
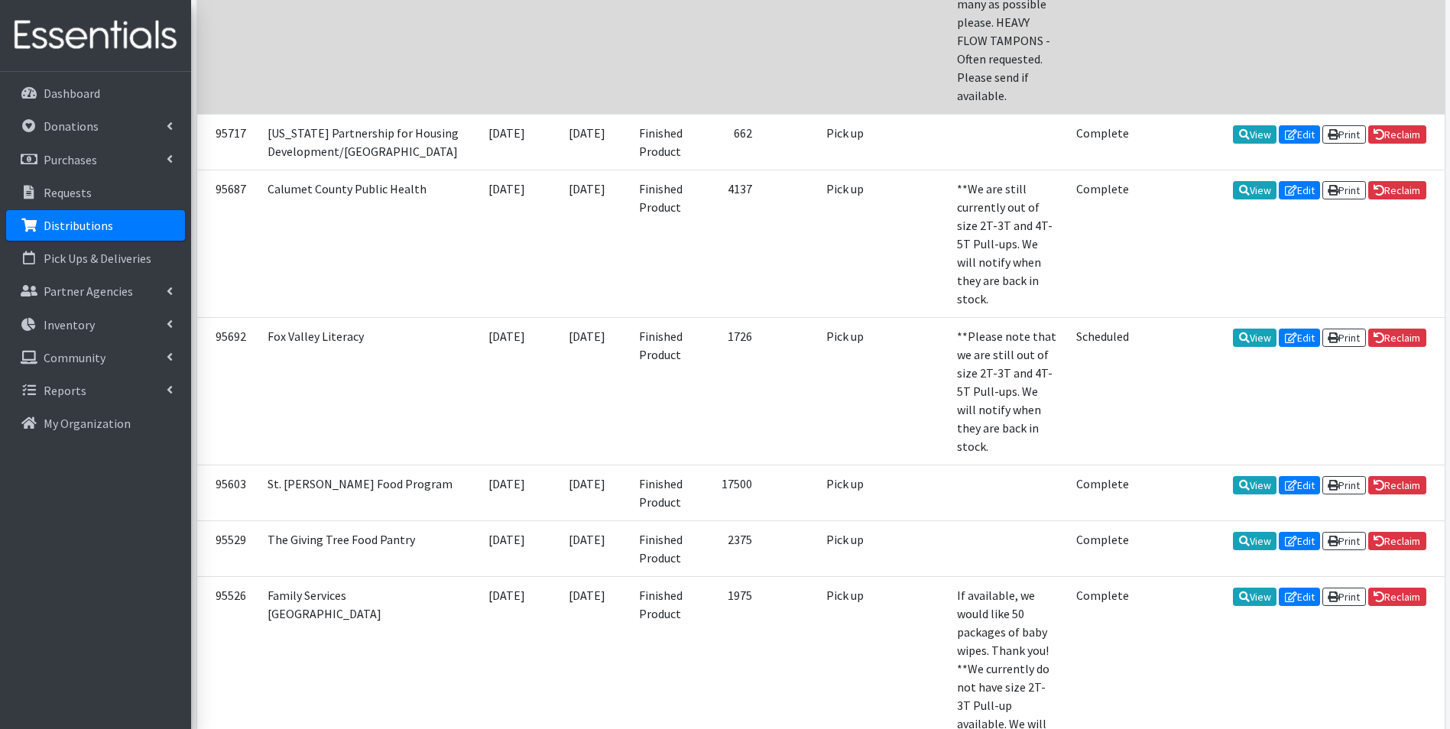
scroll to position [1758, 0]
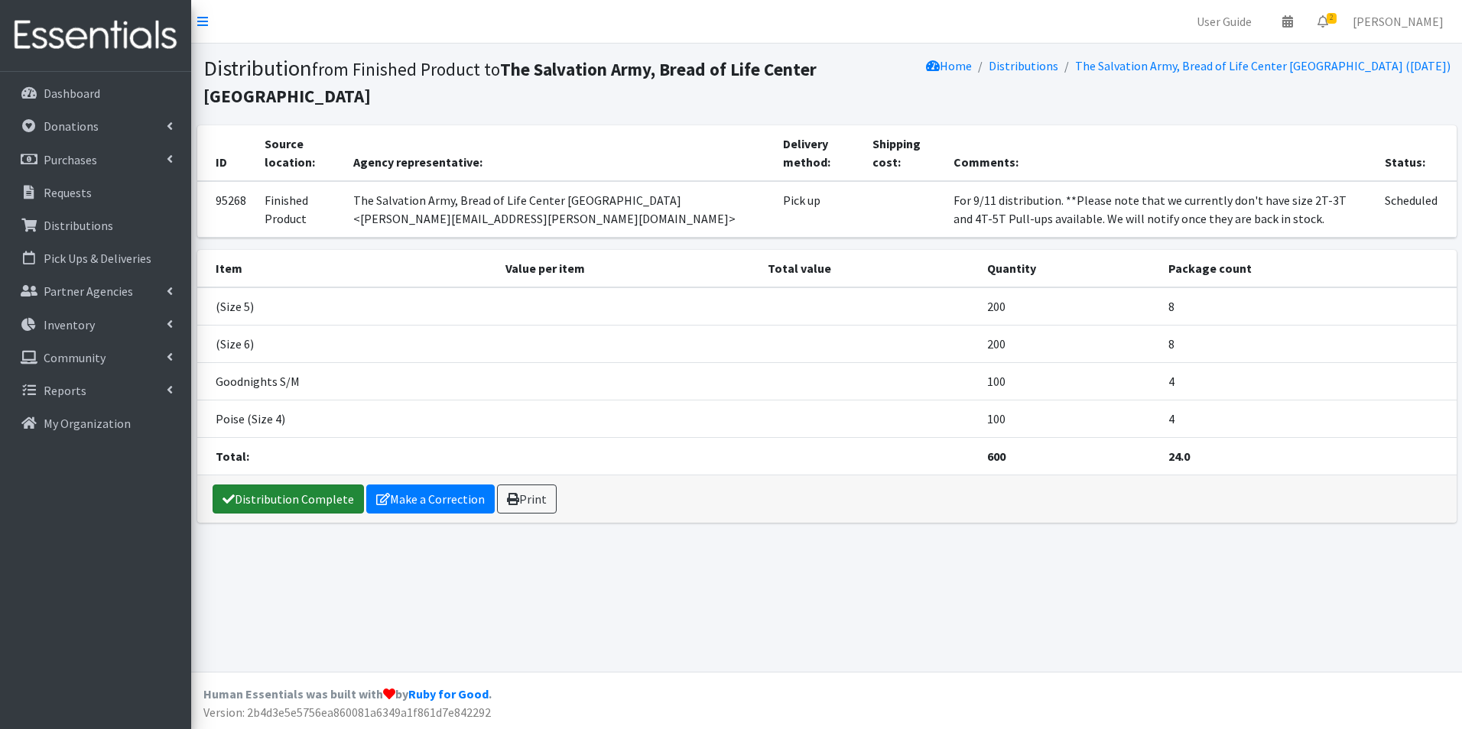
click at [284, 498] on link "Distribution Complete" at bounding box center [288, 499] width 151 height 29
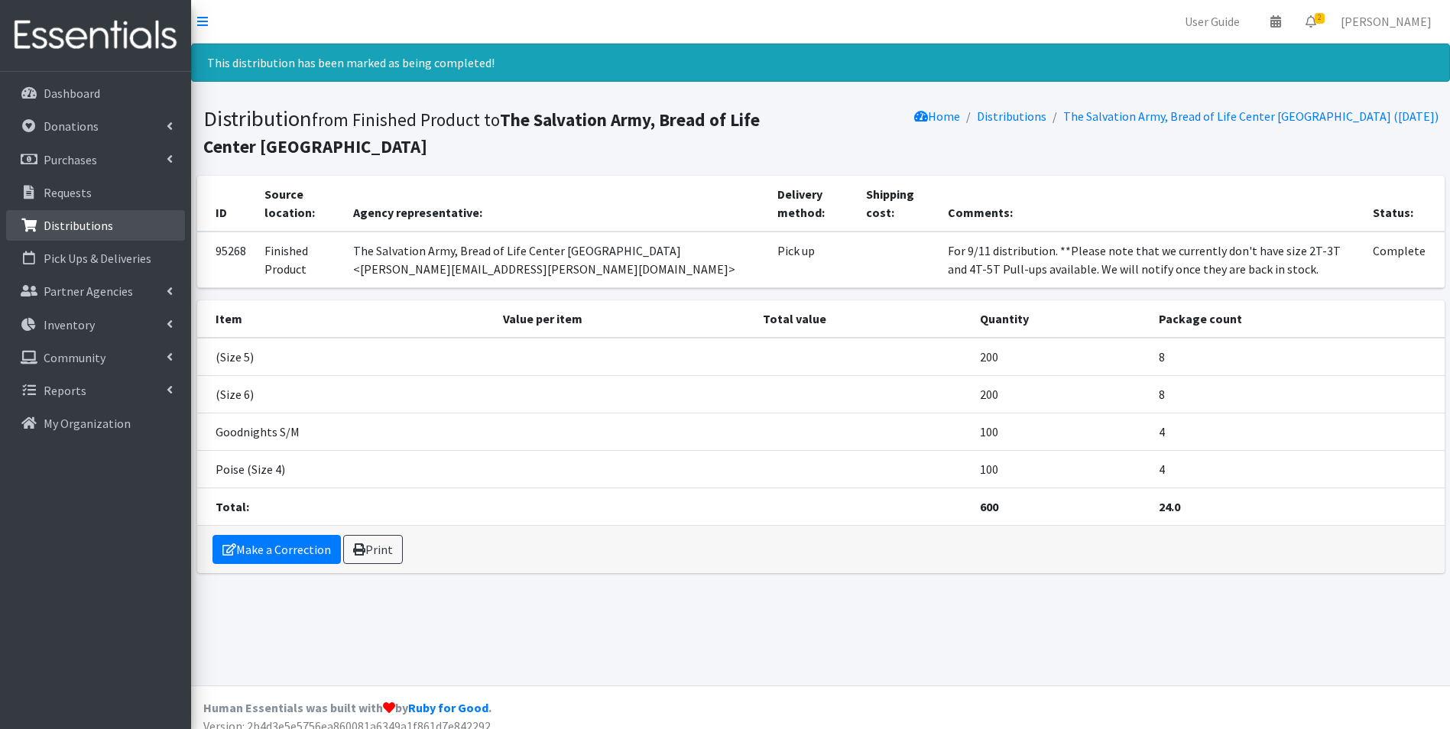
click at [81, 224] on p "Distributions" at bounding box center [79, 225] width 70 height 15
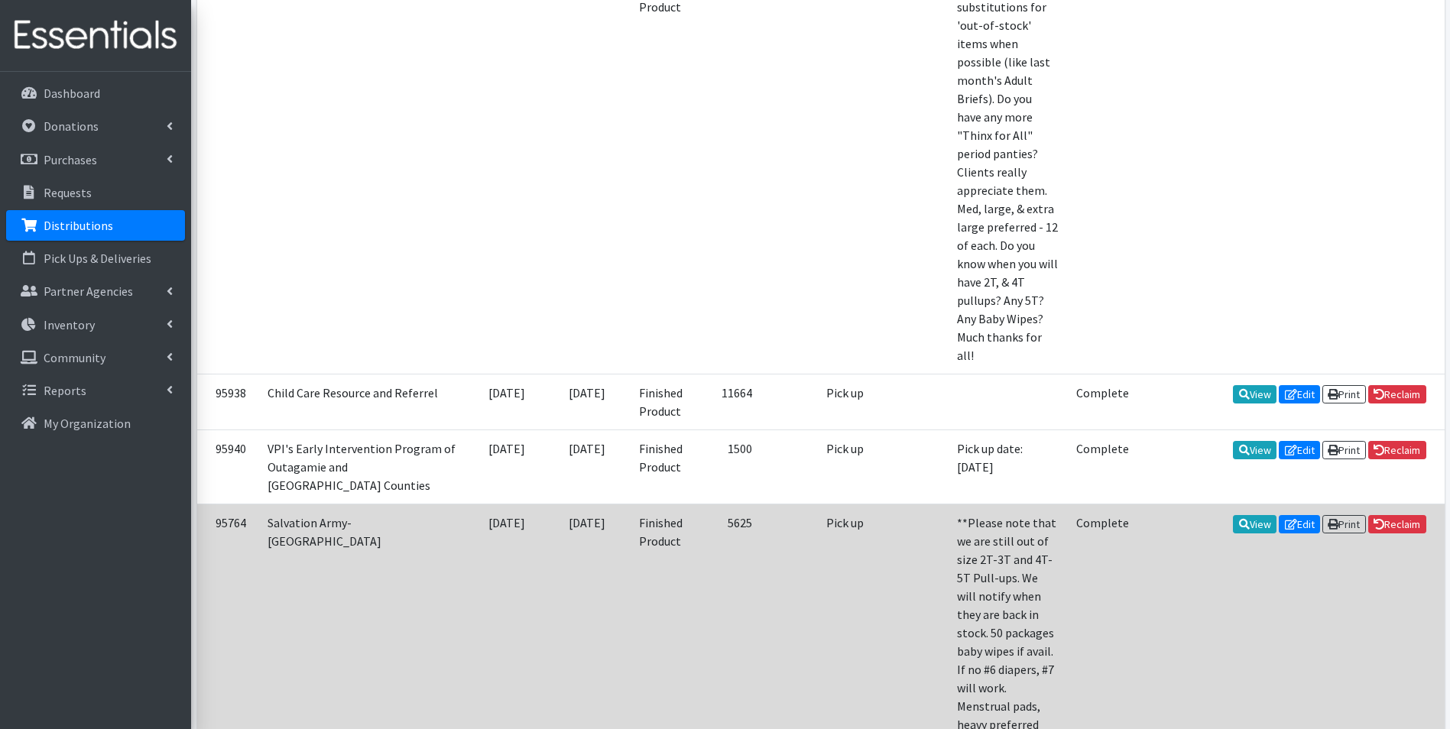
scroll to position [765, 0]
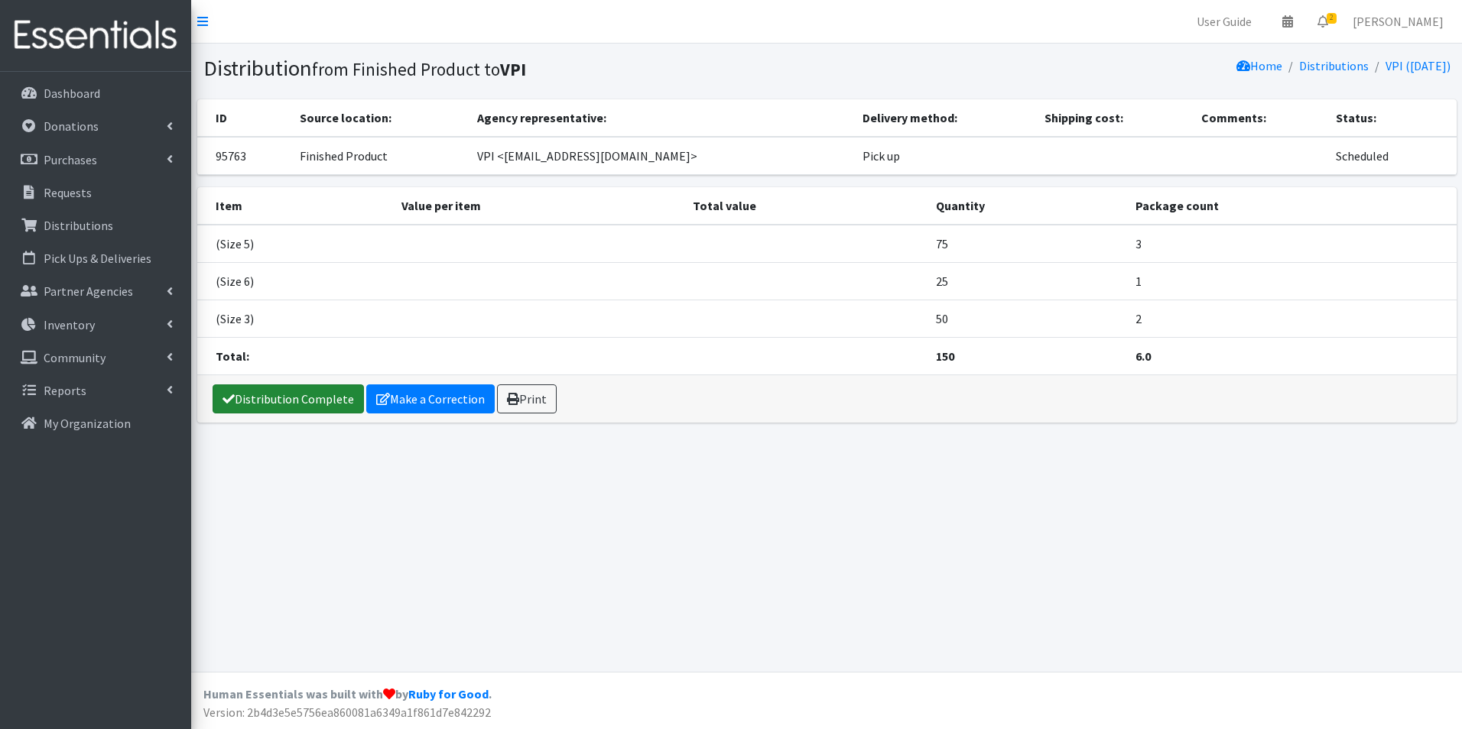
click at [277, 390] on link "Distribution Complete" at bounding box center [288, 399] width 151 height 29
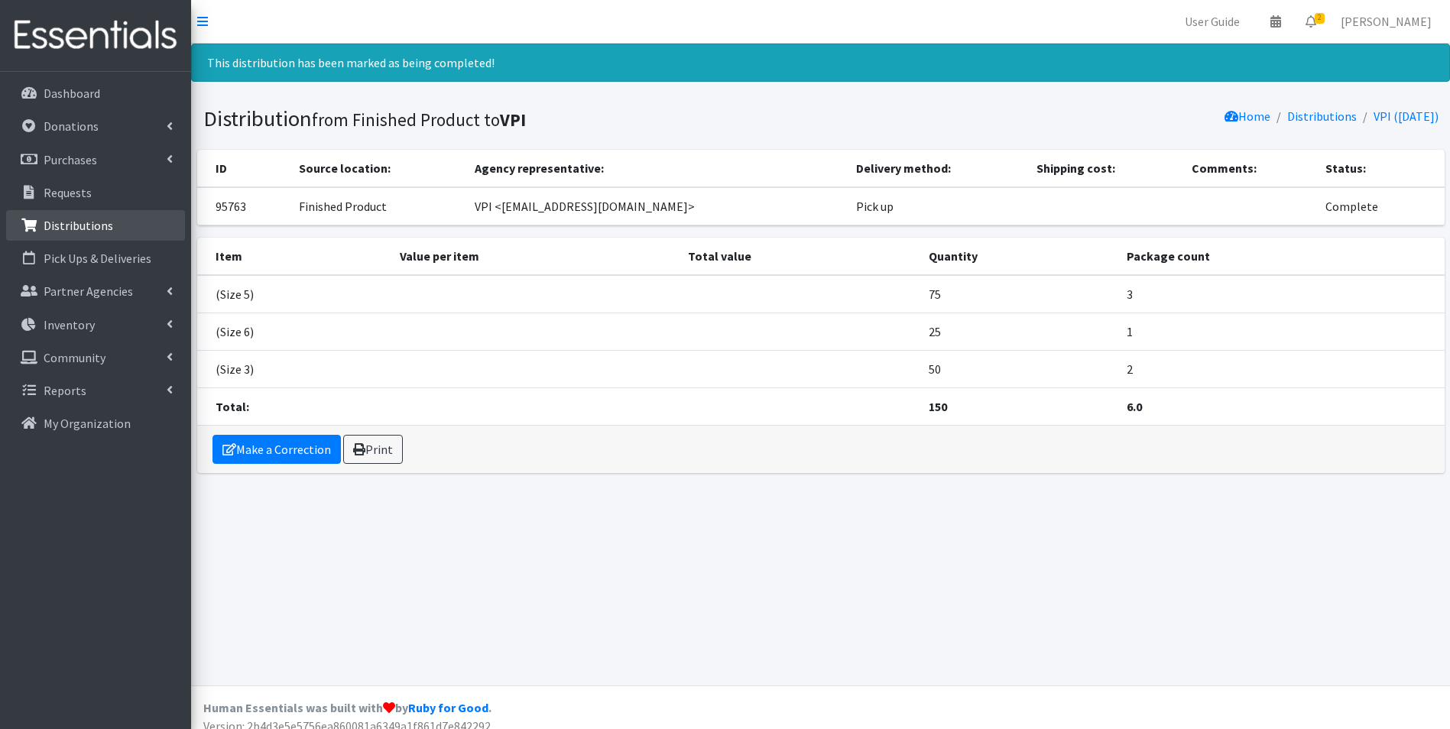
click at [60, 222] on p "Distributions" at bounding box center [79, 225] width 70 height 15
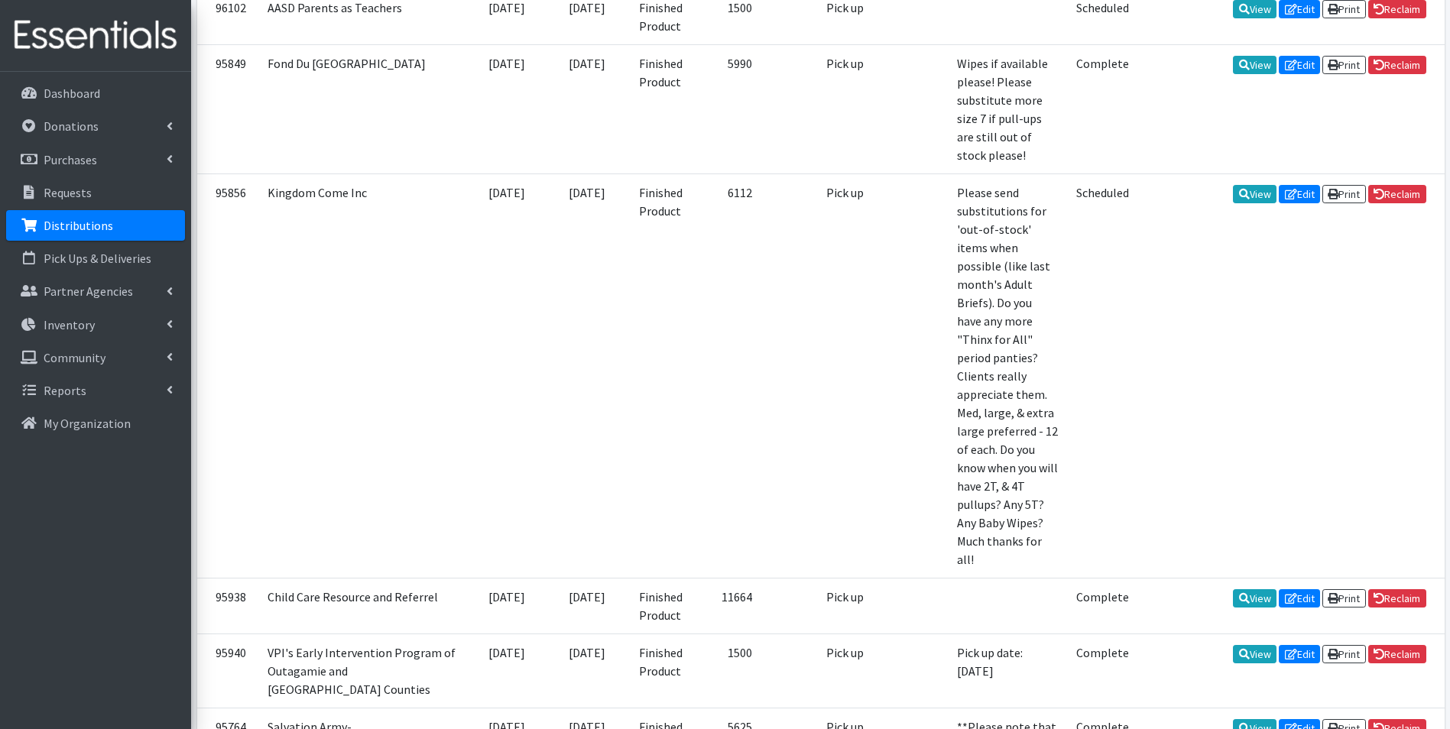
scroll to position [459, 0]
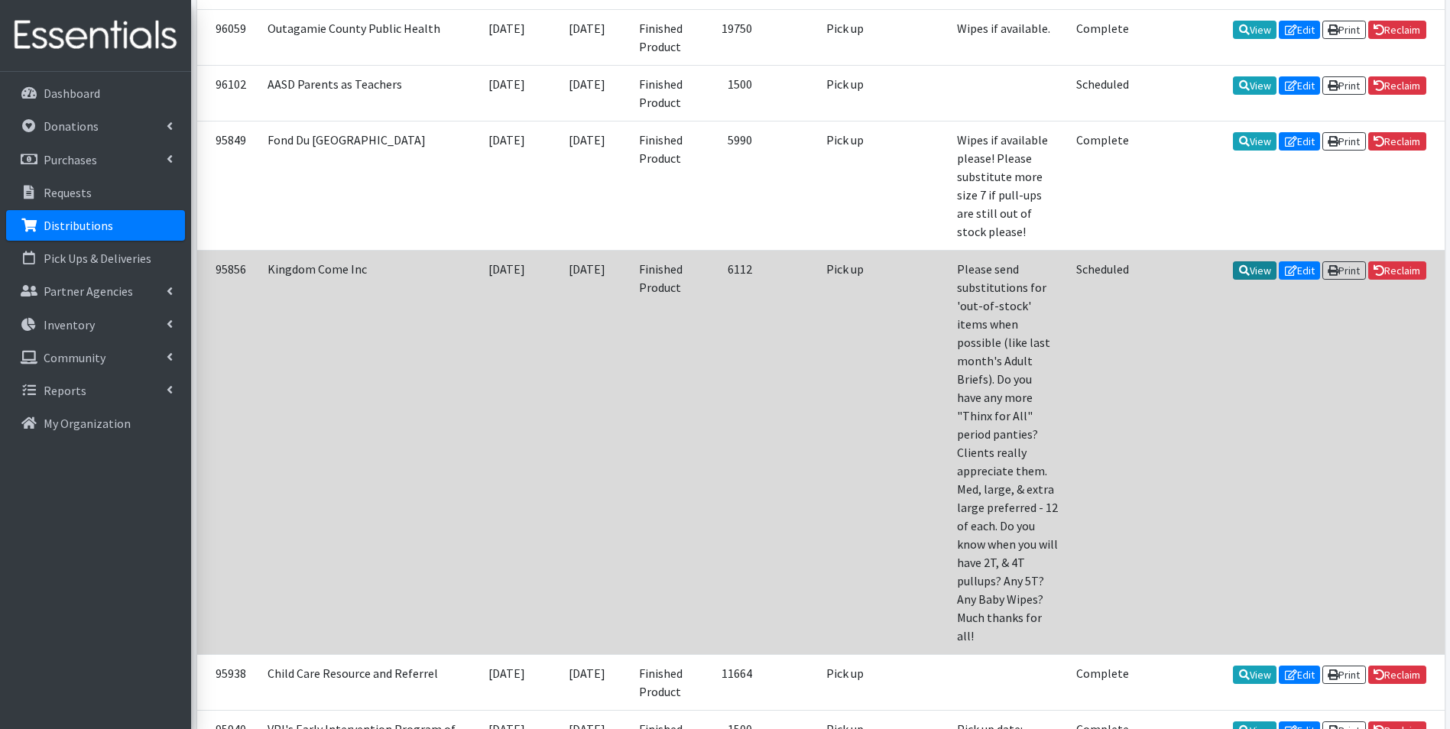
click at [1249, 261] on link "View" at bounding box center [1255, 270] width 44 height 18
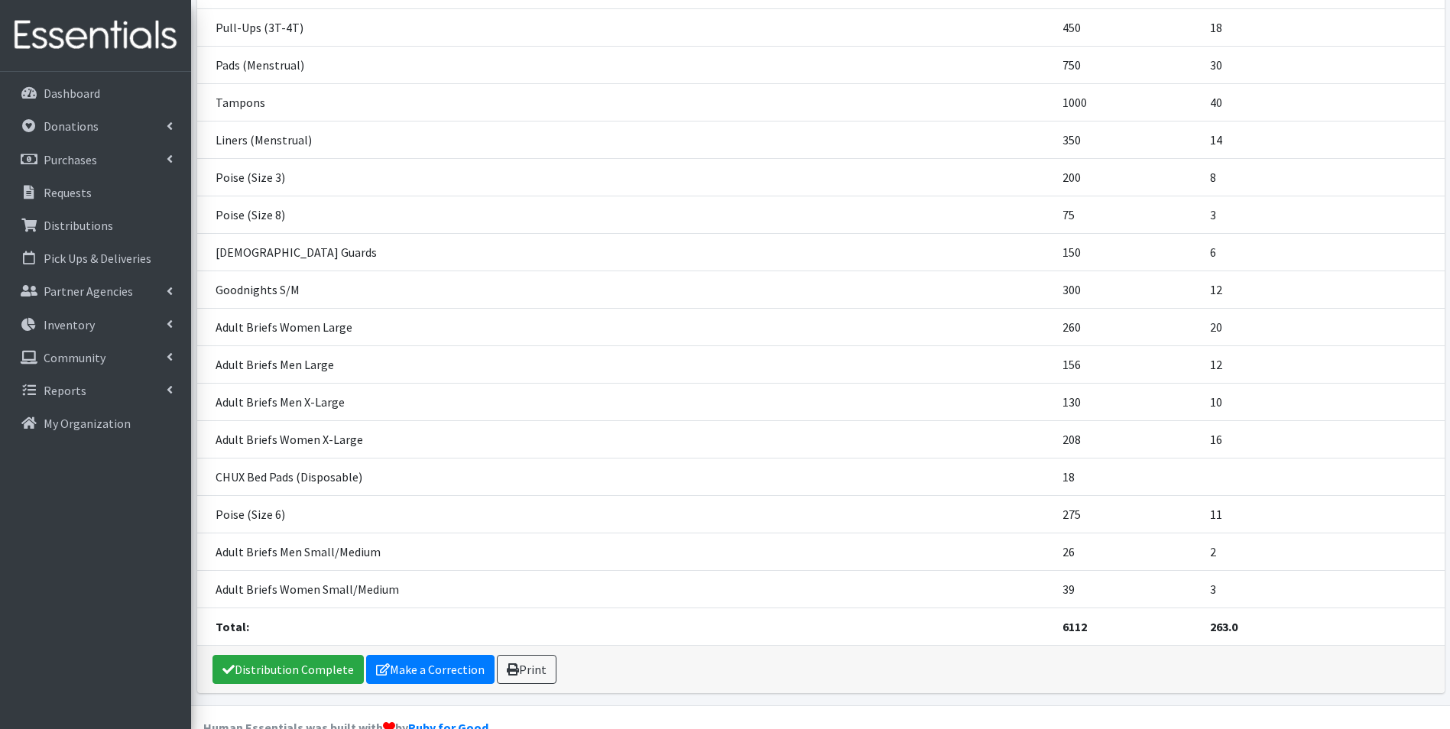
scroll to position [535, 0]
click at [306, 672] on link "Distribution Complete" at bounding box center [288, 668] width 151 height 29
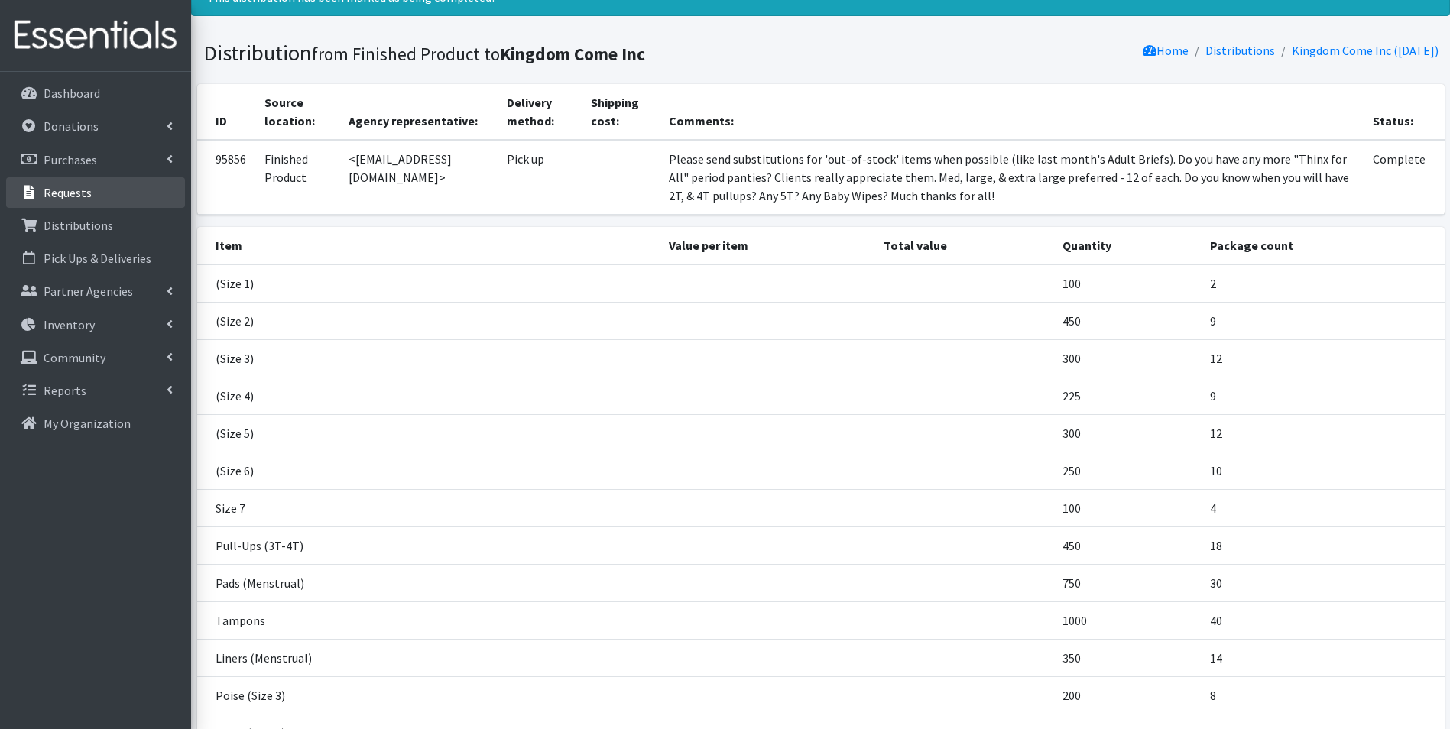
scroll to position [0, 0]
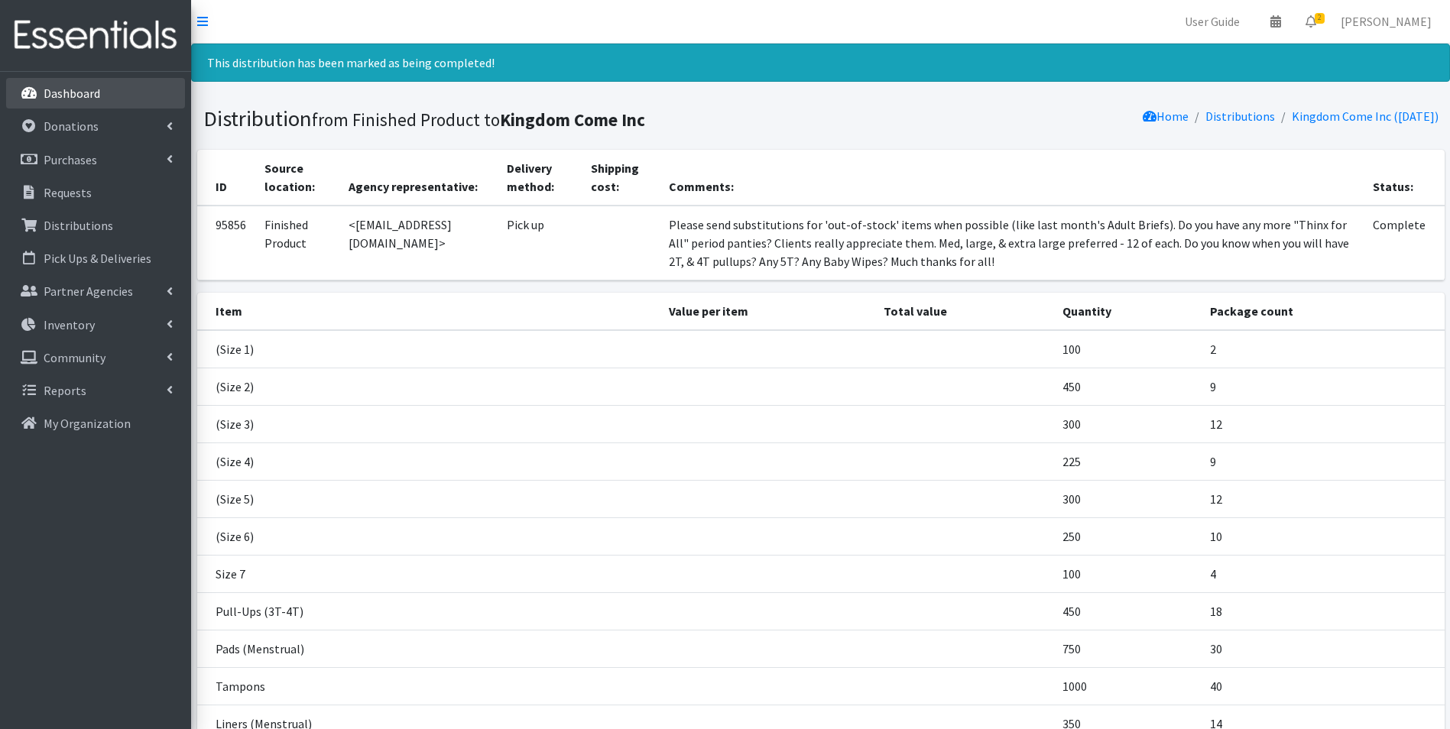
click at [67, 93] on p "Dashboard" at bounding box center [72, 93] width 57 height 15
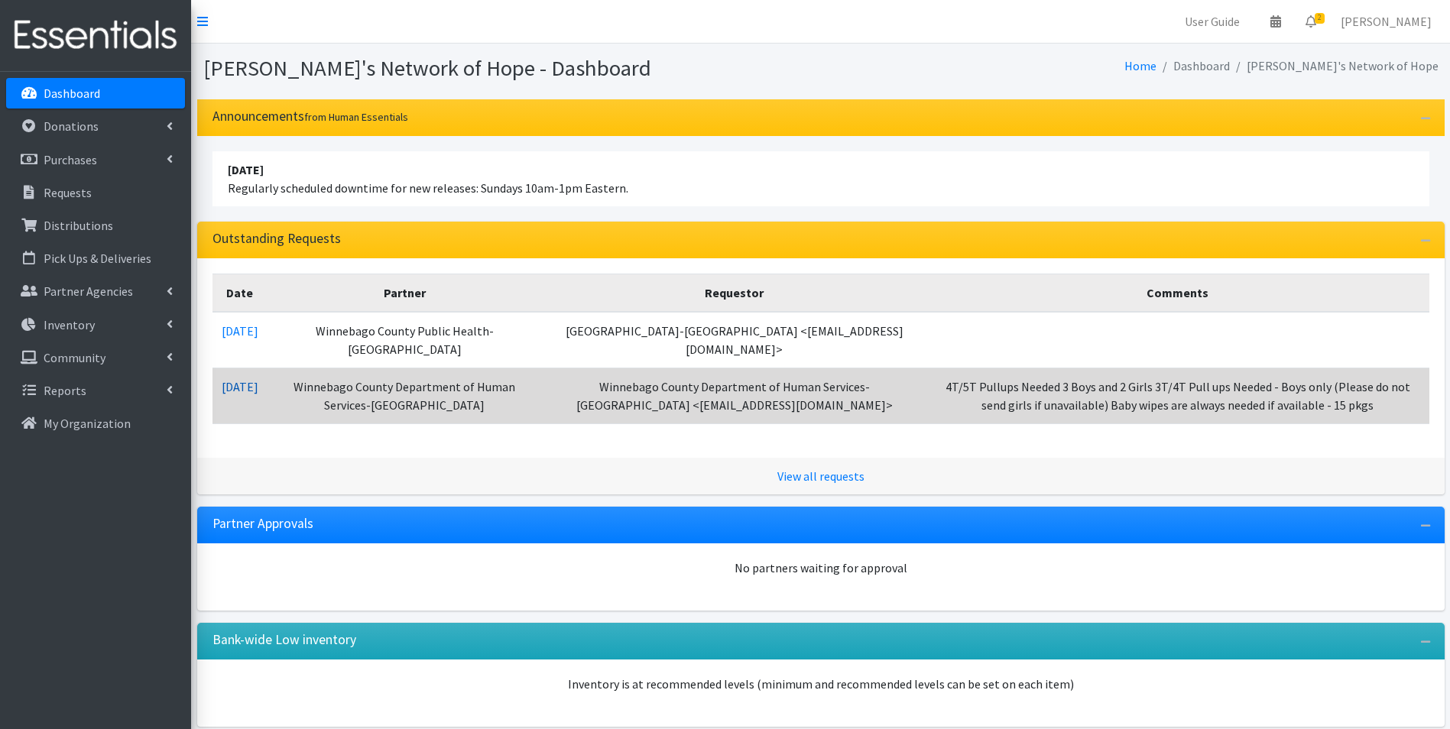
click at [256, 390] on link "09/05/2025" at bounding box center [240, 386] width 37 height 15
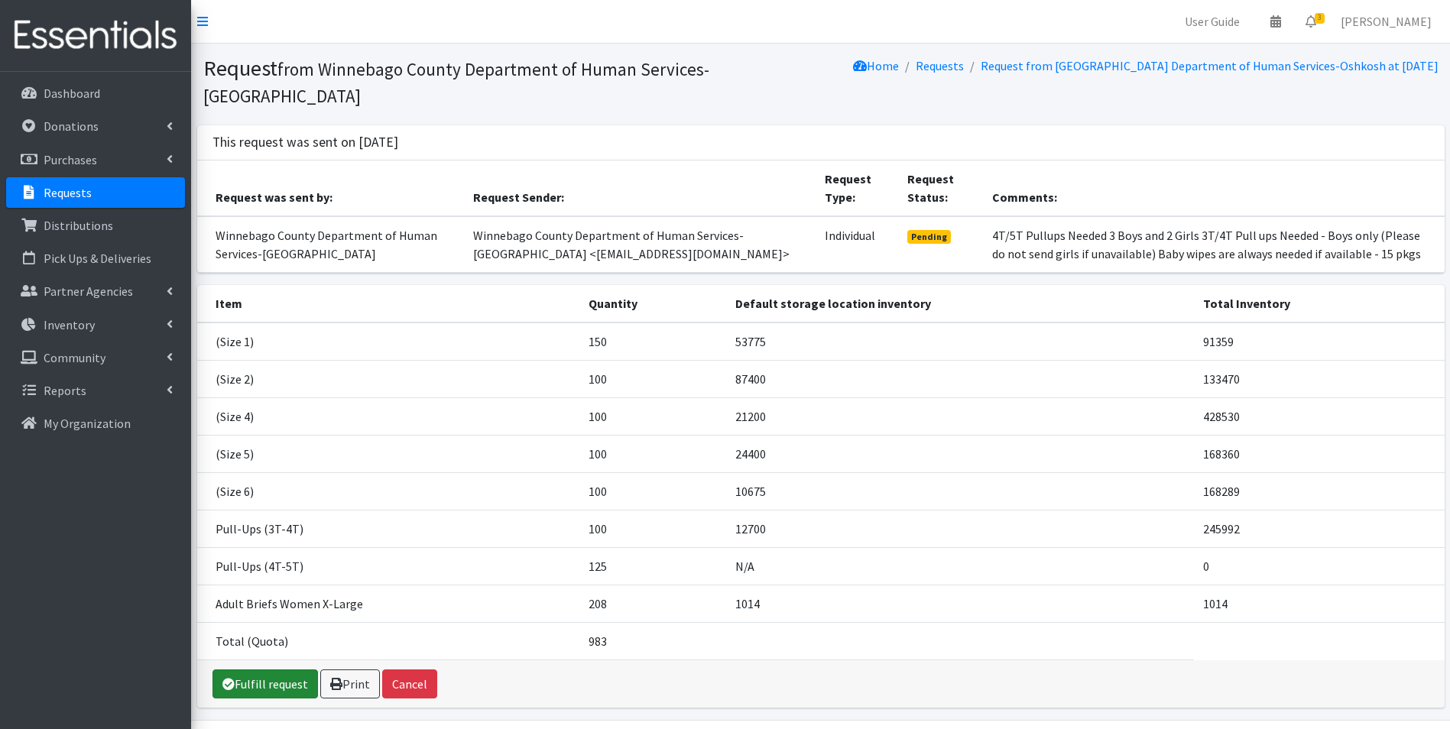
click at [302, 670] on link "Fulfill request" at bounding box center [266, 684] width 106 height 29
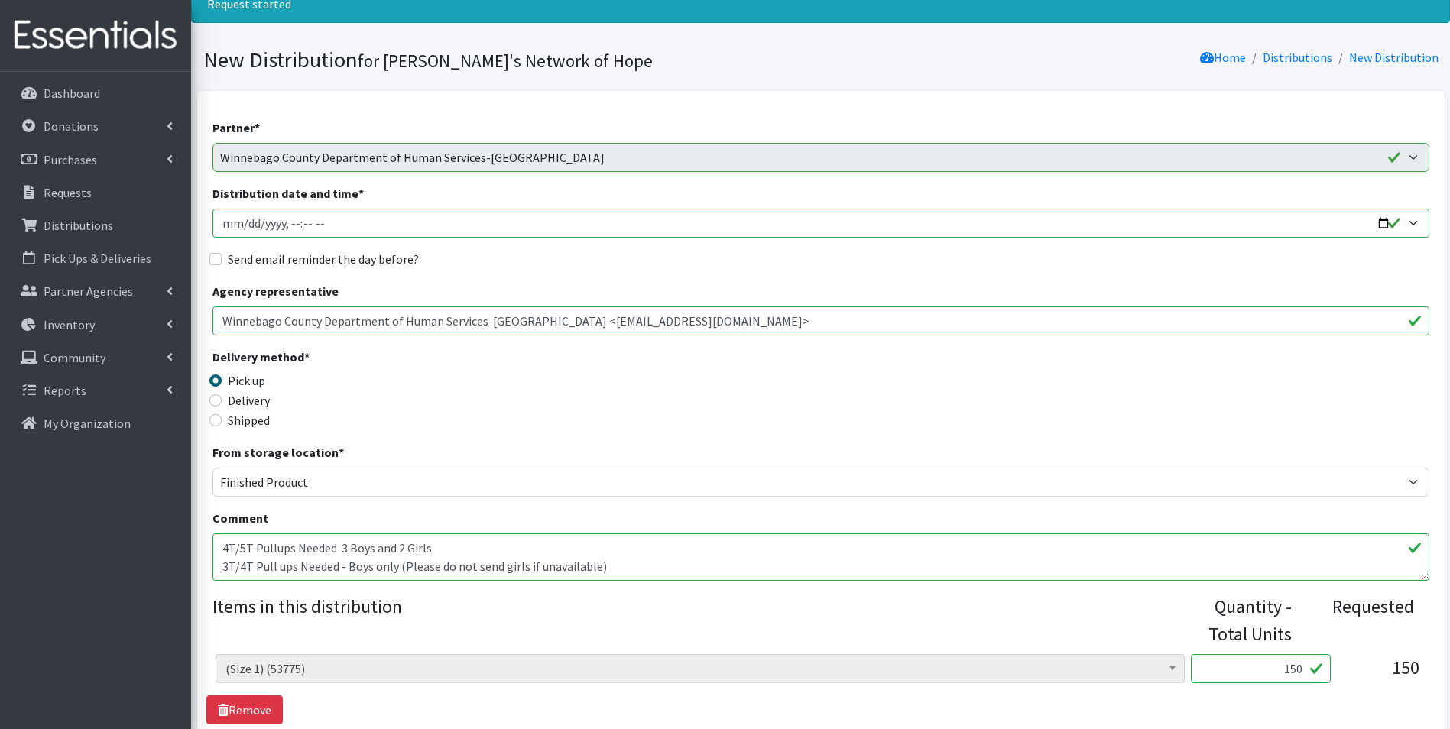
scroll to position [306, 0]
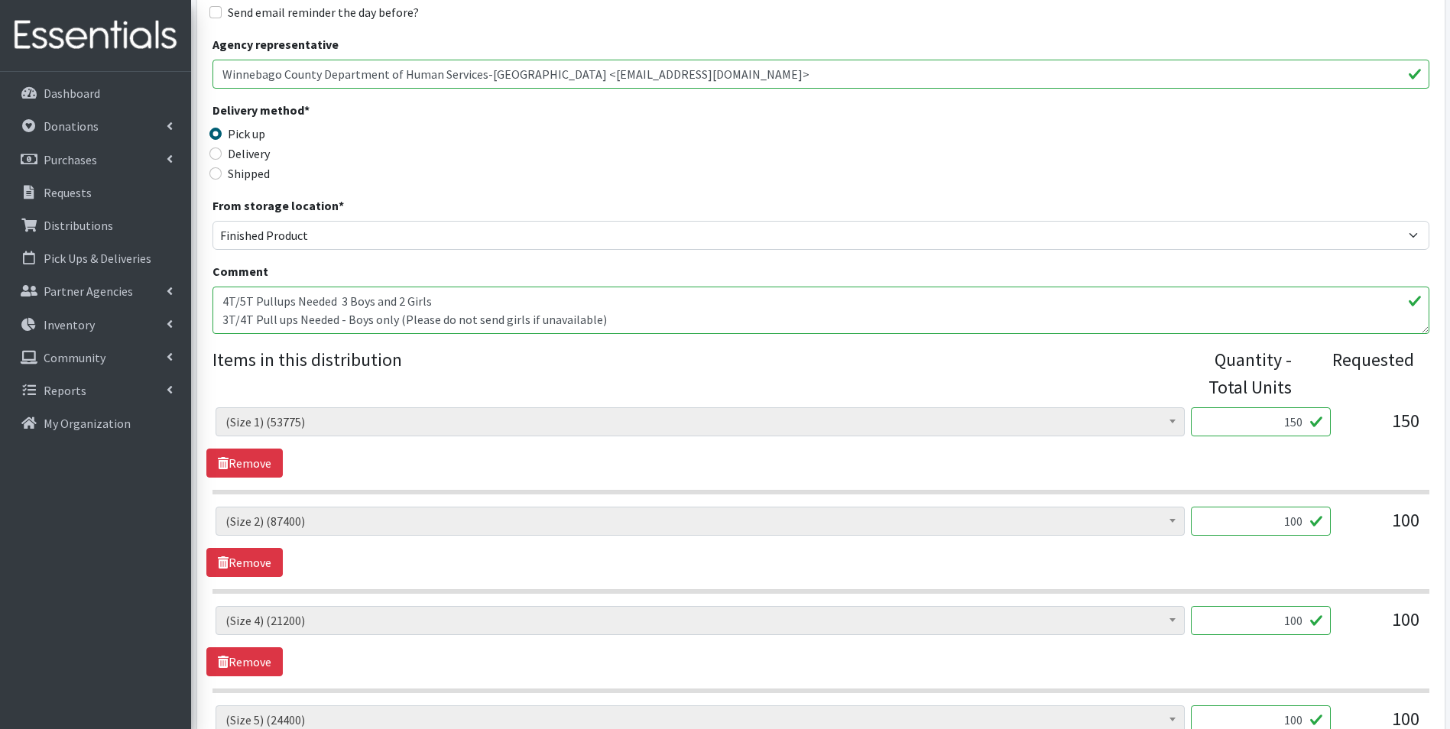
click at [223, 304] on textarea "4T/5T Pullups Needed 3 Boys and 2 Girls 3T/4T Pull ups Needed - Boys only (Plea…" at bounding box center [821, 310] width 1217 height 47
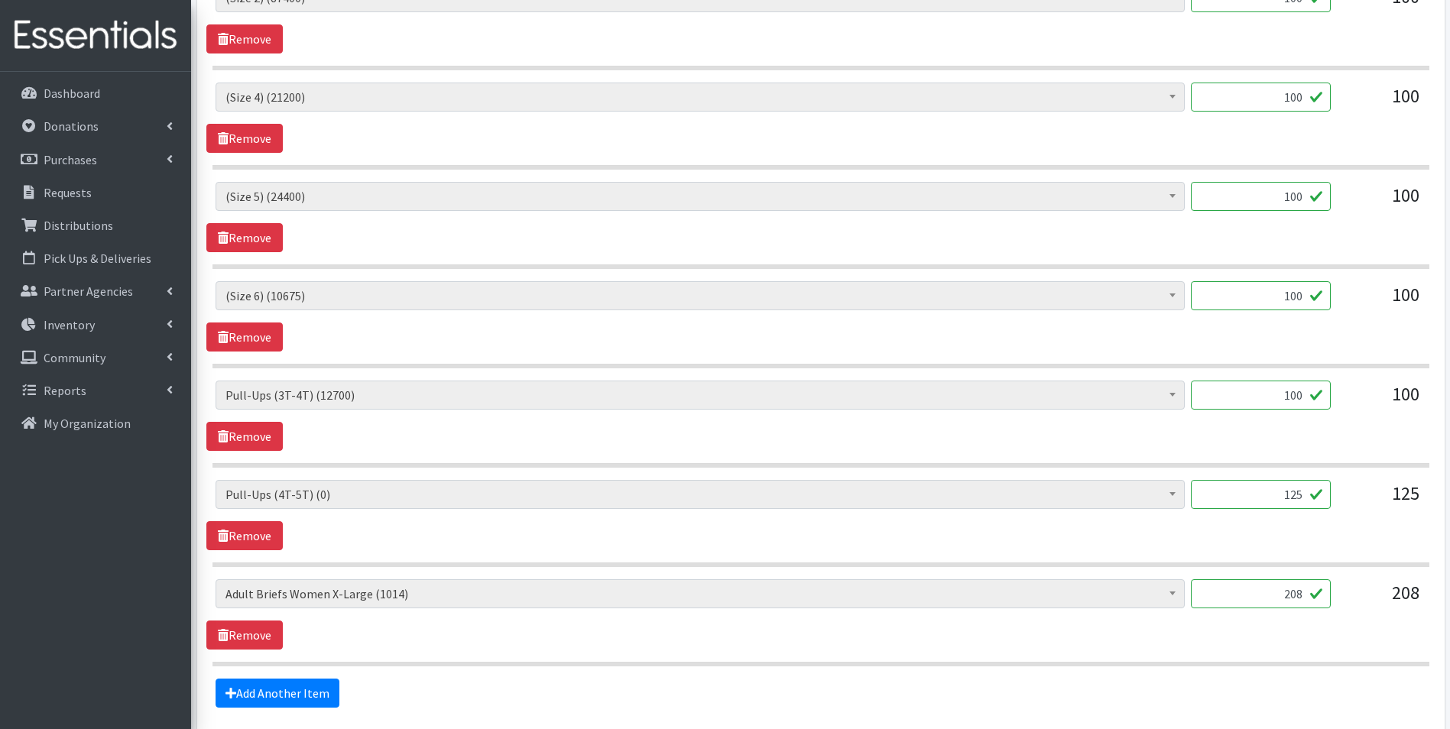
scroll to position [841, 0]
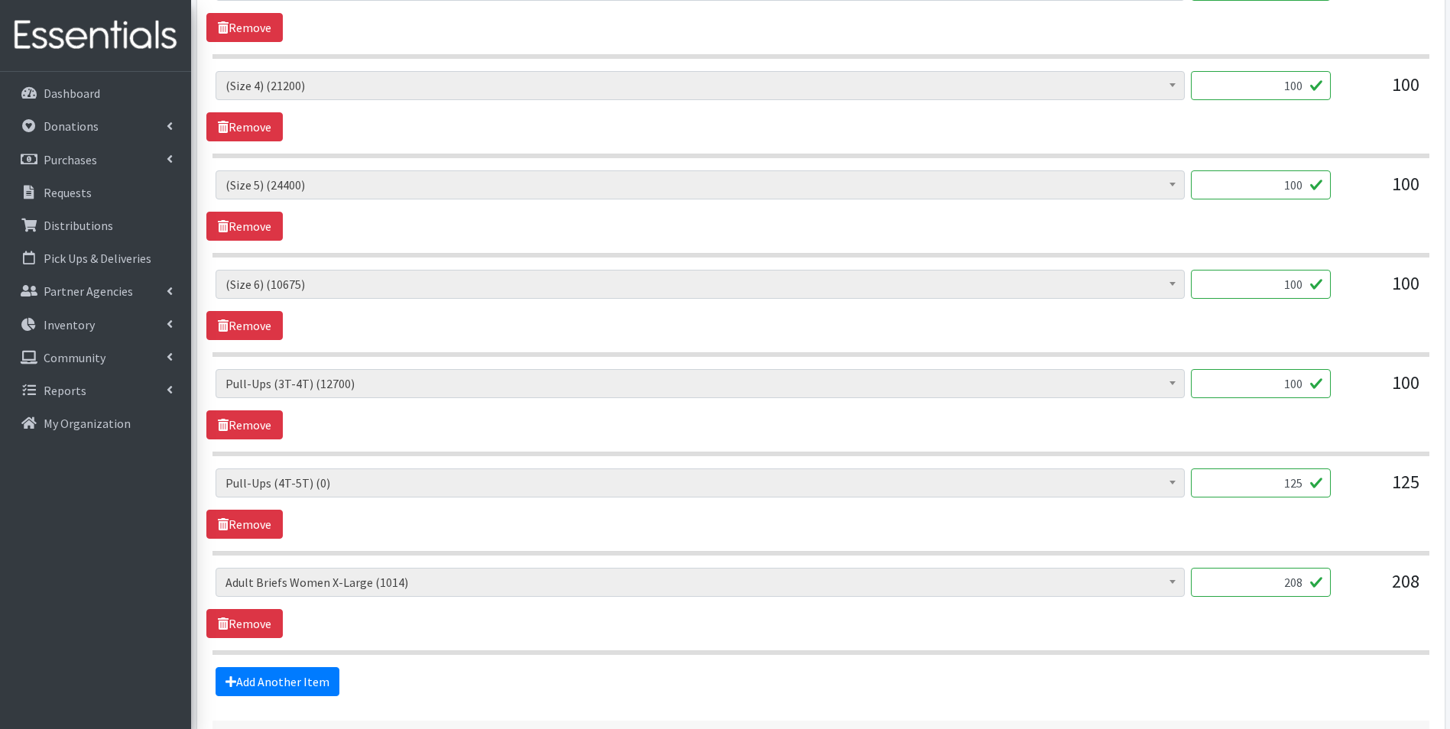
type textarea "**Please note that we are still out of 2T-3T and 4T-5T Pull-ups. We will notify…"
drag, startPoint x: 1286, startPoint y: 486, endPoint x: 1339, endPoint y: 487, distance: 52.8
click at [1339, 487] on div "(Newborn) (3700) (Preemie) (3177) (Size 1) (53775) (Size 2) (87400) (Size 3) (5…" at bounding box center [821, 489] width 1210 height 41
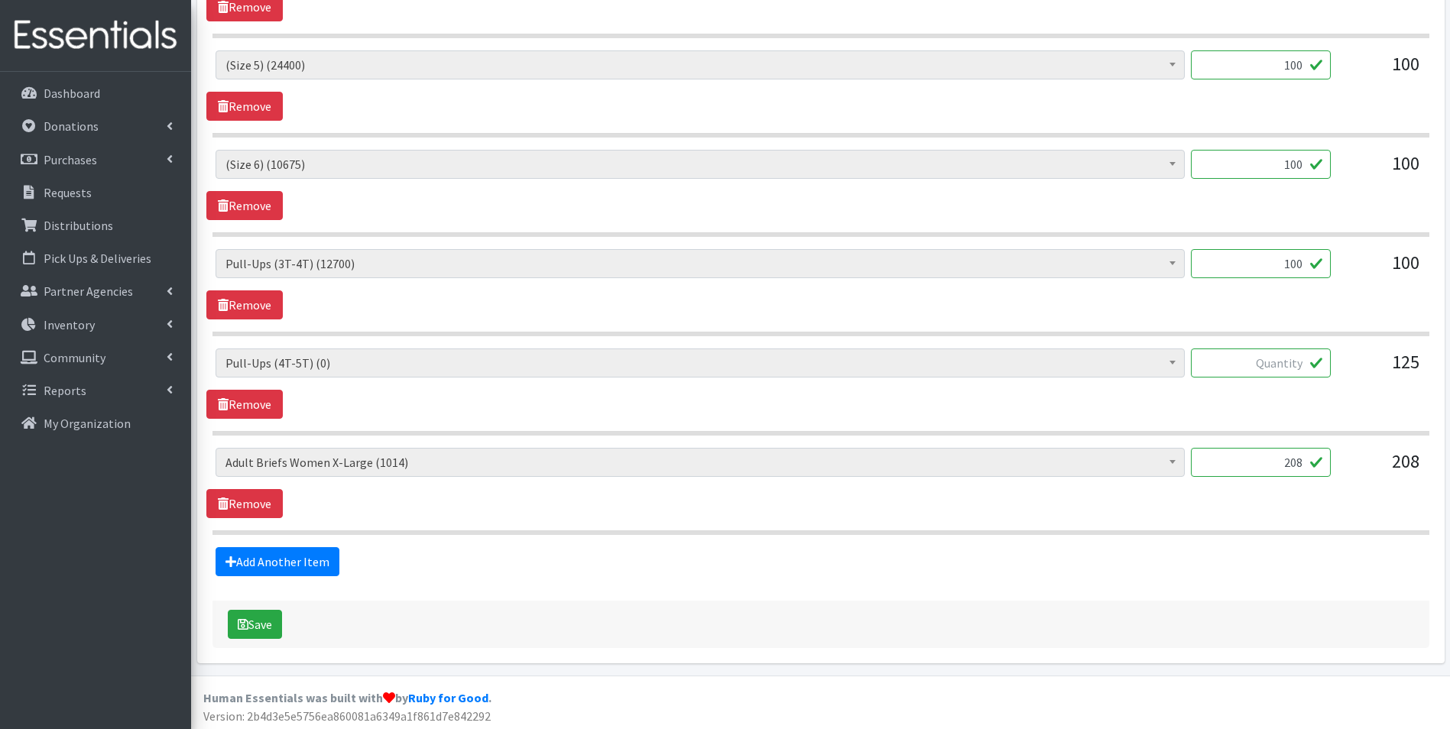
scroll to position [965, 0]
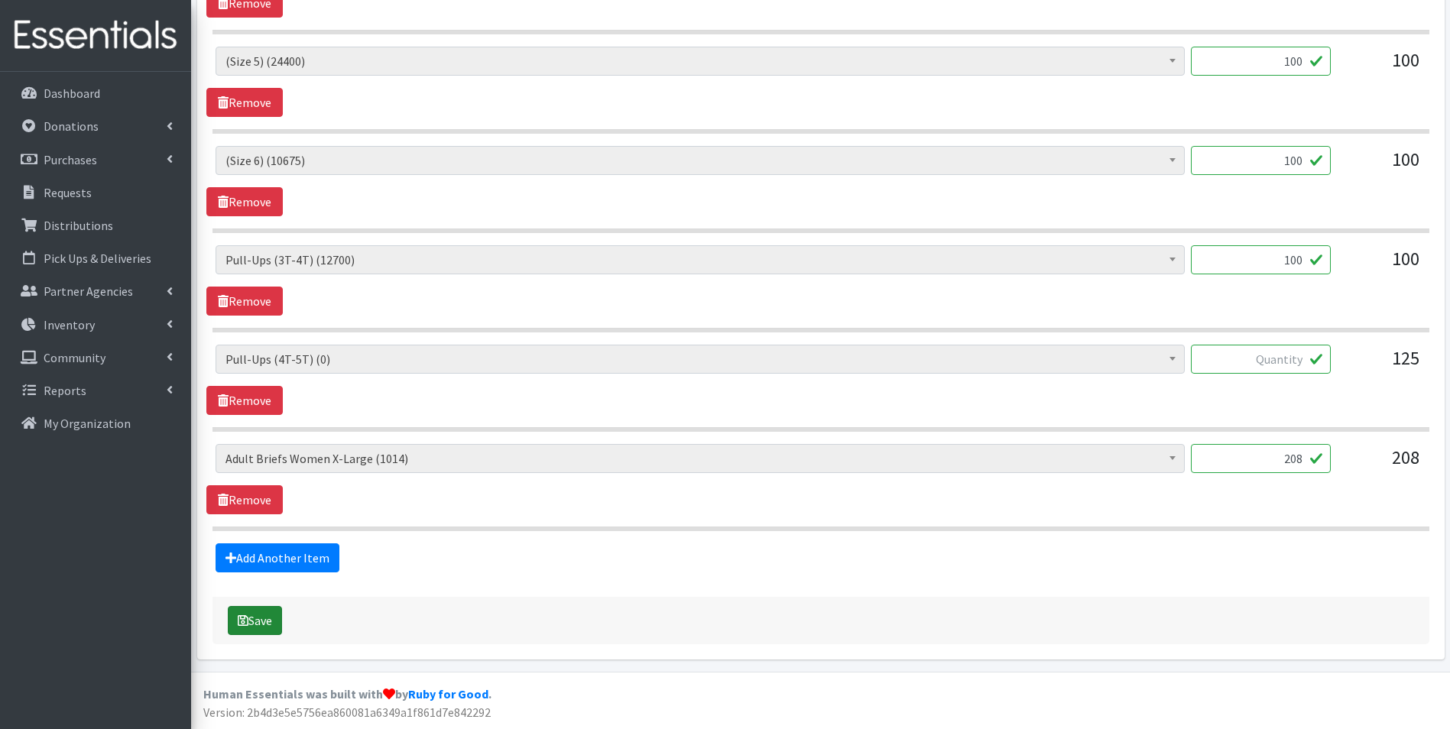
click at [271, 617] on button "Save" at bounding box center [255, 620] width 54 height 29
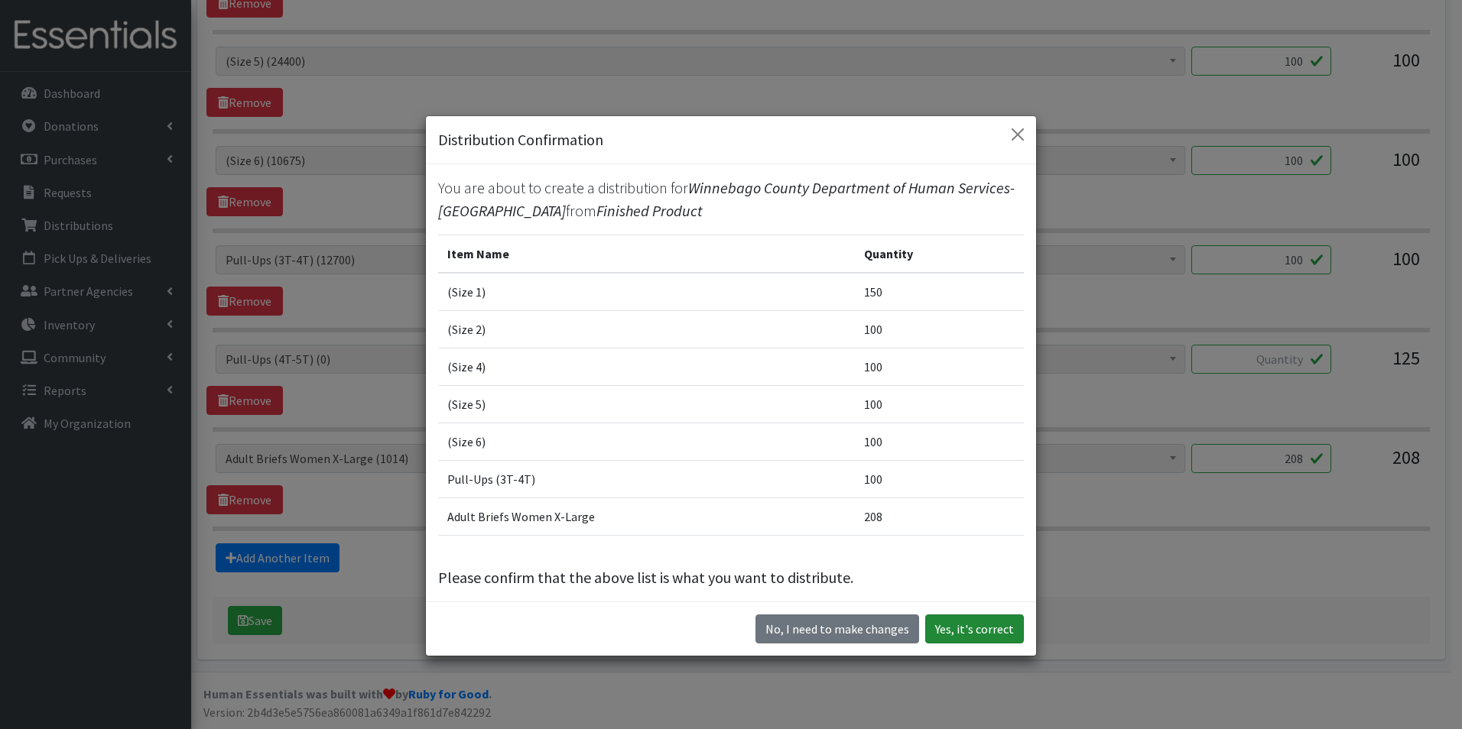
click at [962, 631] on button "Yes, it's correct" at bounding box center [974, 629] width 99 height 29
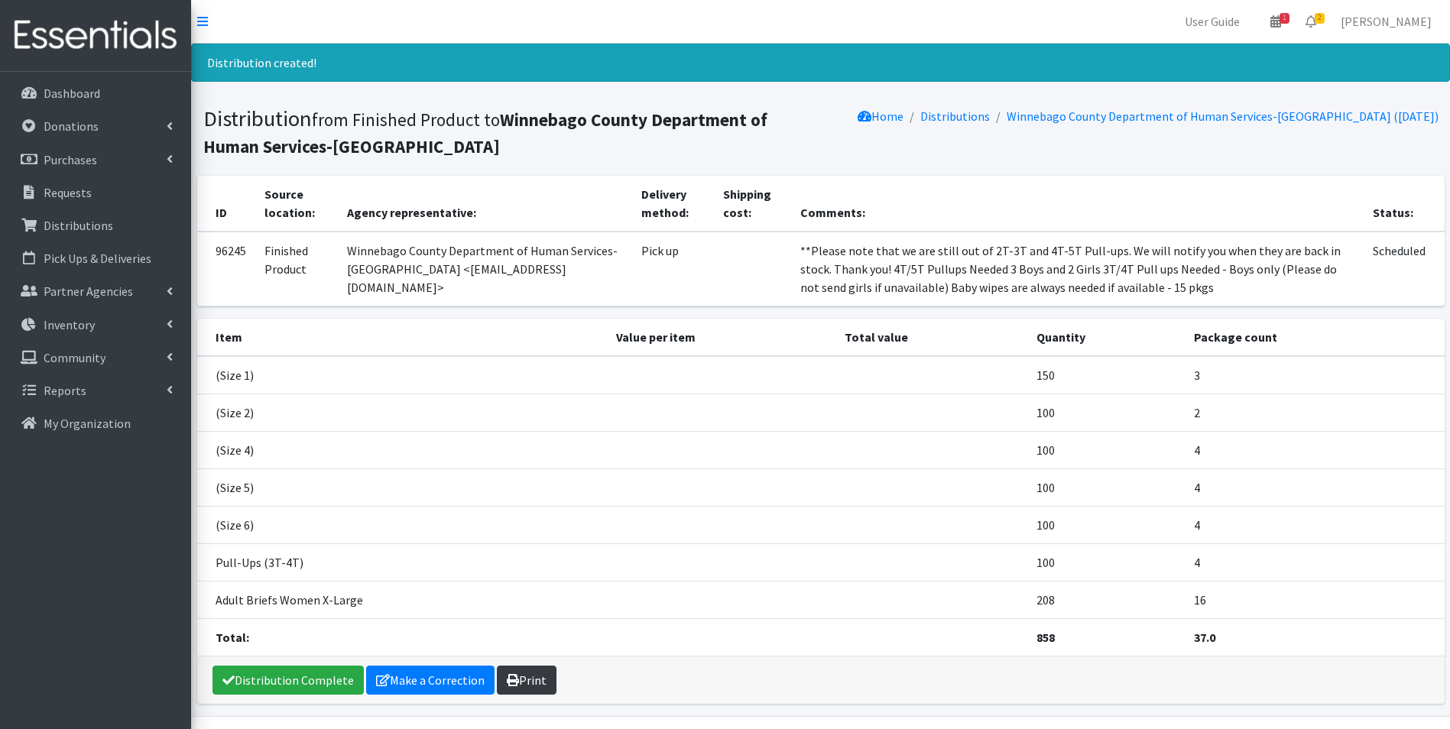
click at [520, 682] on link "Print" at bounding box center [527, 680] width 60 height 29
click at [89, 99] on p "Dashboard" at bounding box center [72, 93] width 57 height 15
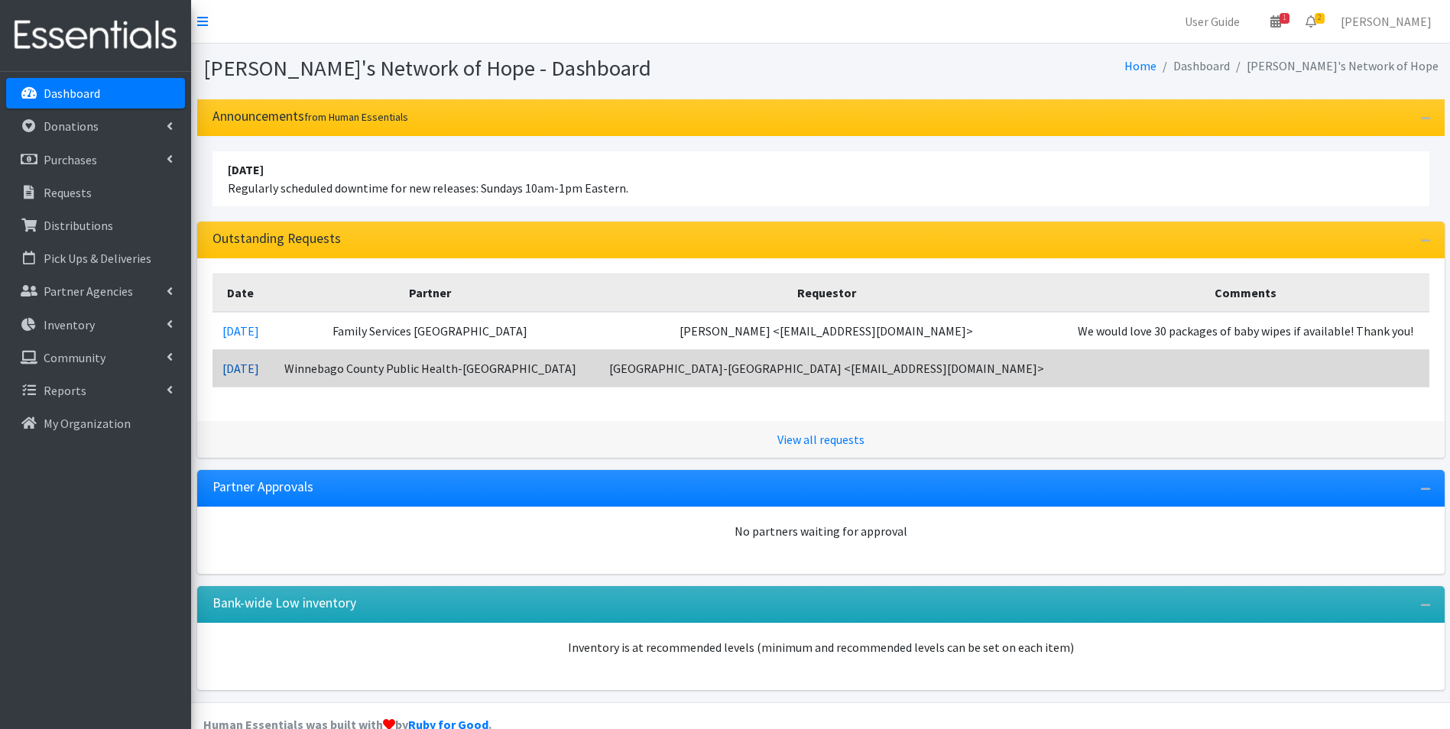
click at [249, 367] on link "09/08/2025" at bounding box center [240, 368] width 37 height 15
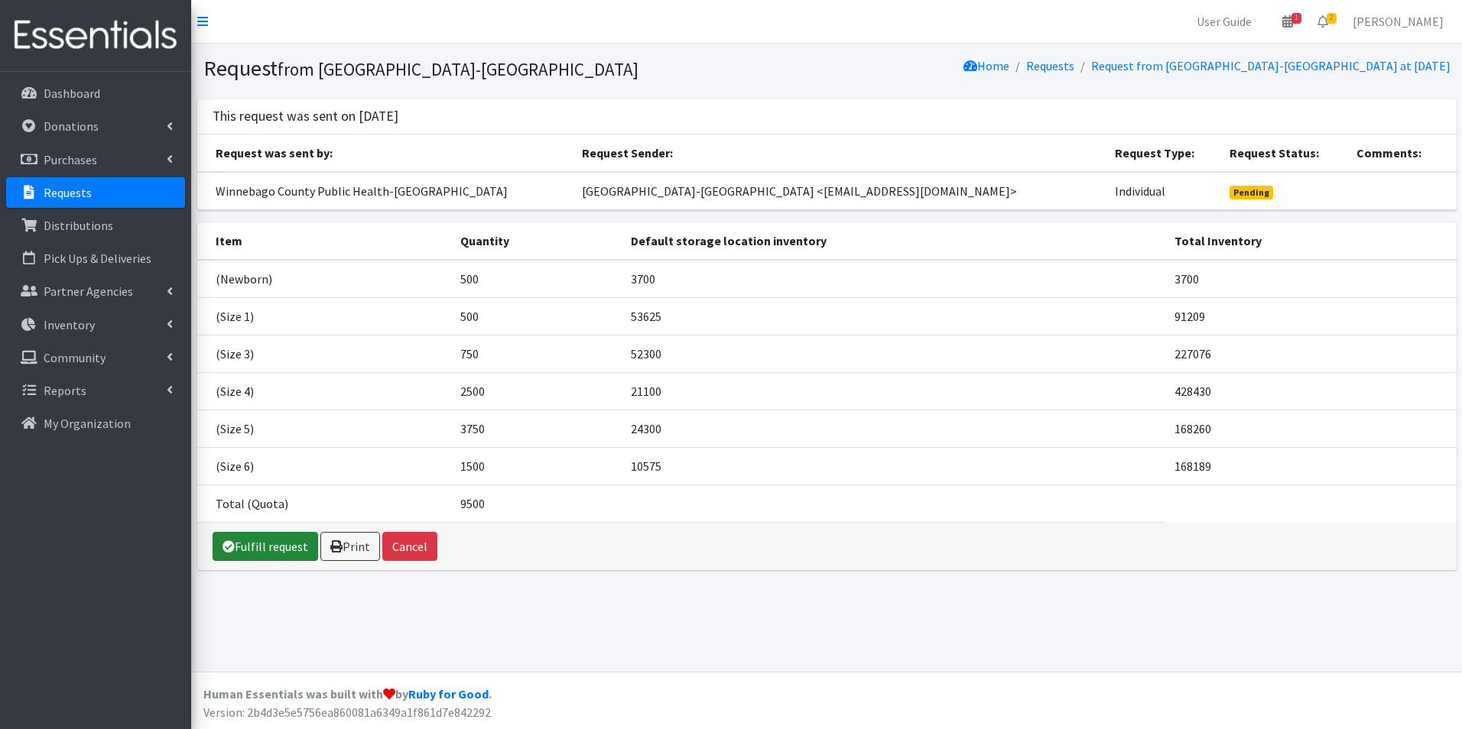
click at [271, 540] on link "Fulfill request" at bounding box center [266, 546] width 106 height 29
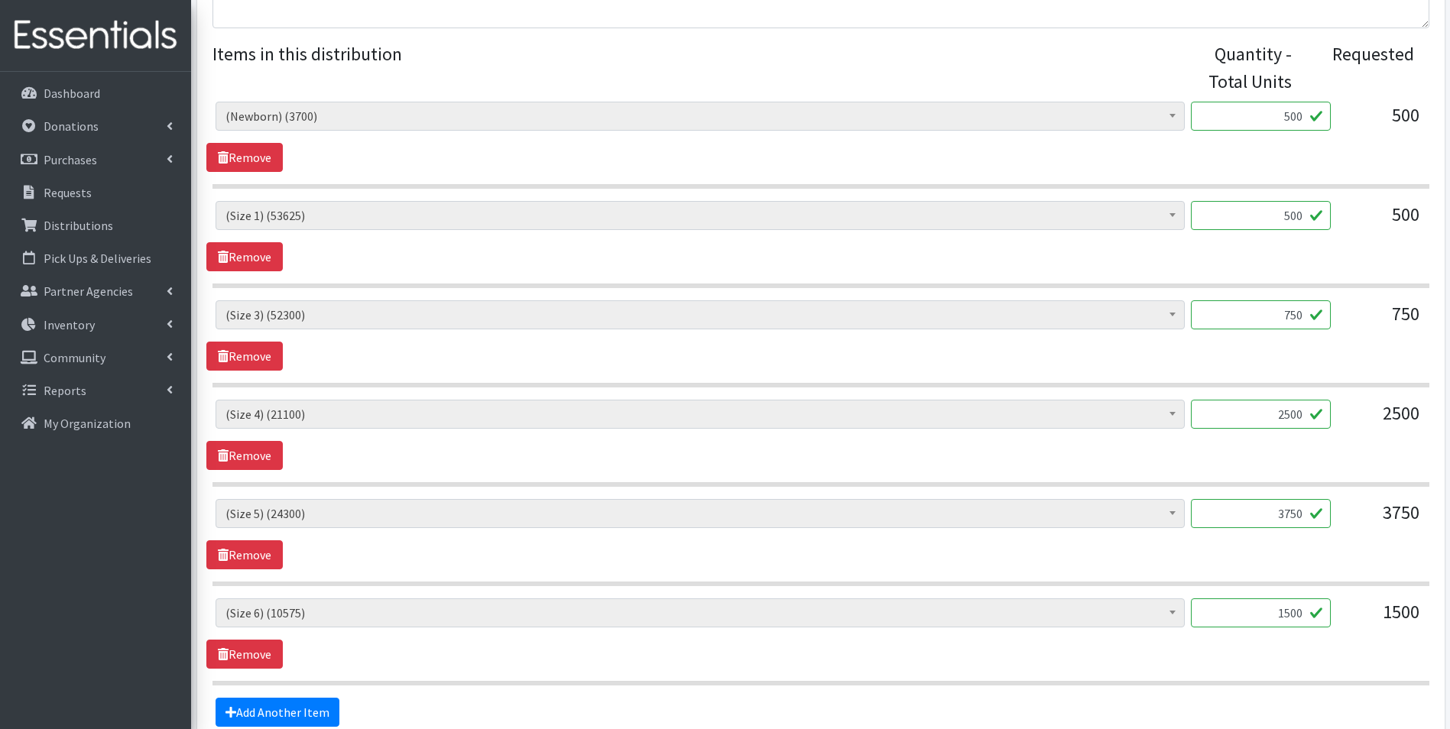
scroll to position [688, 0]
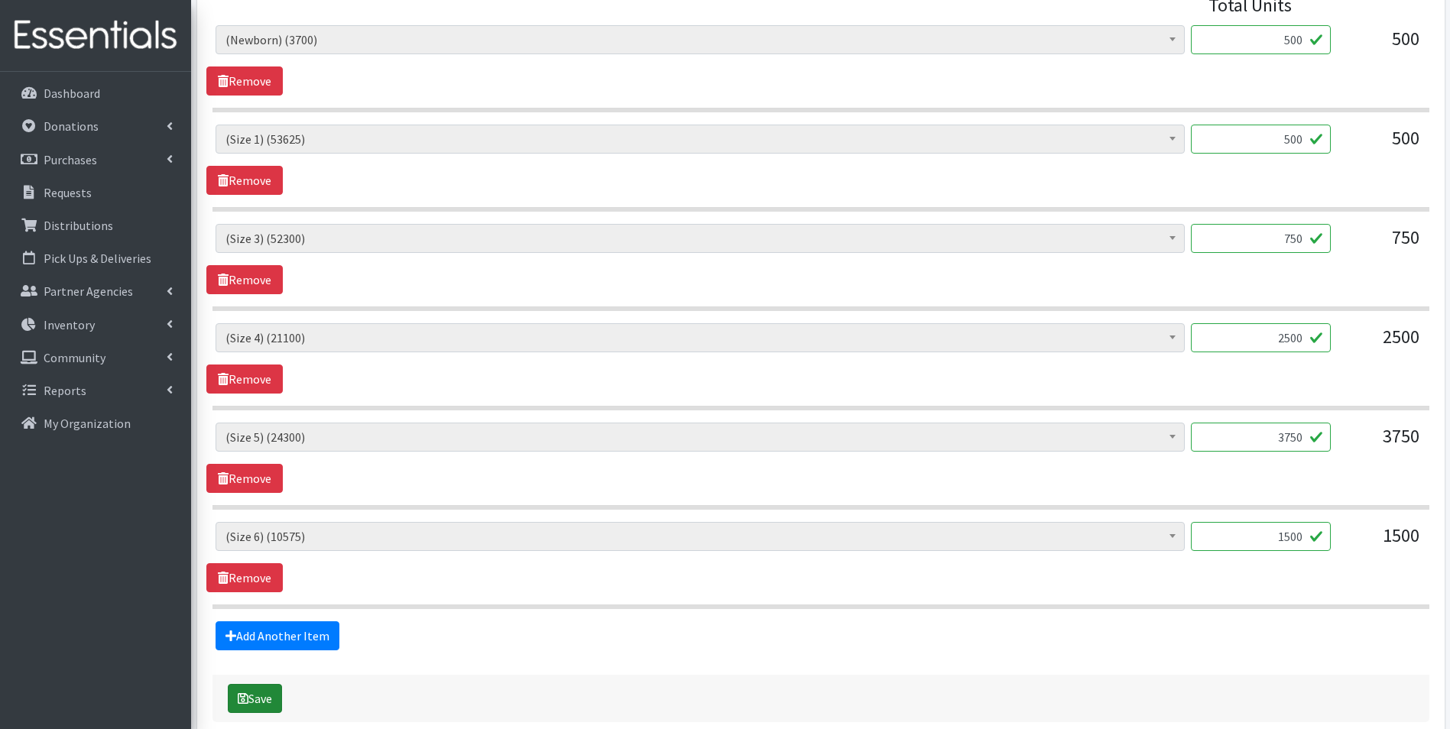
click at [265, 692] on button "Save" at bounding box center [255, 698] width 54 height 29
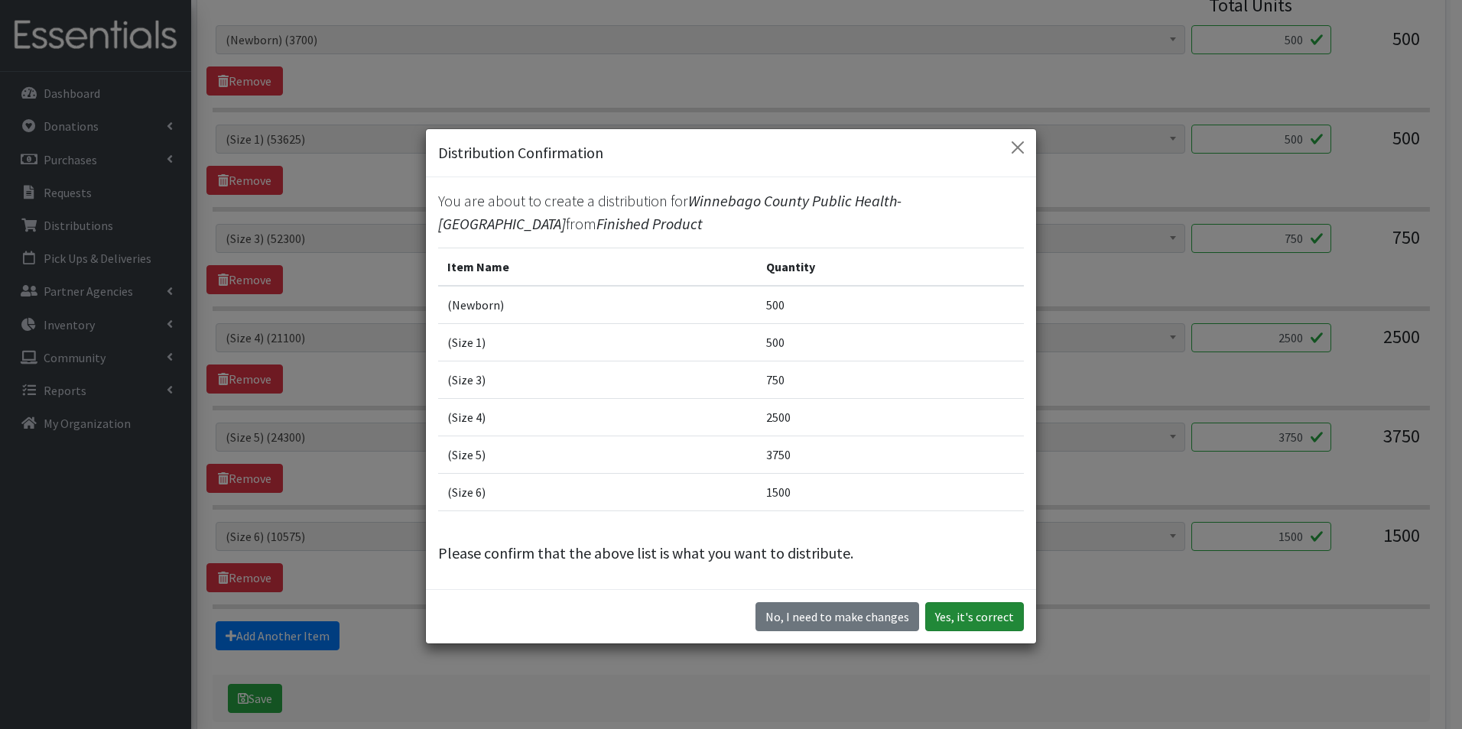
click at [947, 611] on button "Yes, it's correct" at bounding box center [974, 616] width 99 height 29
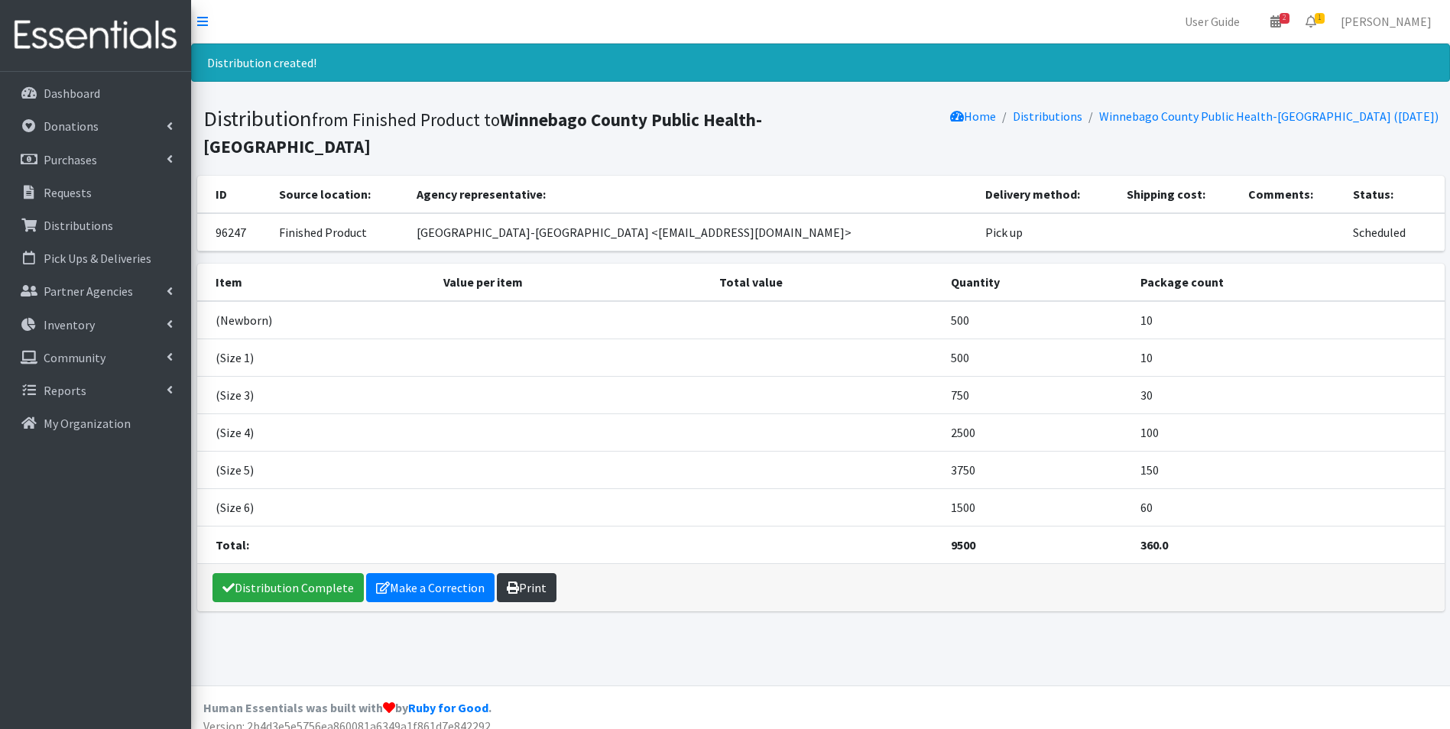
click at [531, 576] on link "Print" at bounding box center [527, 587] width 60 height 29
click at [91, 89] on p "Dashboard" at bounding box center [72, 93] width 57 height 15
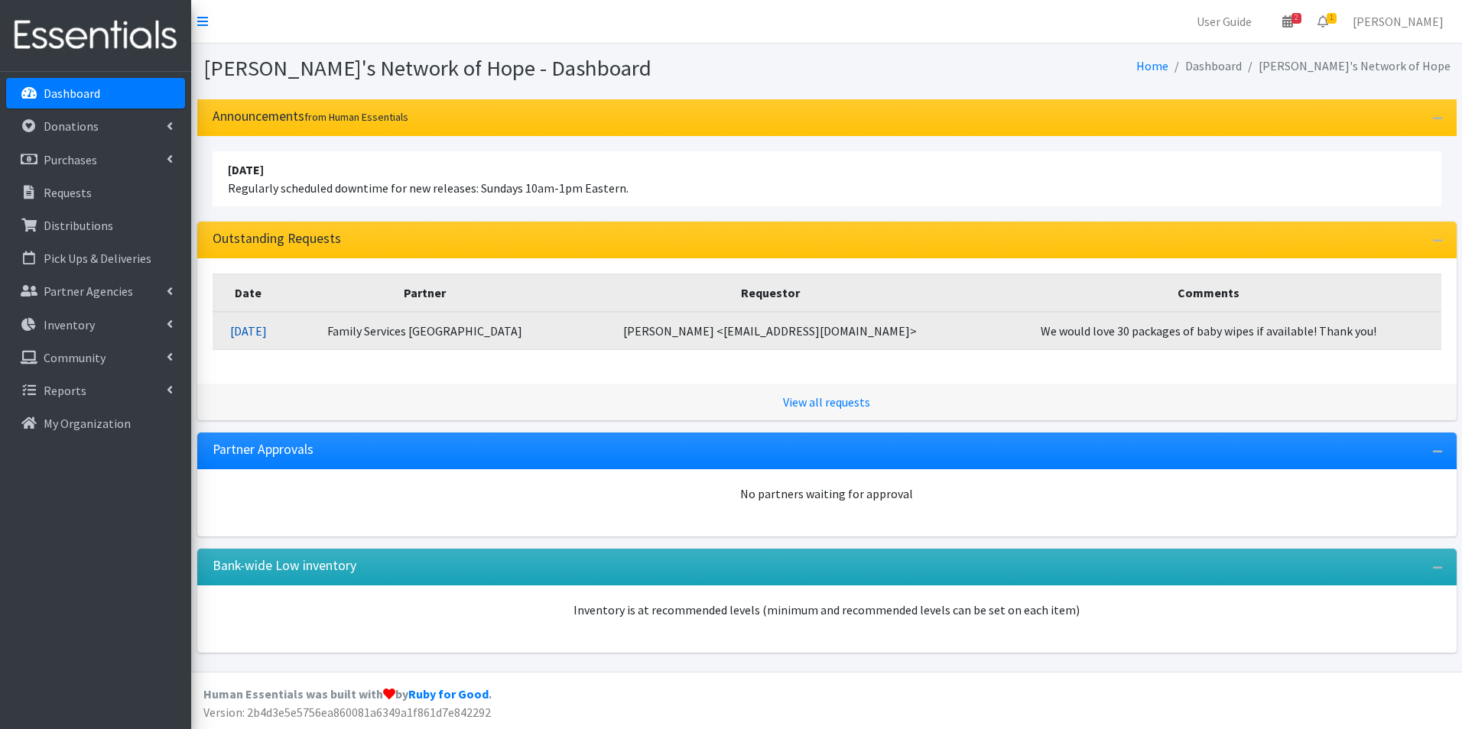
click at [267, 330] on link "[DATE]" at bounding box center [248, 330] width 37 height 15
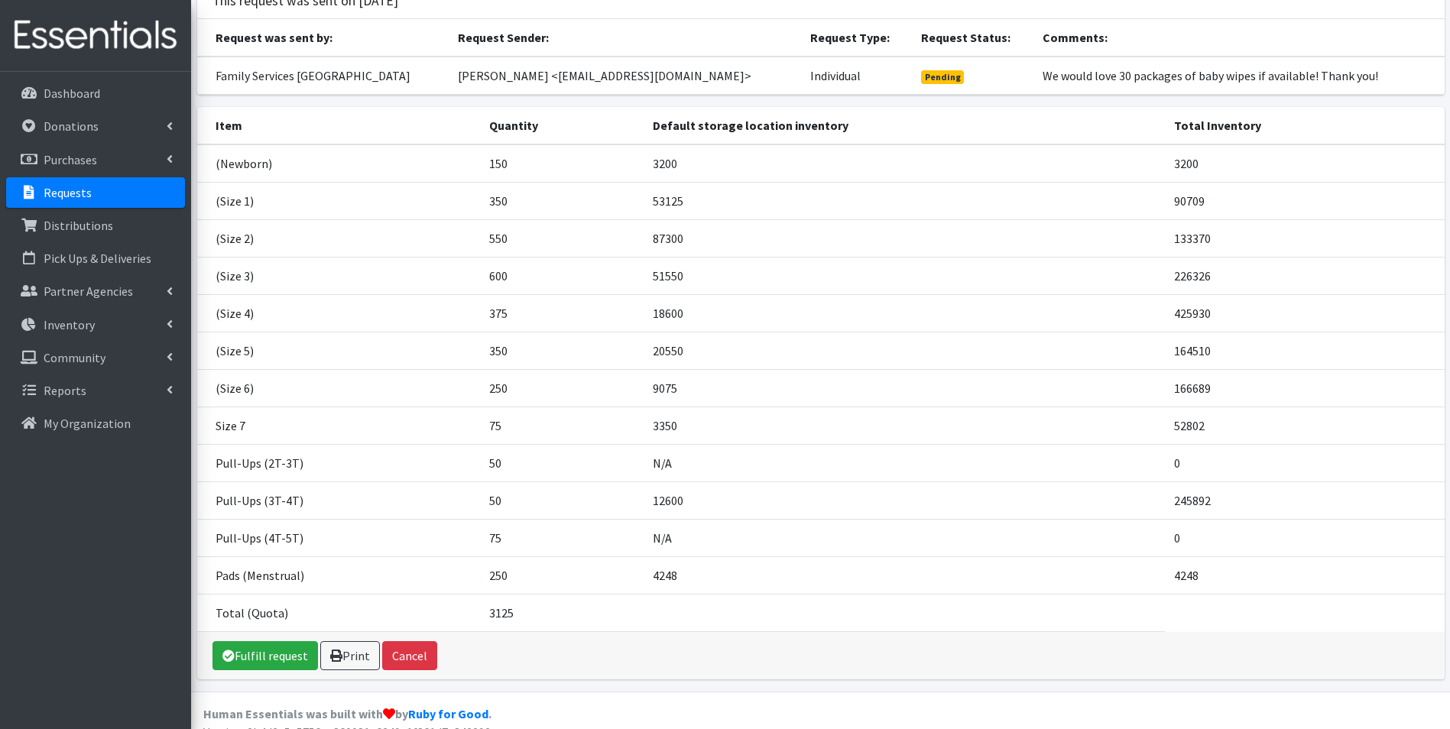
scroll to position [135, 0]
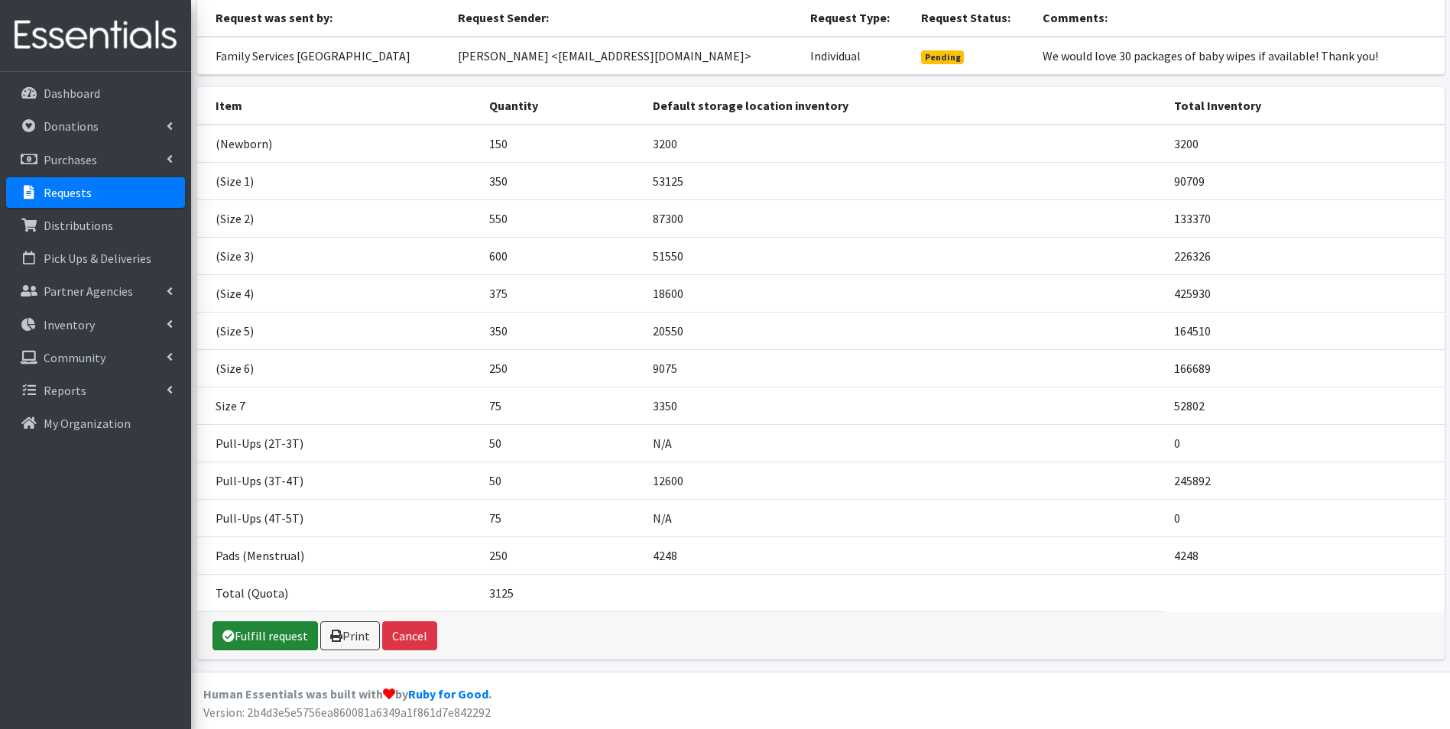
click at [248, 638] on link "Fulfill request" at bounding box center [266, 636] width 106 height 29
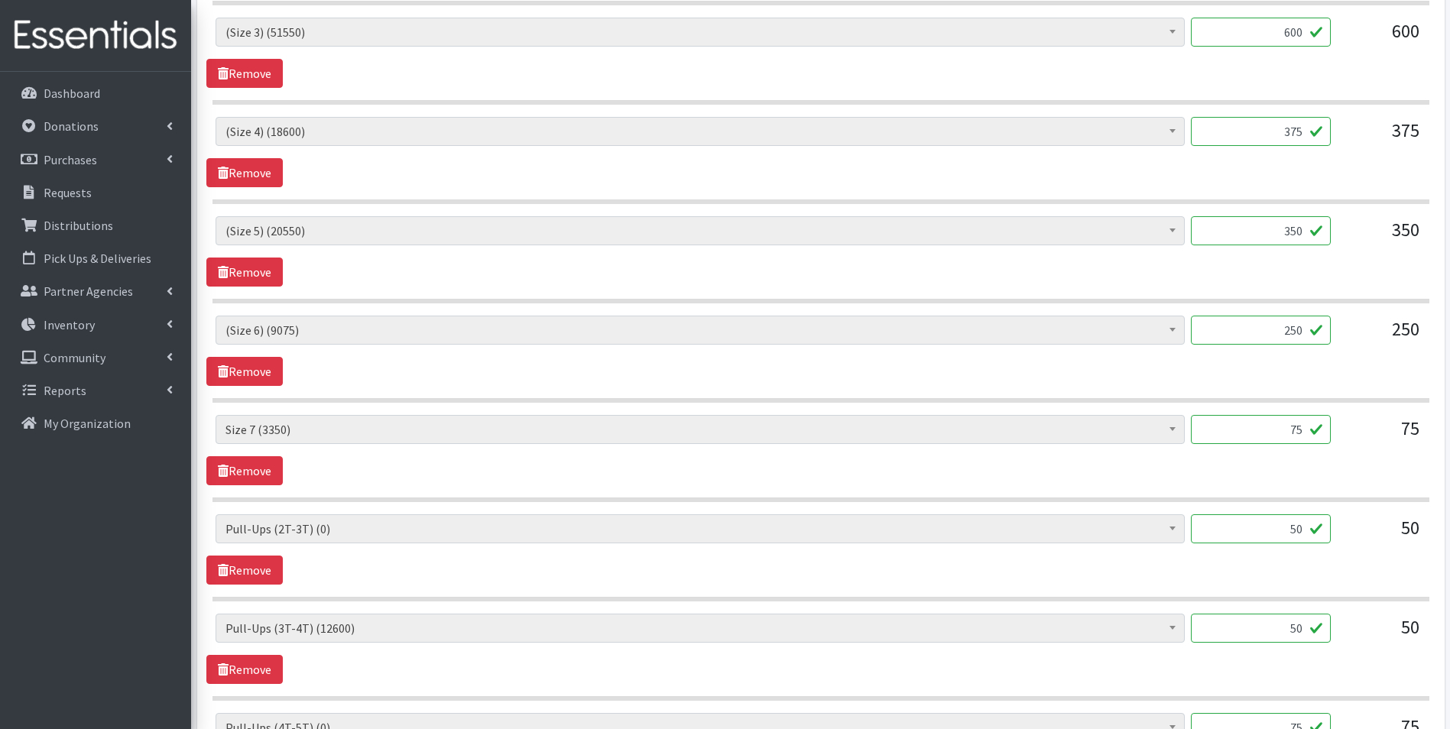
scroll to position [1070, 0]
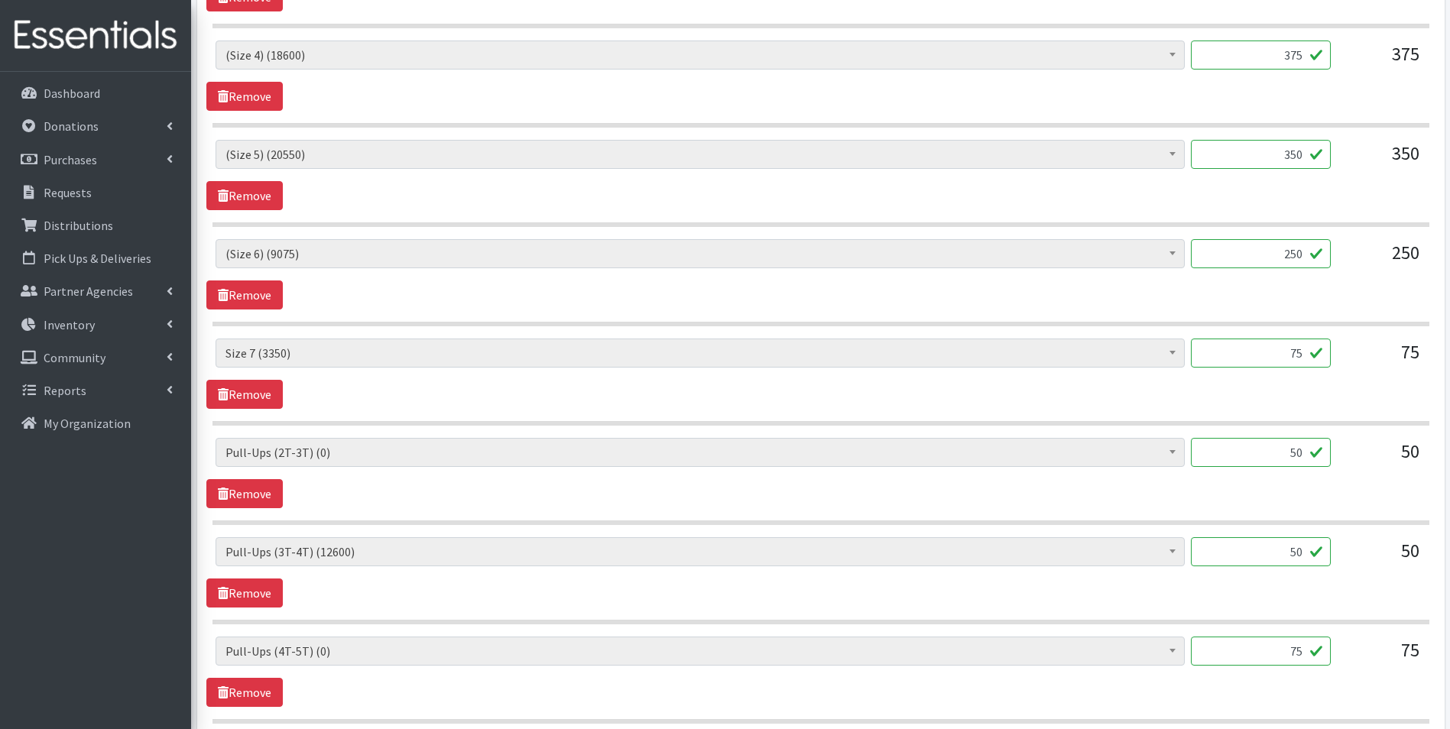
drag, startPoint x: 1287, startPoint y: 453, endPoint x: 1333, endPoint y: 465, distance: 48.2
click at [1333, 465] on div "(Newborn) (3200) (Preemie) (3177) (Size 1) (53125) (Size 2) (87300) (Size 3) (5…" at bounding box center [821, 458] width 1210 height 41
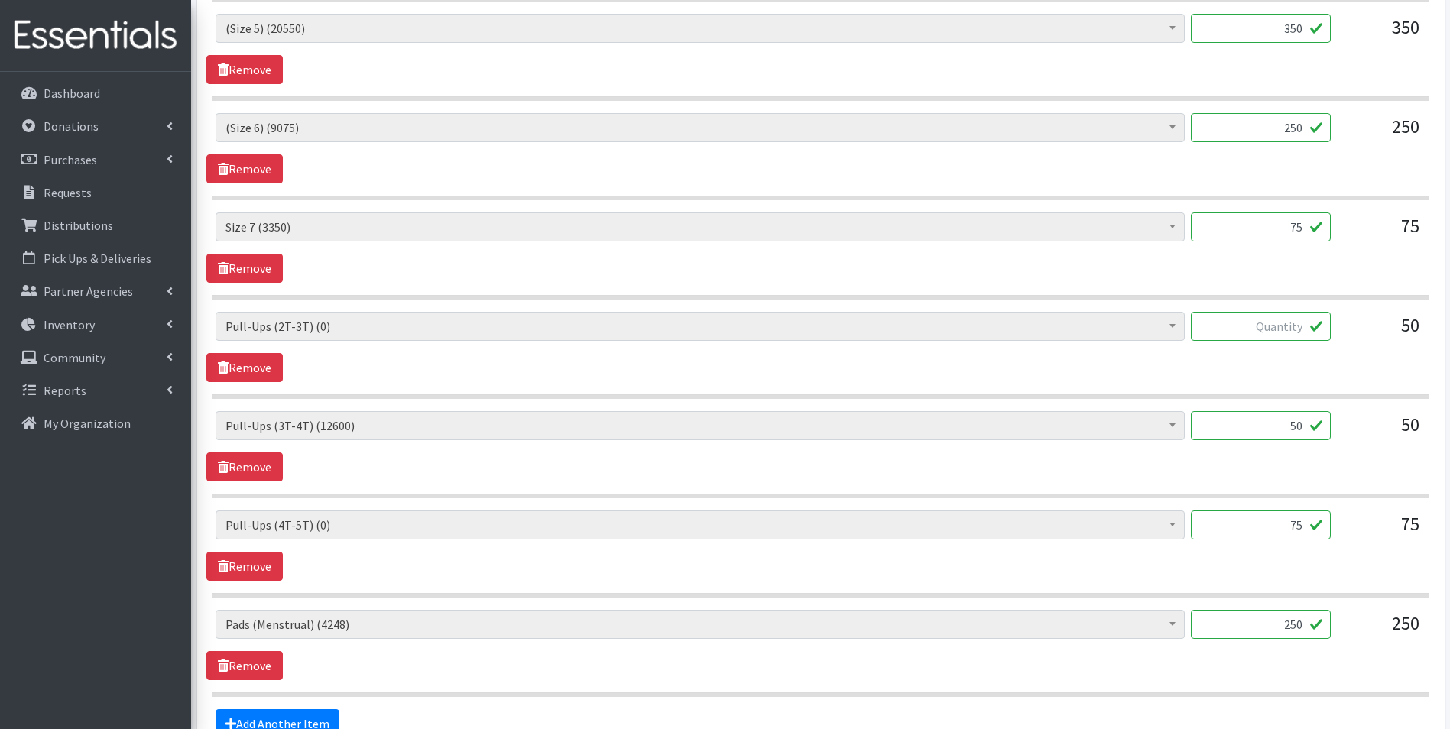
scroll to position [1223, 0]
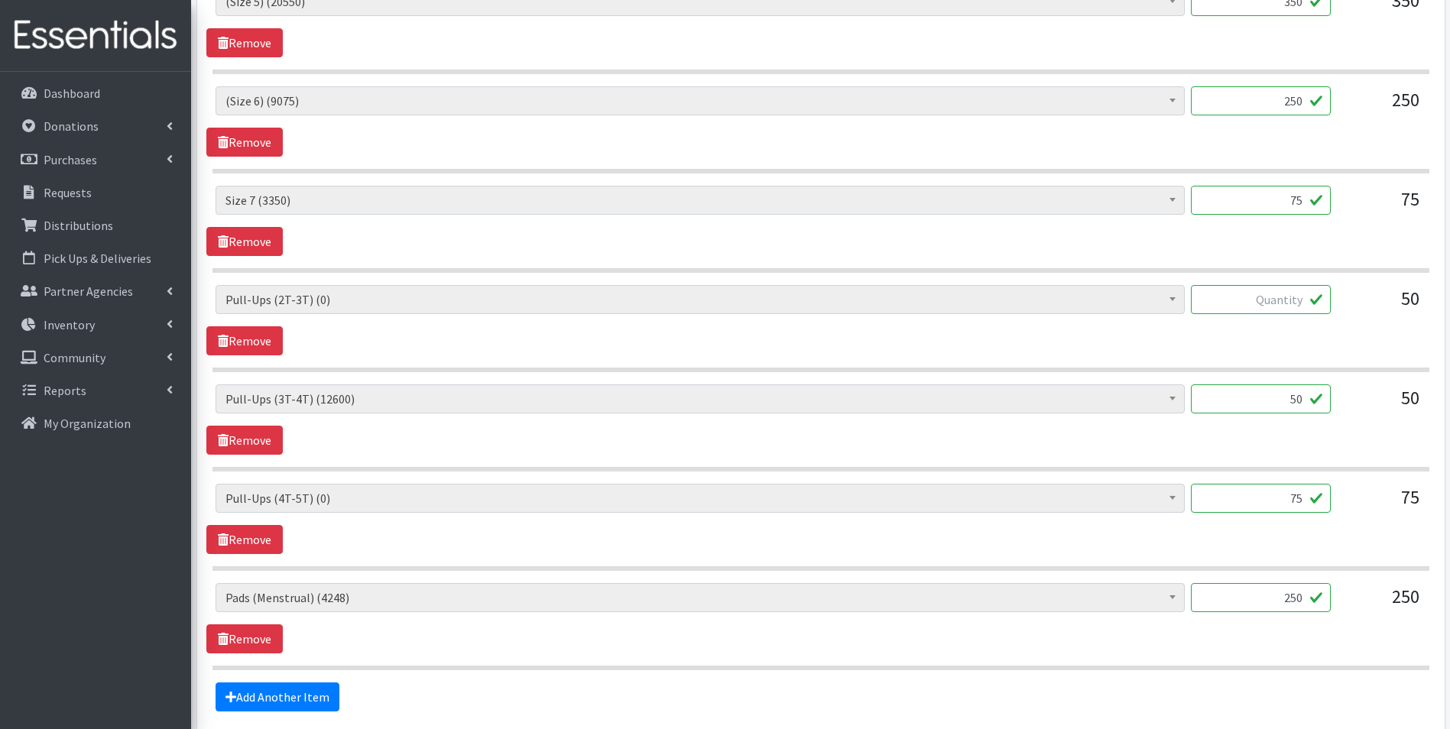
drag, startPoint x: 1285, startPoint y: 497, endPoint x: 1378, endPoint y: 498, distance: 93.3
click at [1378, 498] on div "(Newborn) (3200) (Preemie) (3177) (Size 1) (53125) (Size 2) (87300) (Size 3) (5…" at bounding box center [821, 504] width 1210 height 41
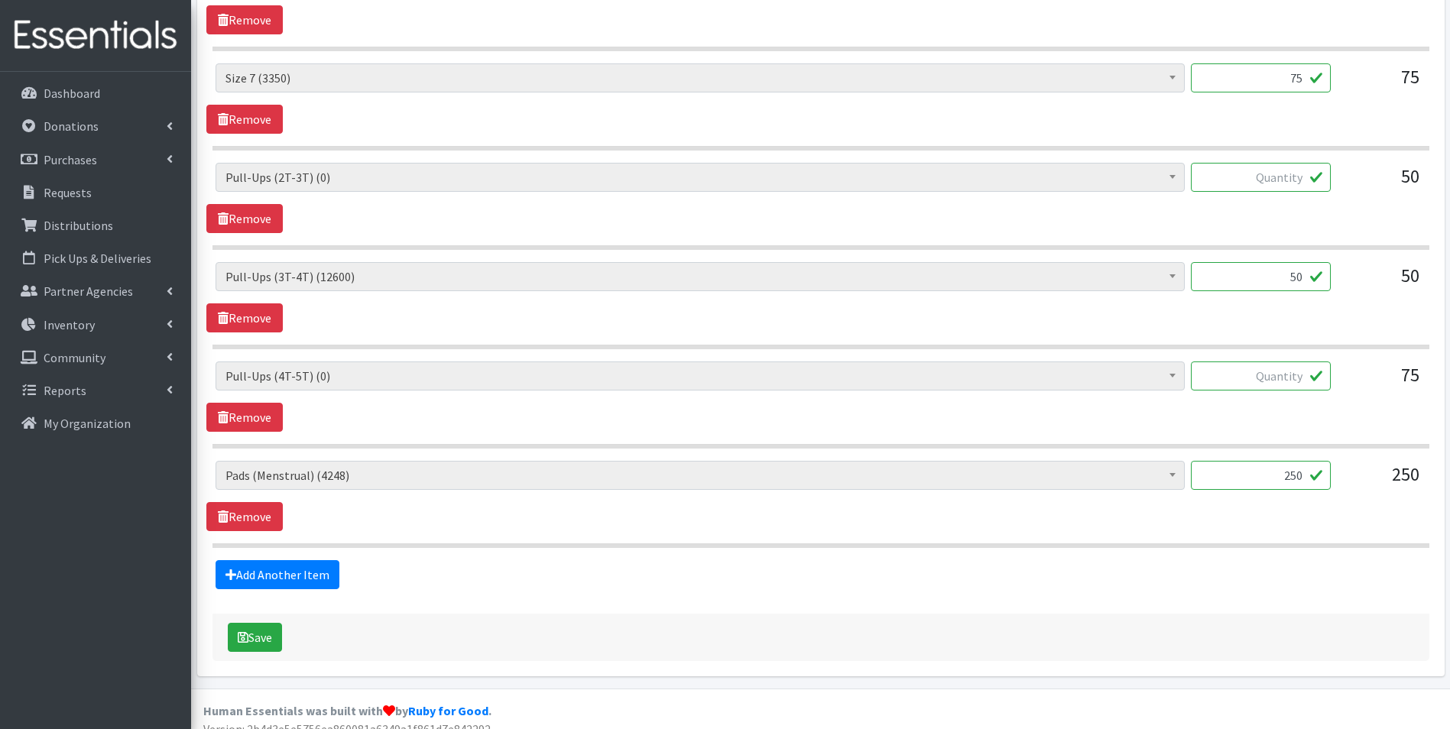
scroll to position [1362, 0]
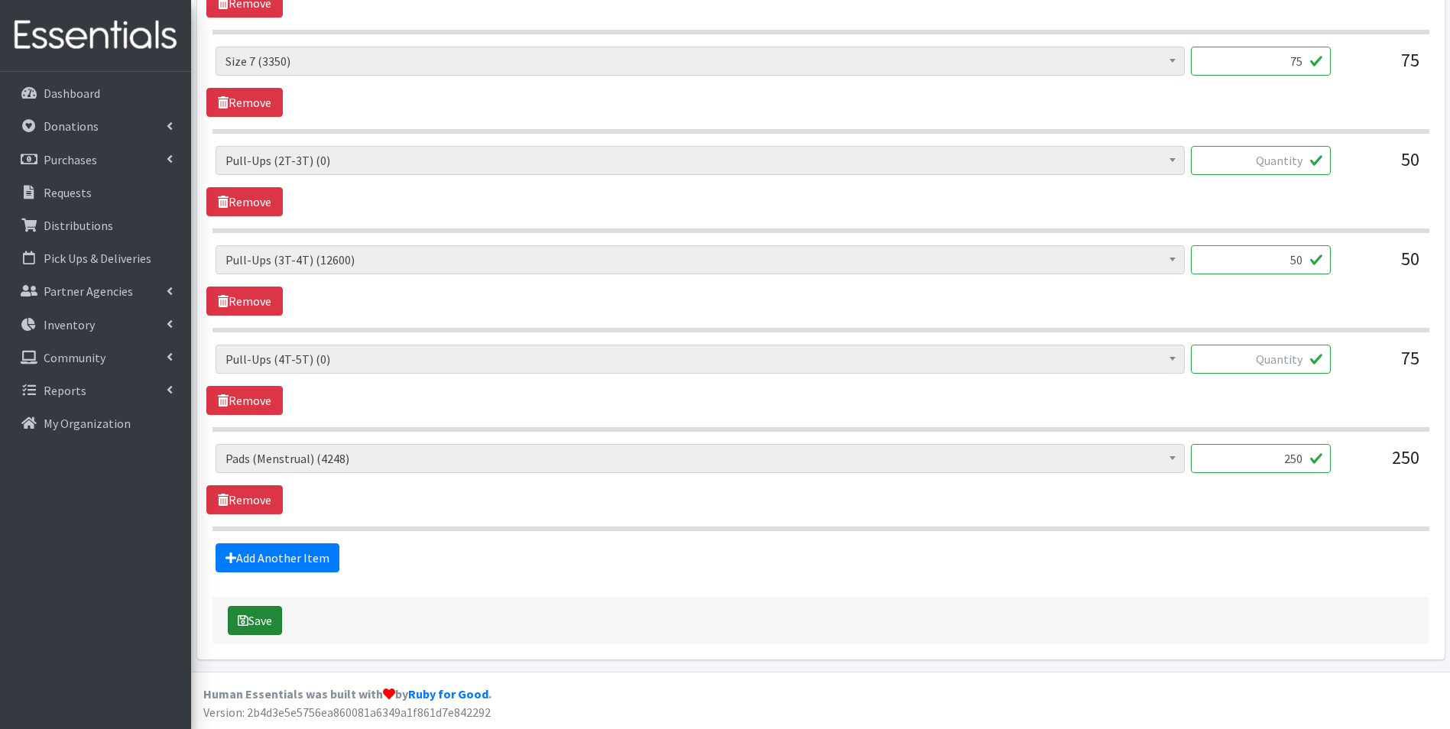
click at [259, 623] on button "Save" at bounding box center [255, 620] width 54 height 29
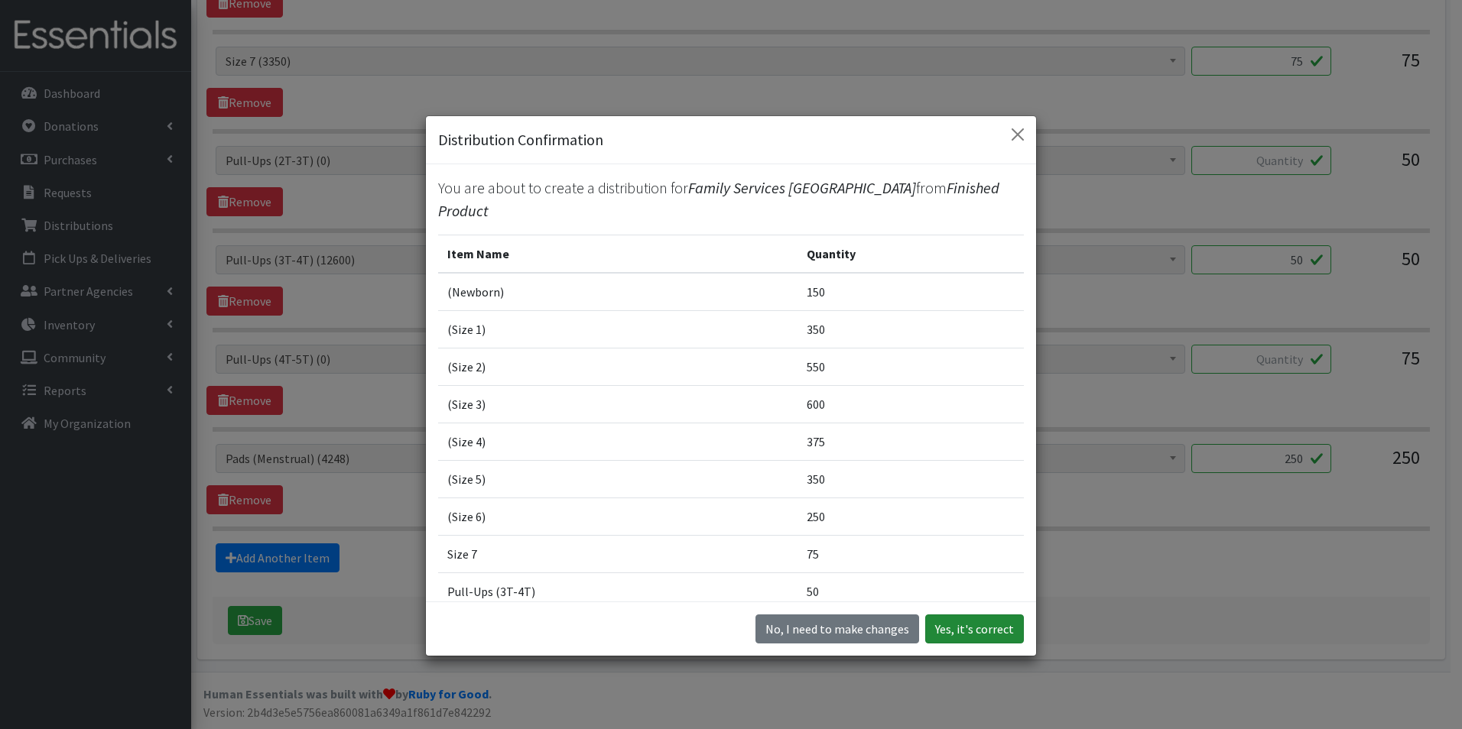
click at [962, 635] on button "Yes, it's correct" at bounding box center [974, 629] width 99 height 29
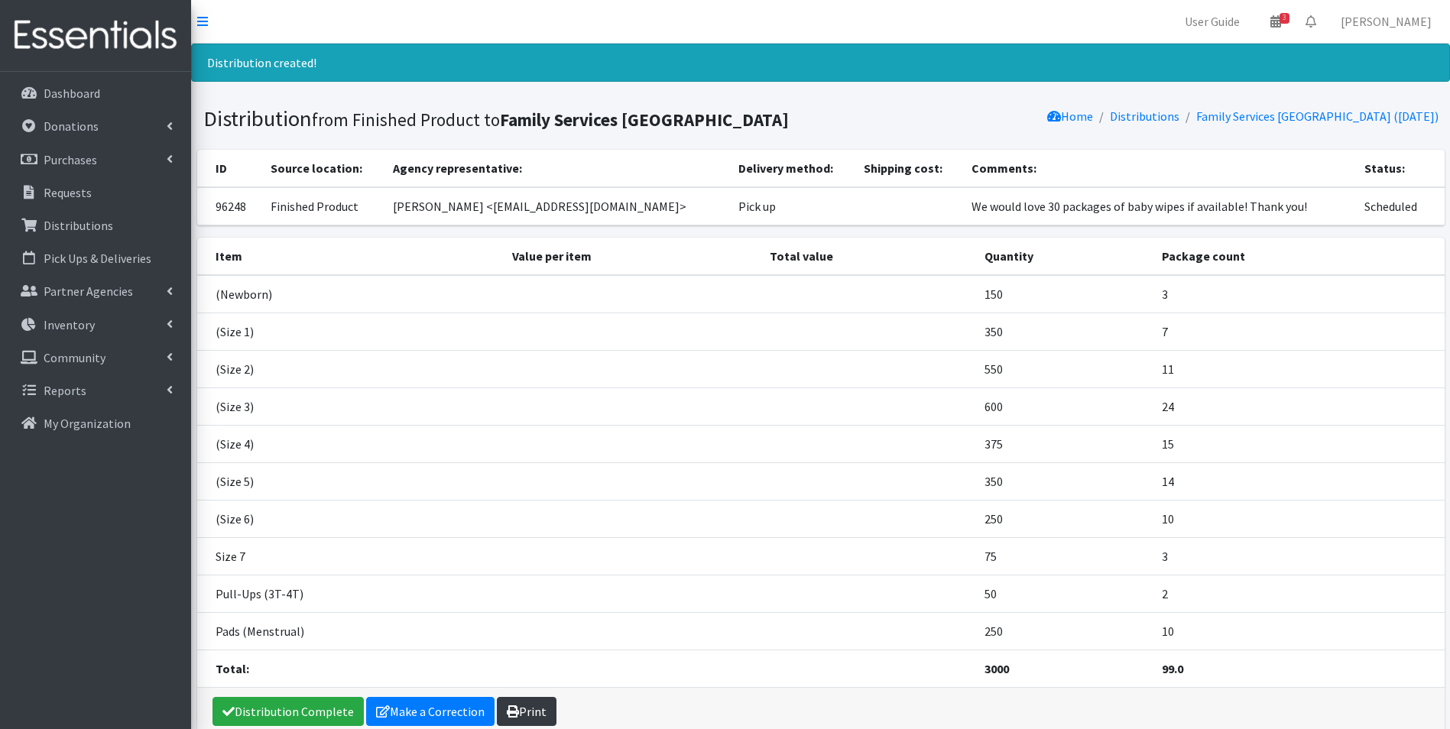
click at [525, 704] on link "Print" at bounding box center [527, 711] width 60 height 29
click at [91, 93] on p "Dashboard" at bounding box center [72, 93] width 57 height 15
